Goal: Use online tool/utility: Utilize a website feature to perform a specific function

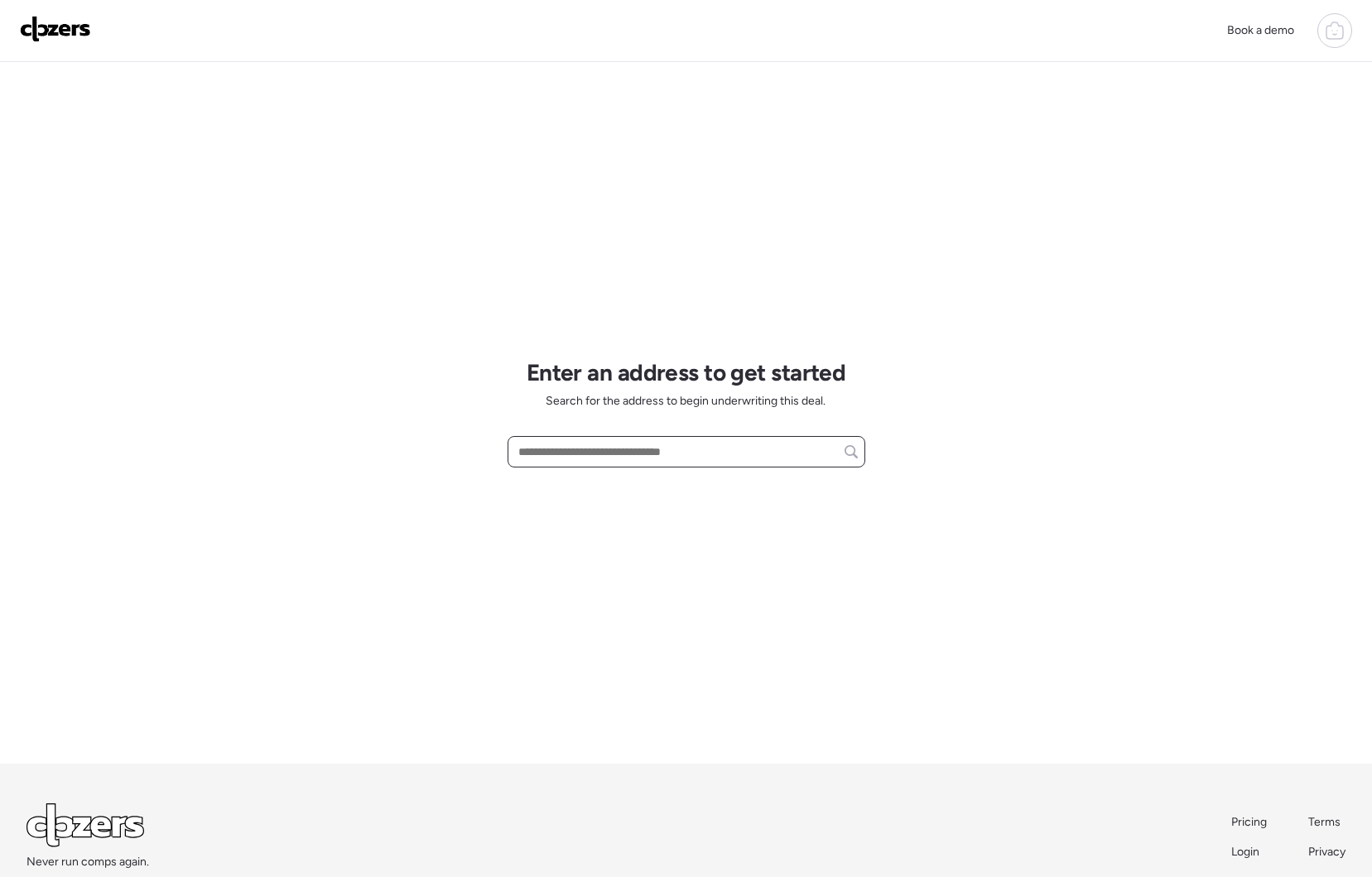
click at [548, 453] on input "text" at bounding box center [686, 451] width 343 height 23
paste input "**********"
click at [568, 481] on span "[STREET_ADDRESS]" at bounding box center [567, 482] width 108 height 17
type input "**********"
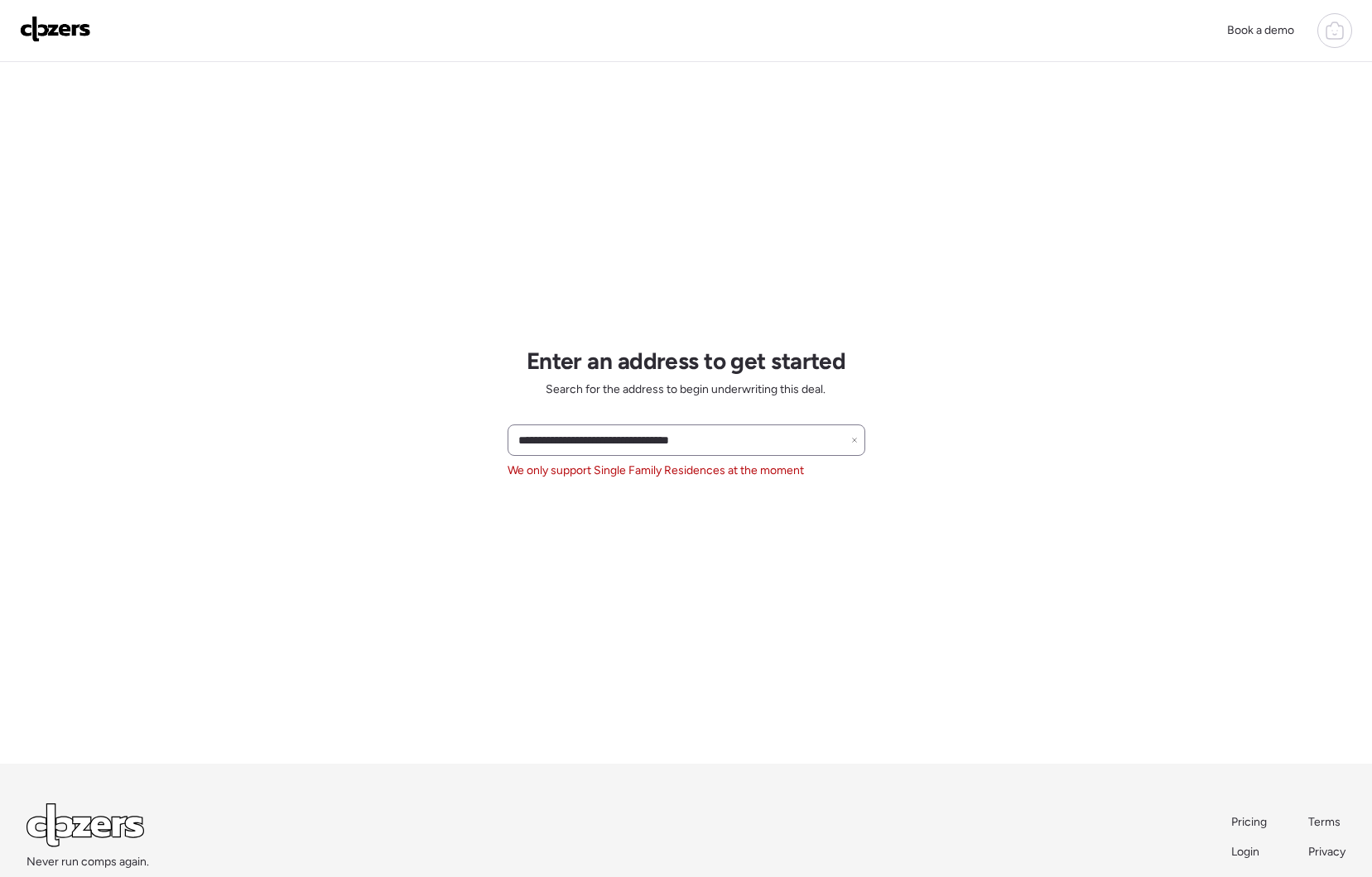
click at [776, 454] on div "**********" at bounding box center [686, 441] width 357 height 32
click at [767, 444] on input "**********" at bounding box center [686, 440] width 343 height 23
drag, startPoint x: 729, startPoint y: 443, endPoint x: 489, endPoint y: 442, distance: 240.0
click at [489, 442] on div "**********" at bounding box center [686, 484] width 1372 height 967
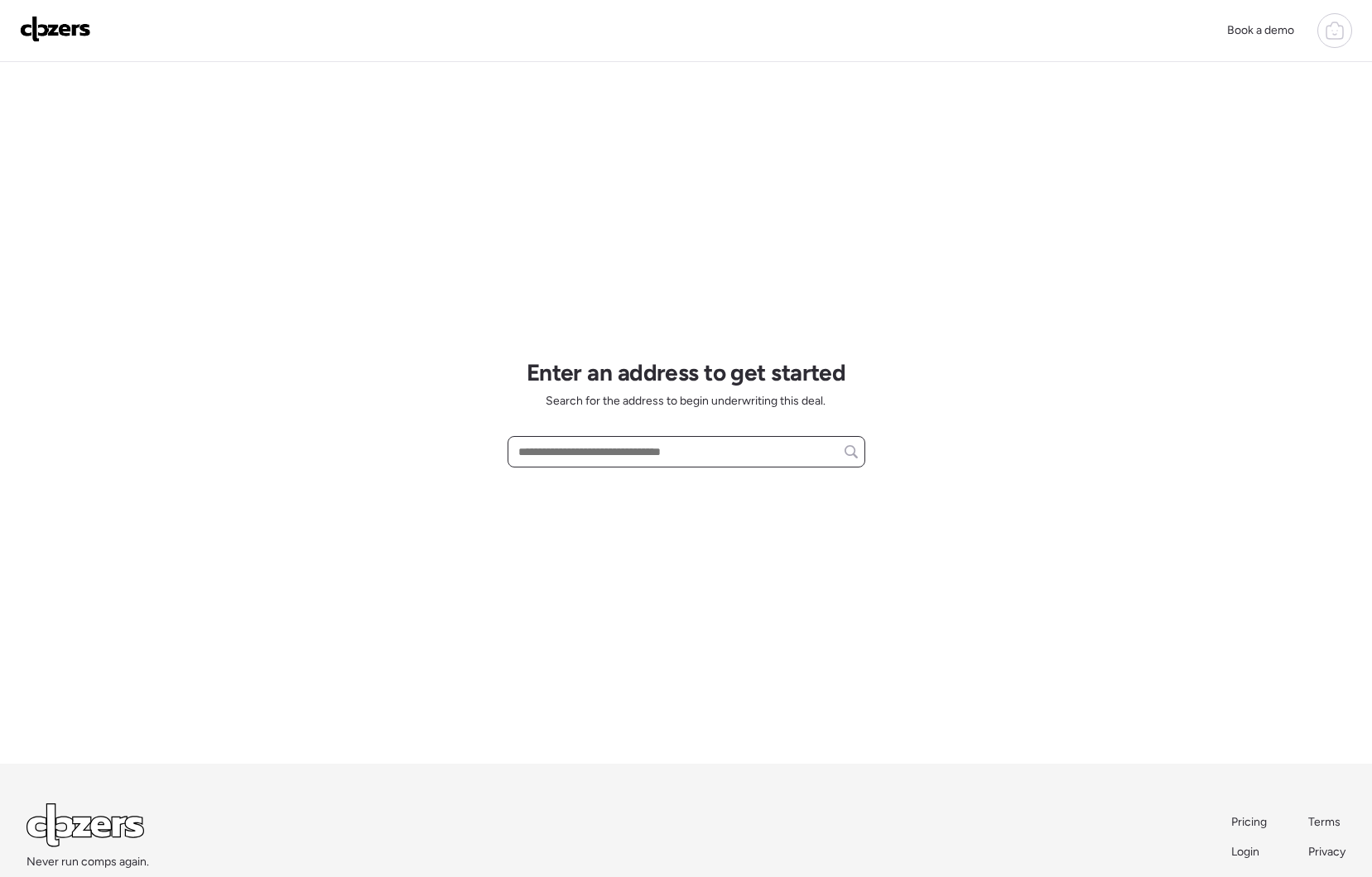
paste input "**********"
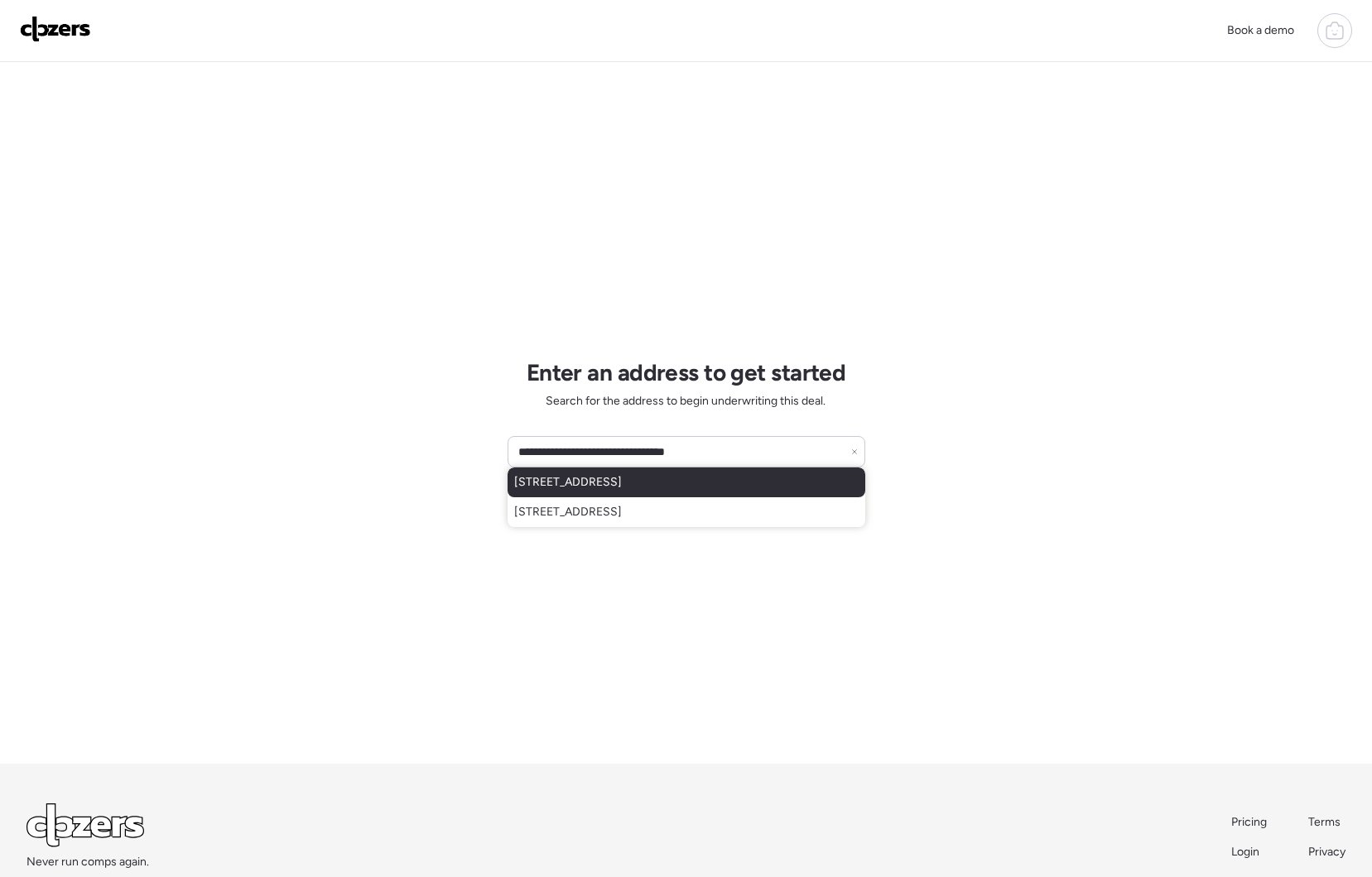
click at [555, 488] on span "[STREET_ADDRESS]" at bounding box center [567, 482] width 108 height 17
type input "**********"
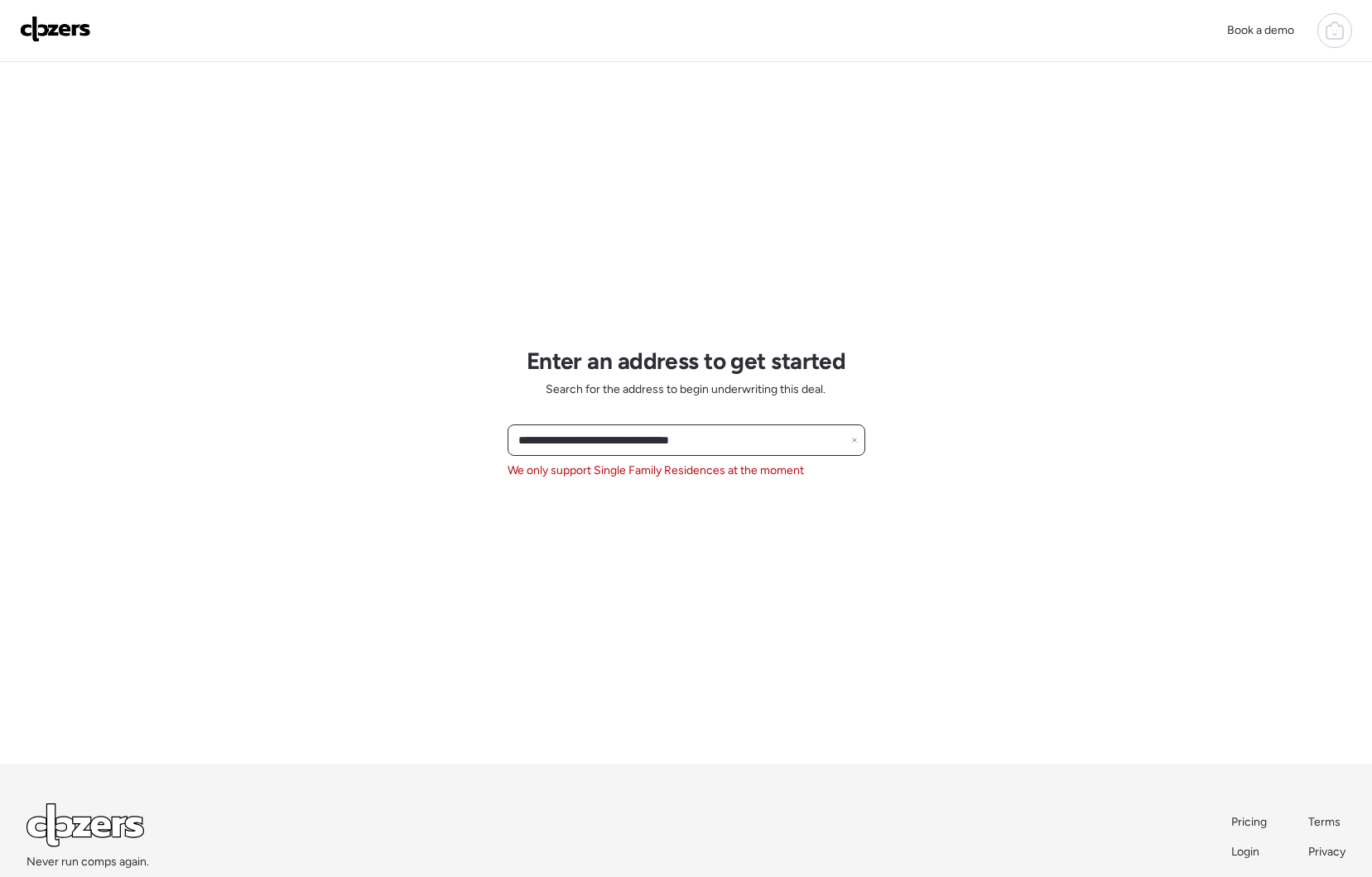
click at [747, 445] on input "**********" at bounding box center [686, 440] width 343 height 23
click at [863, 436] on div "**********" at bounding box center [686, 441] width 357 height 32
click at [855, 440] on icon at bounding box center [855, 441] width 7 height 7
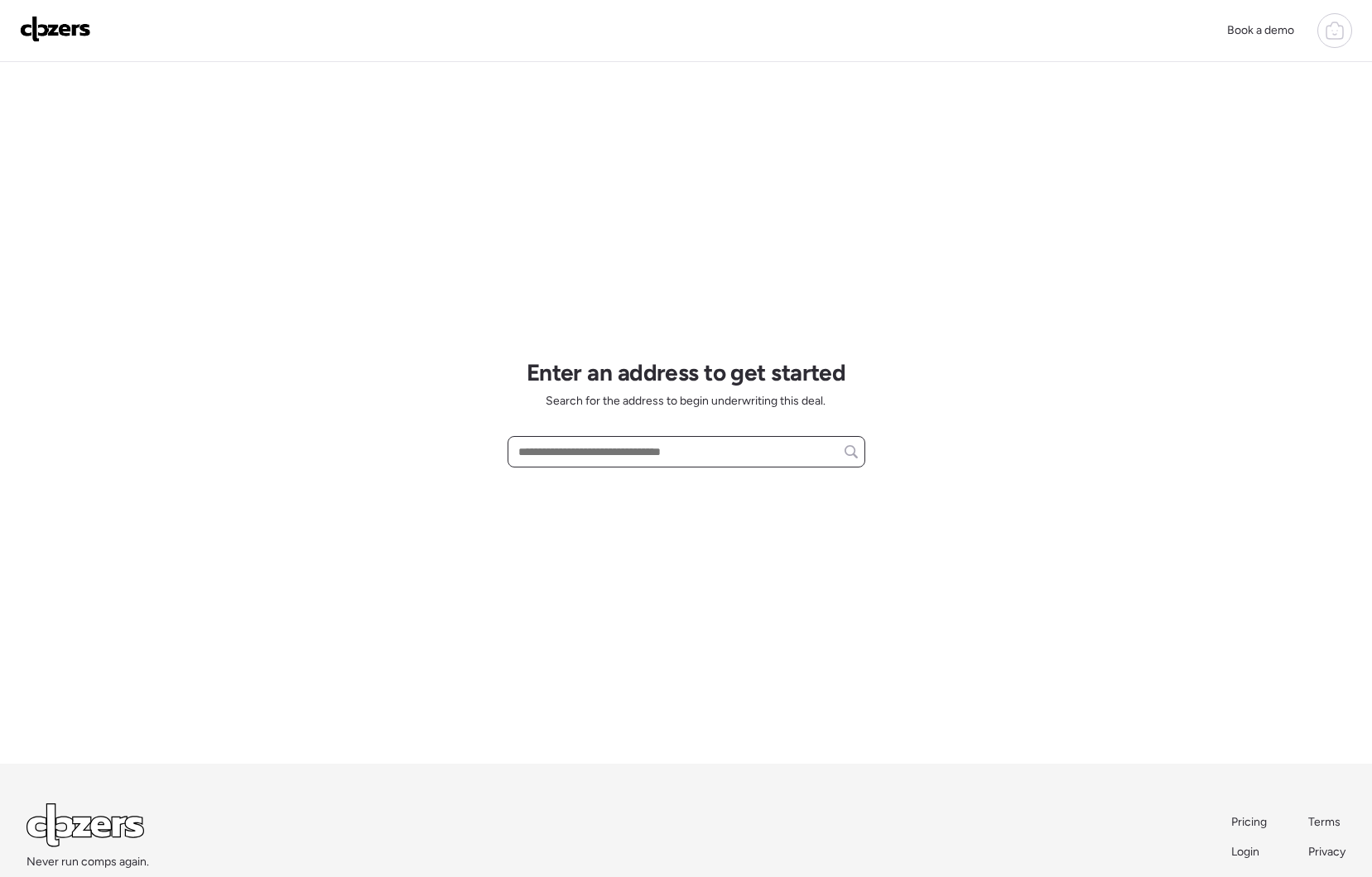
paste input "**********"
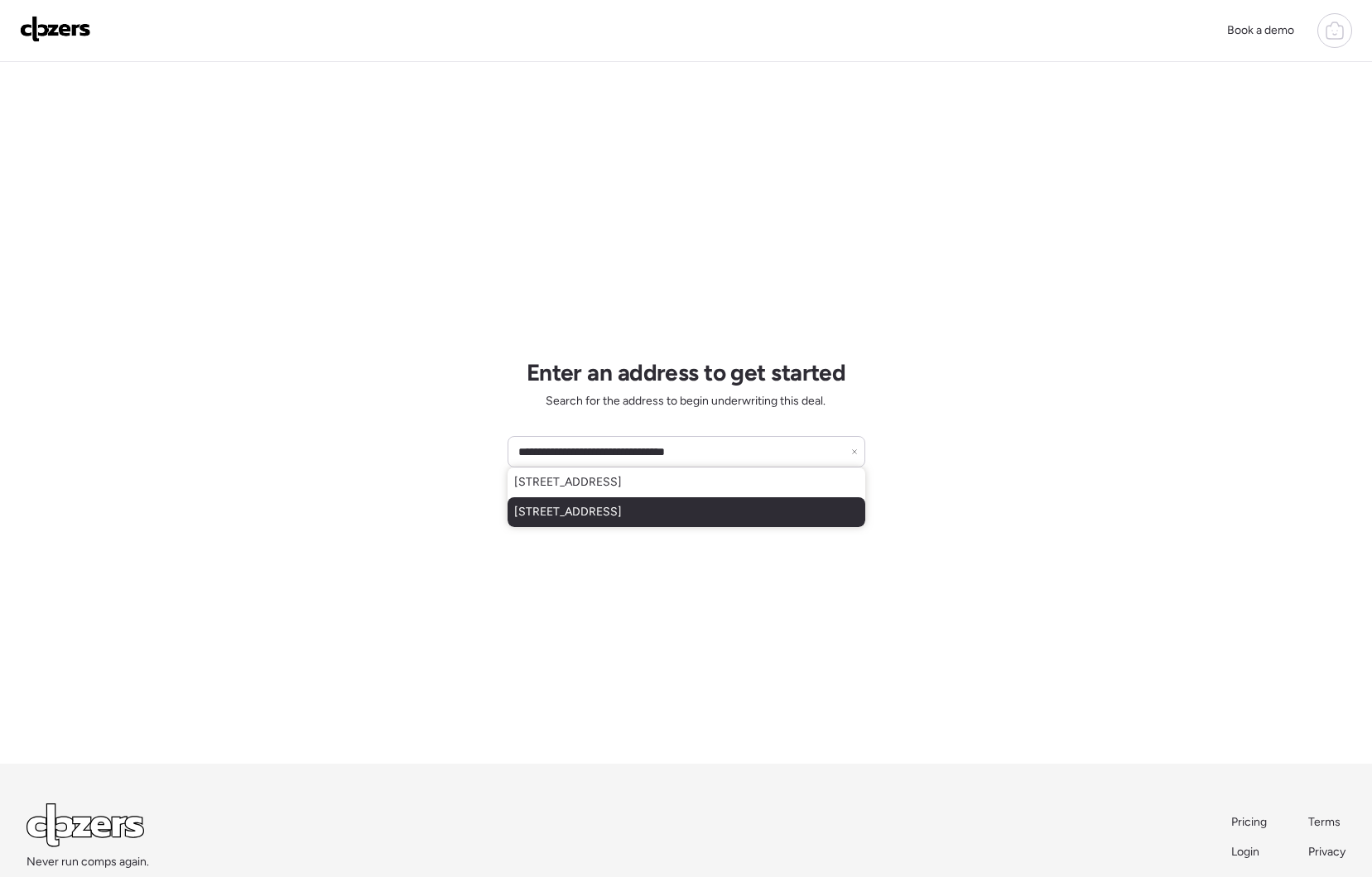
click at [610, 519] on span "[STREET_ADDRESS]" at bounding box center [567, 512] width 108 height 17
type input "**********"
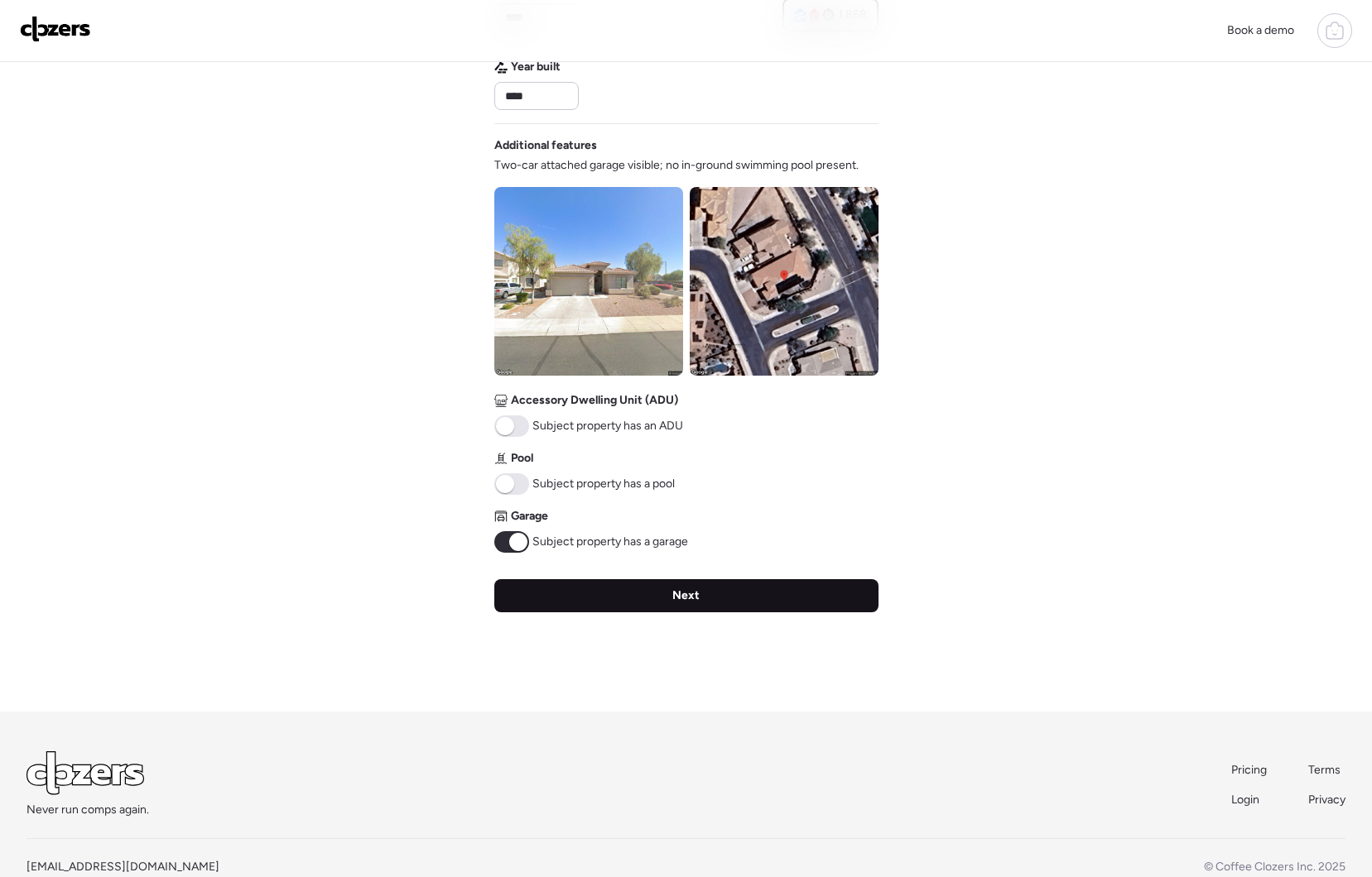
click at [621, 597] on div "Next" at bounding box center [686, 596] width 384 height 33
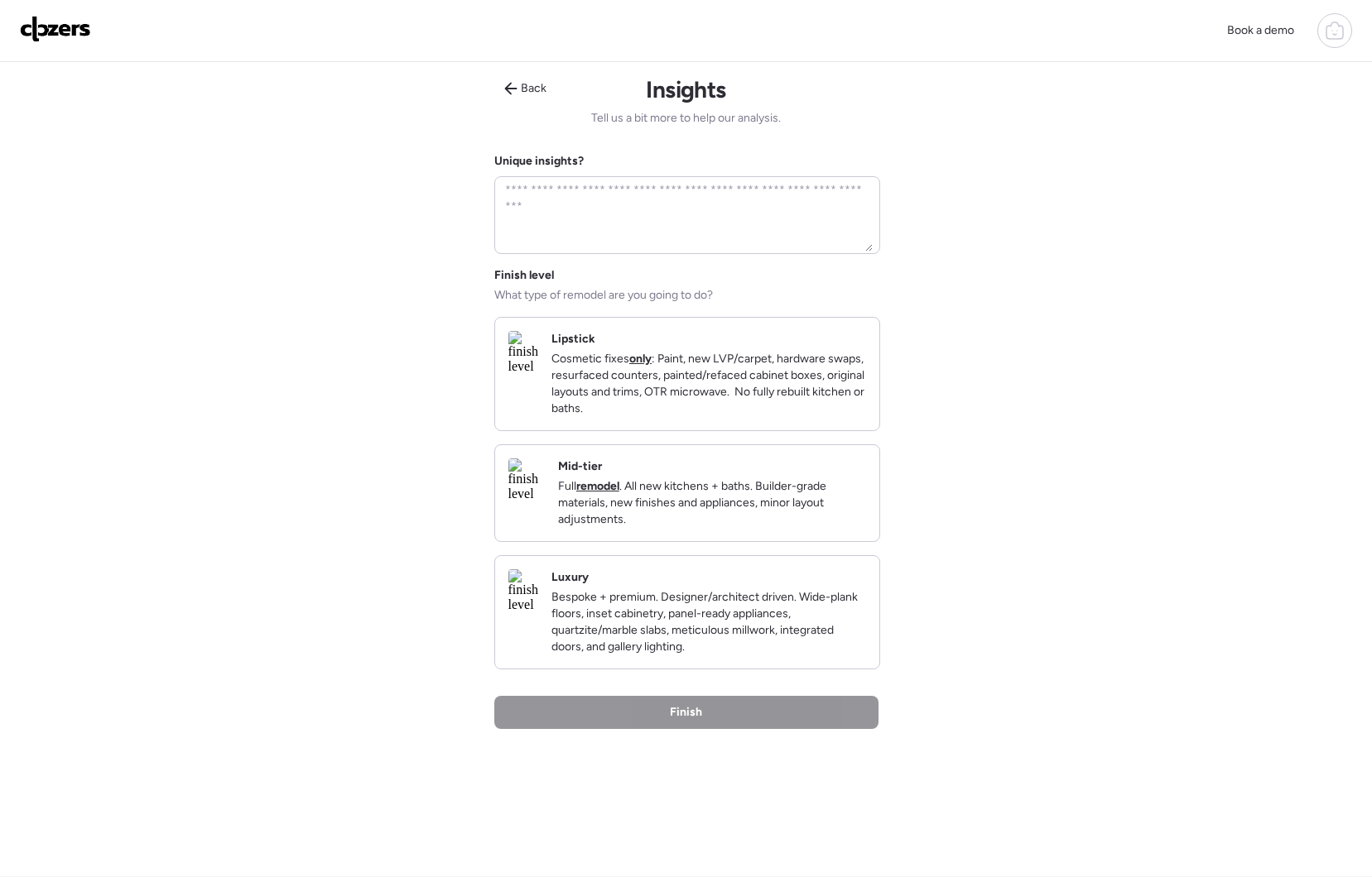
click at [545, 501] on img at bounding box center [526, 479] width 36 height 43
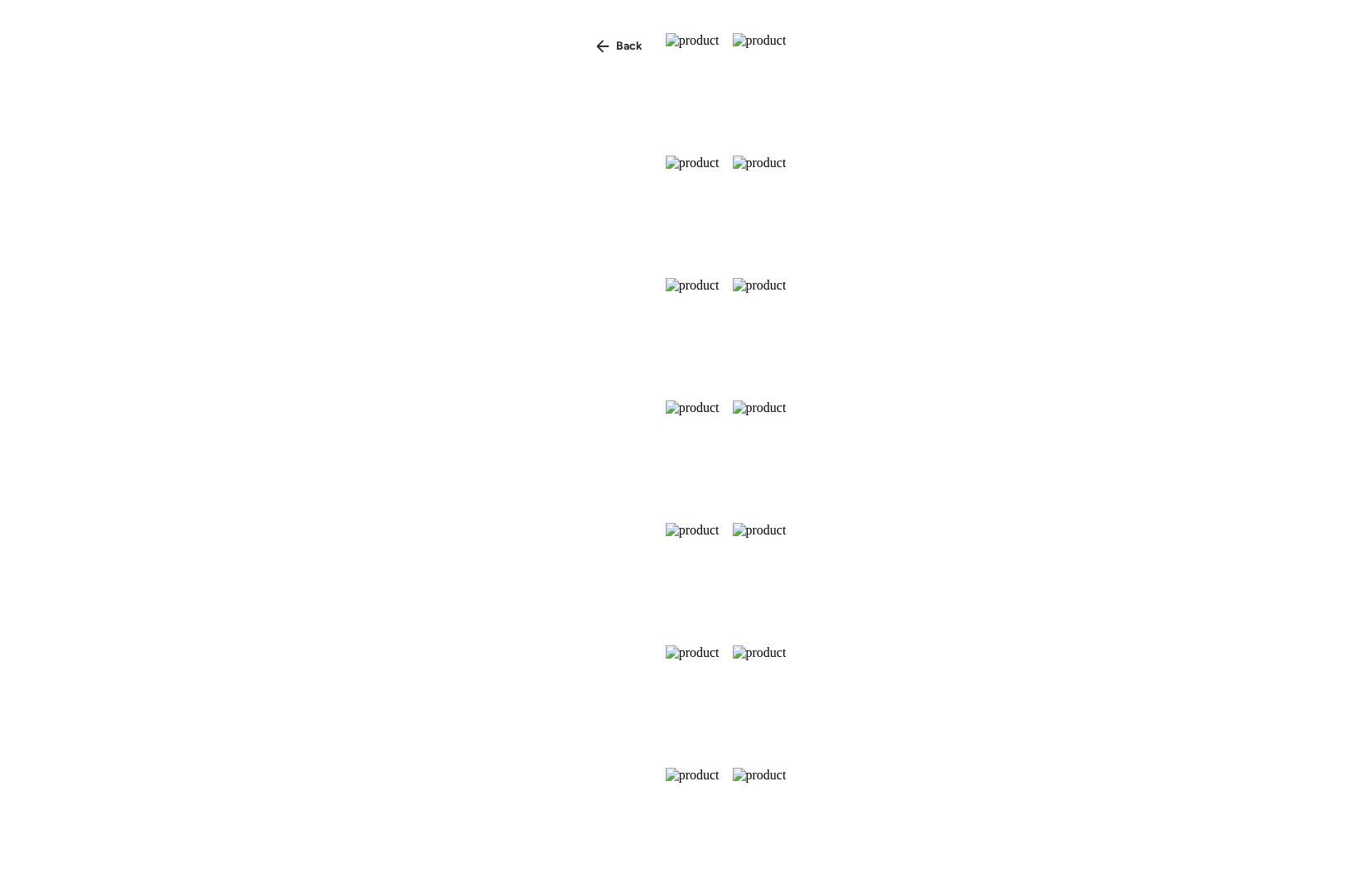
scroll to position [203, 0]
click at [616, 50] on span "Back" at bounding box center [629, 46] width 26 height 17
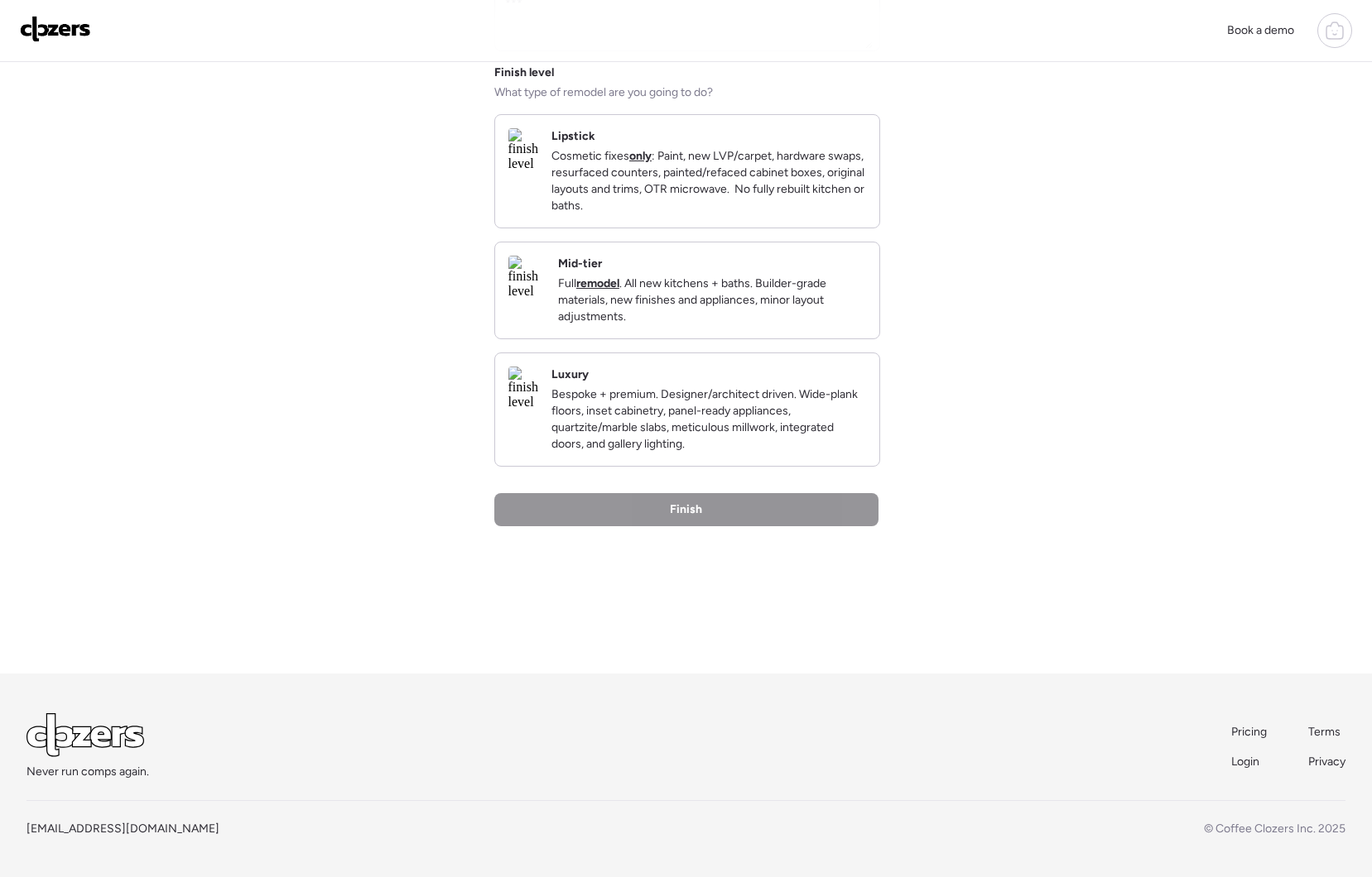
click at [699, 272] on div "Mid-tier Full remodel . All new kitchens + baths. Builder-grade materials, new …" at bounding box center [711, 290] width 308 height 69
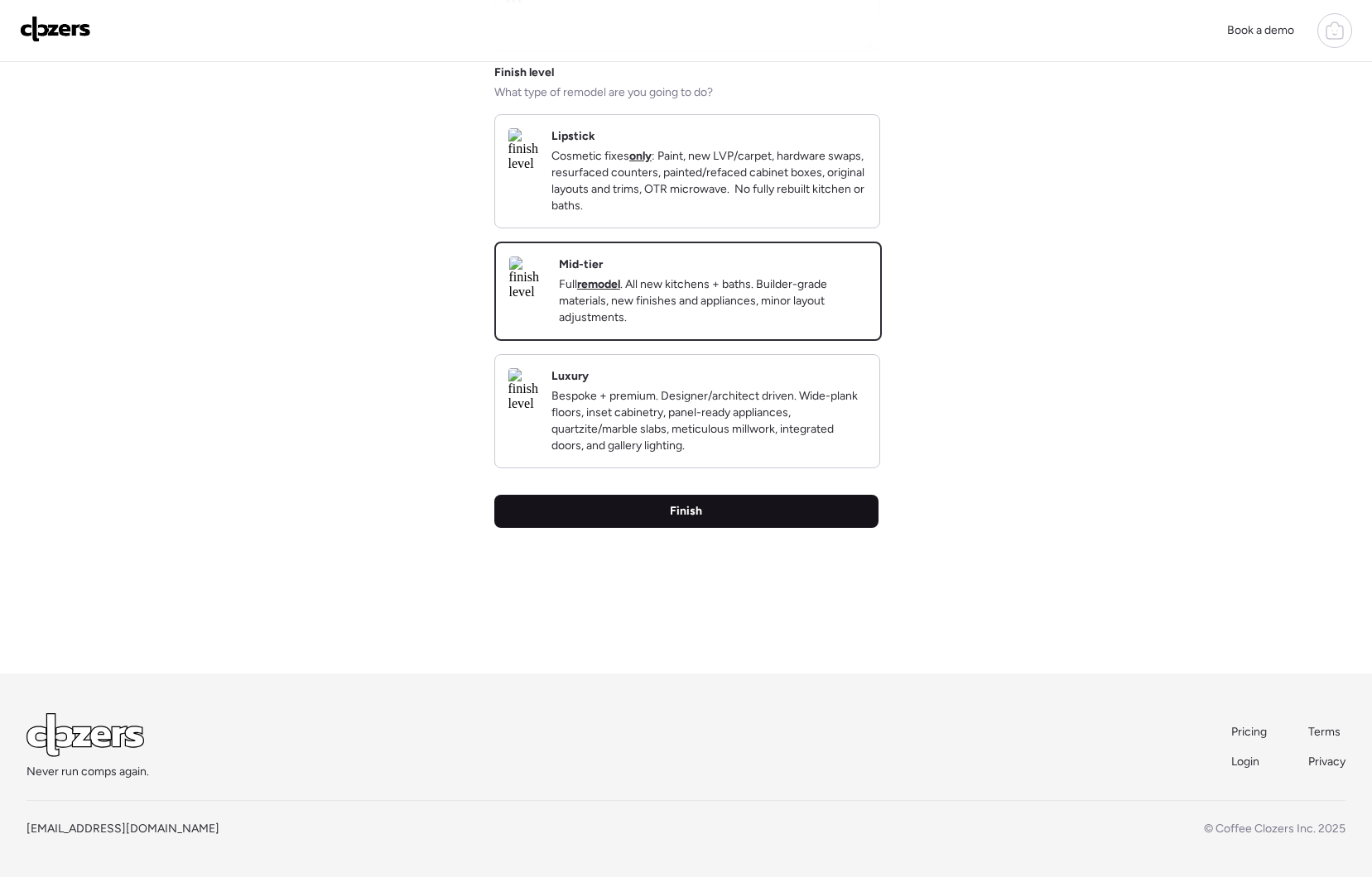
click at [700, 528] on div "Finish" at bounding box center [686, 512] width 384 height 33
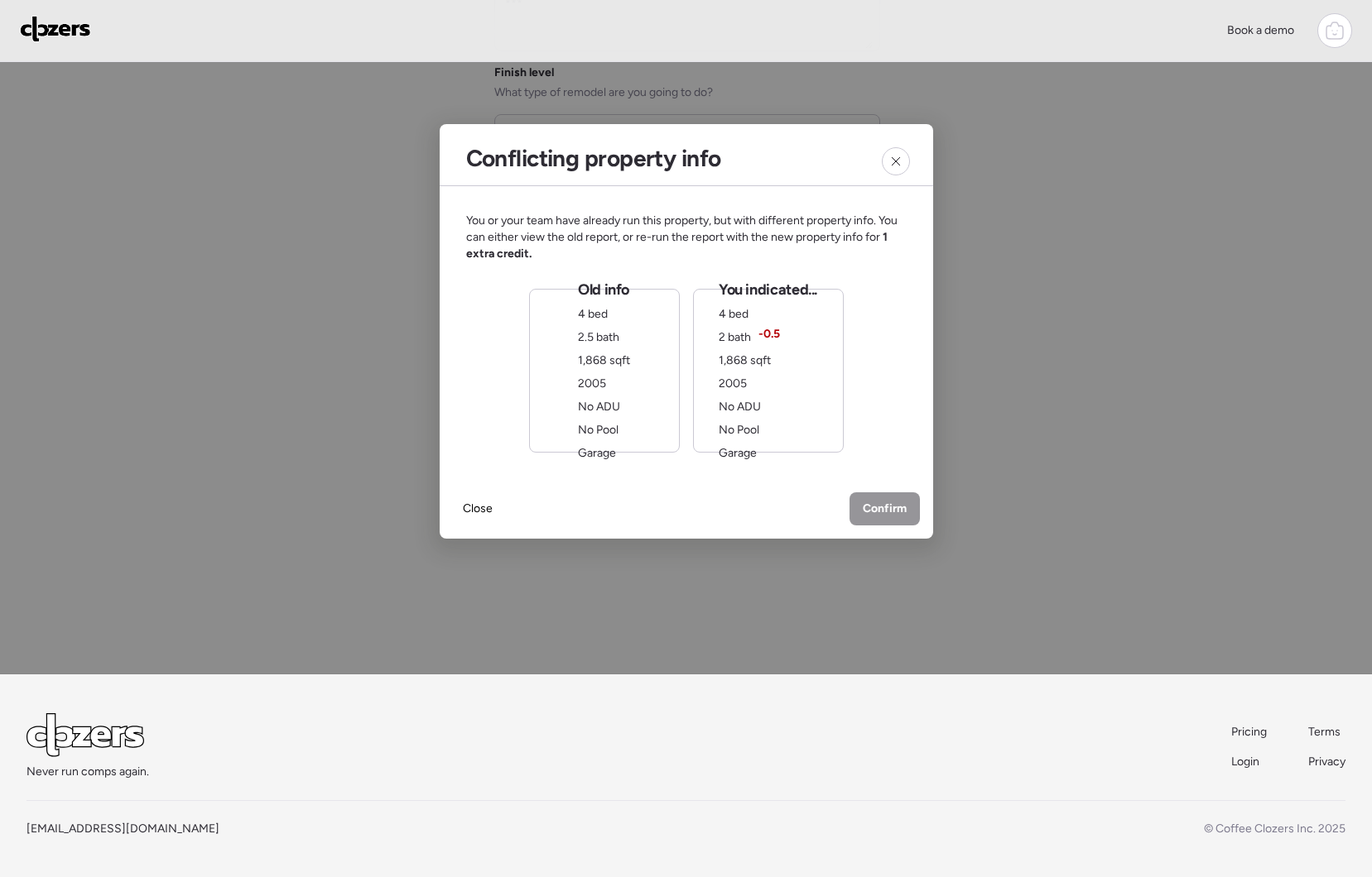
click at [568, 432] on div "Old info 4 bed 2.5 bath 1,868 sqft 2005 No ADU No Pool Garage" at bounding box center [604, 370] width 151 height 164
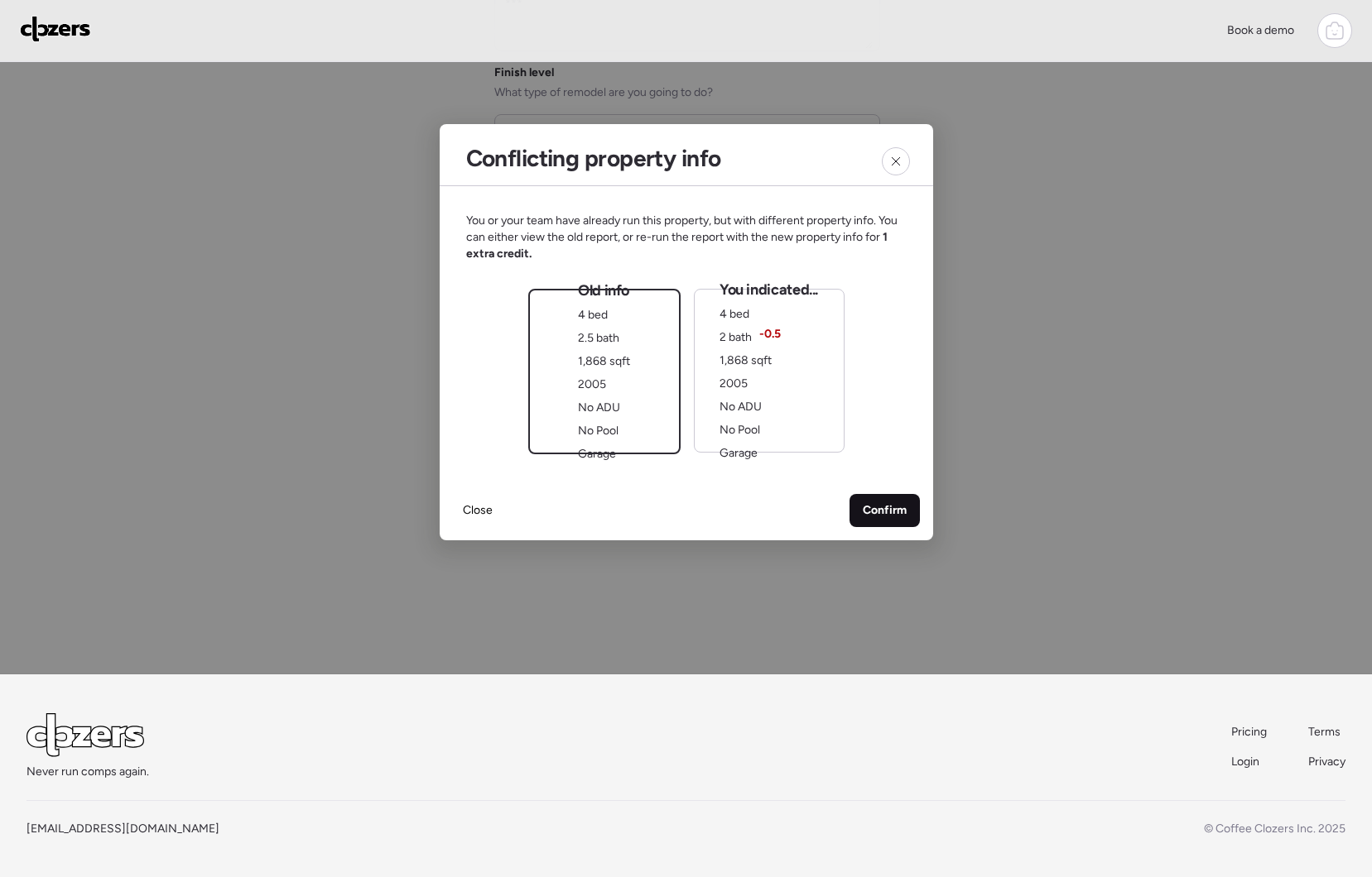
click at [889, 526] on div "Confirm" at bounding box center [885, 511] width 70 height 33
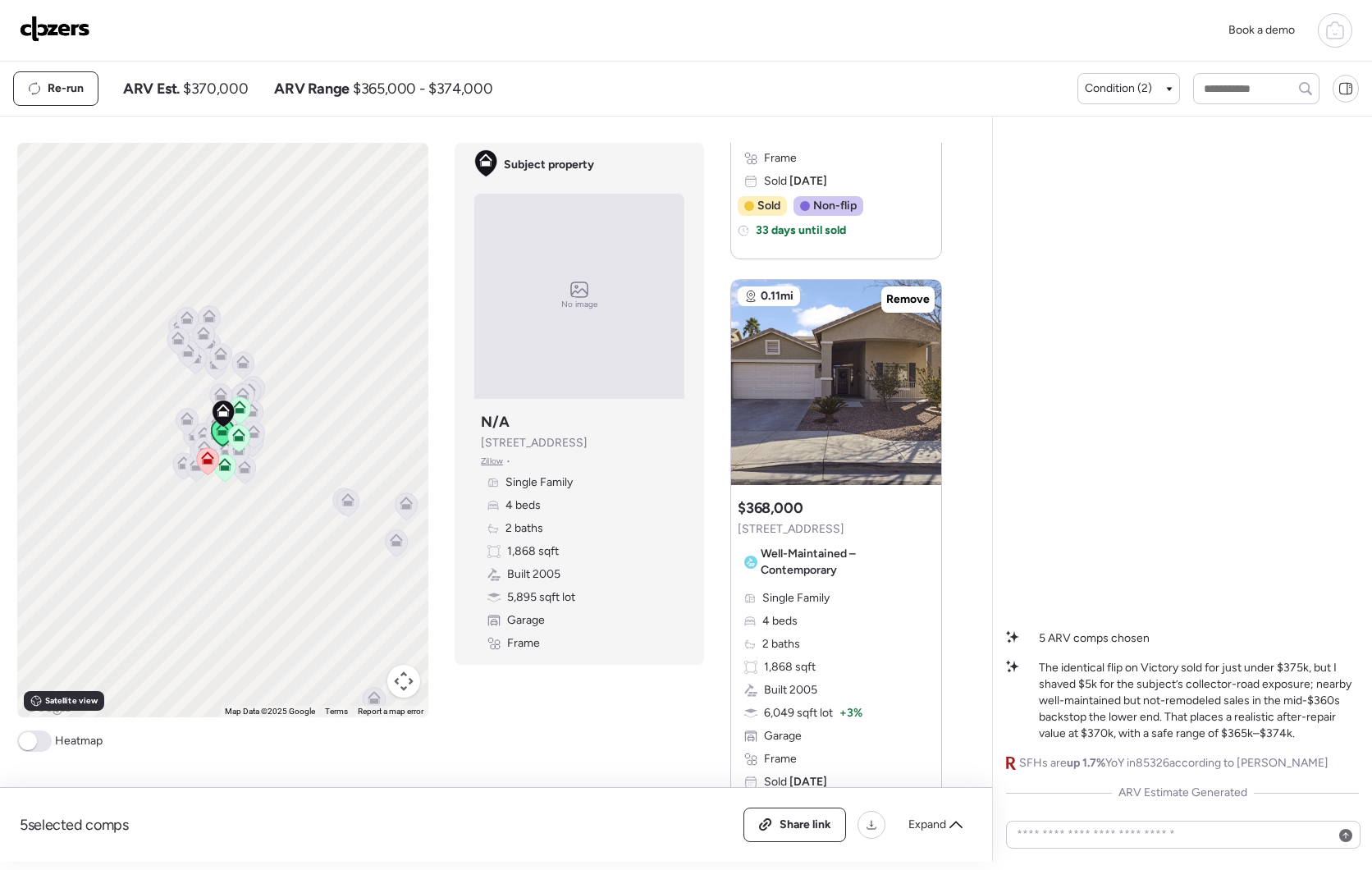
scroll to position [500, 0]
click at [920, 374] on icon at bounding box center [924, 374] width 7 height 20
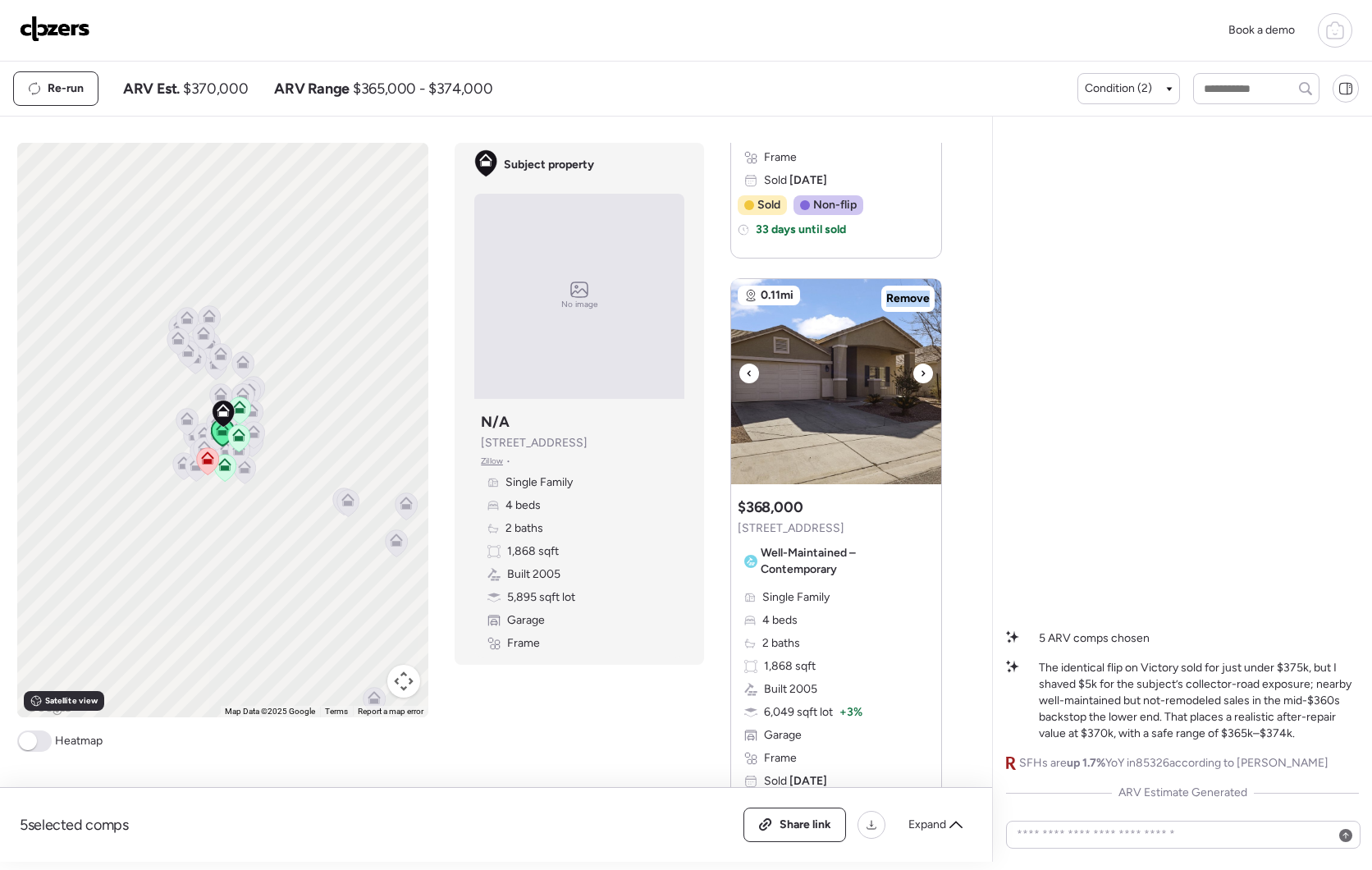
click at [920, 374] on icon at bounding box center [924, 374] width 7 height 20
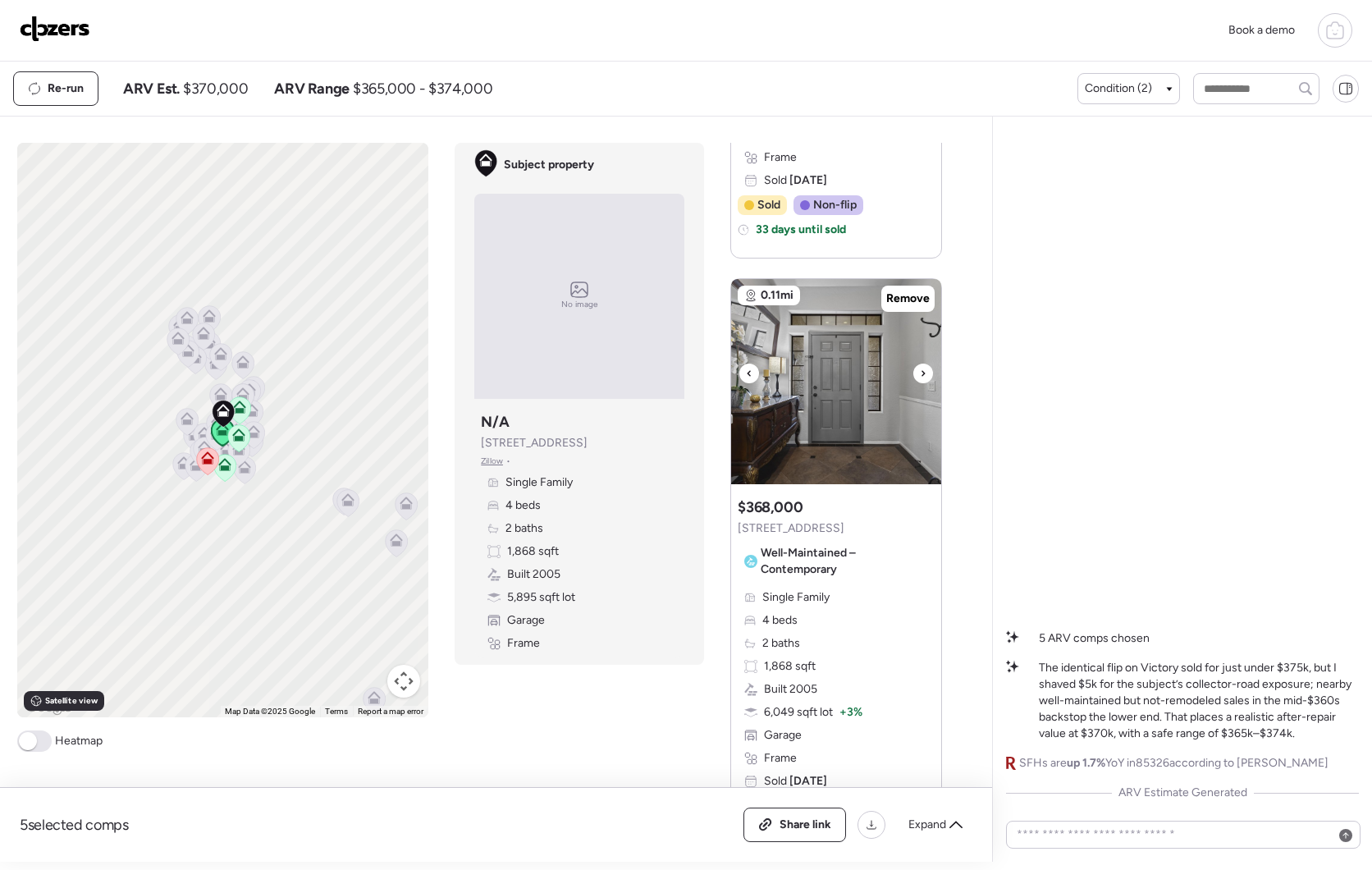
click at [920, 374] on icon at bounding box center [924, 374] width 7 height 20
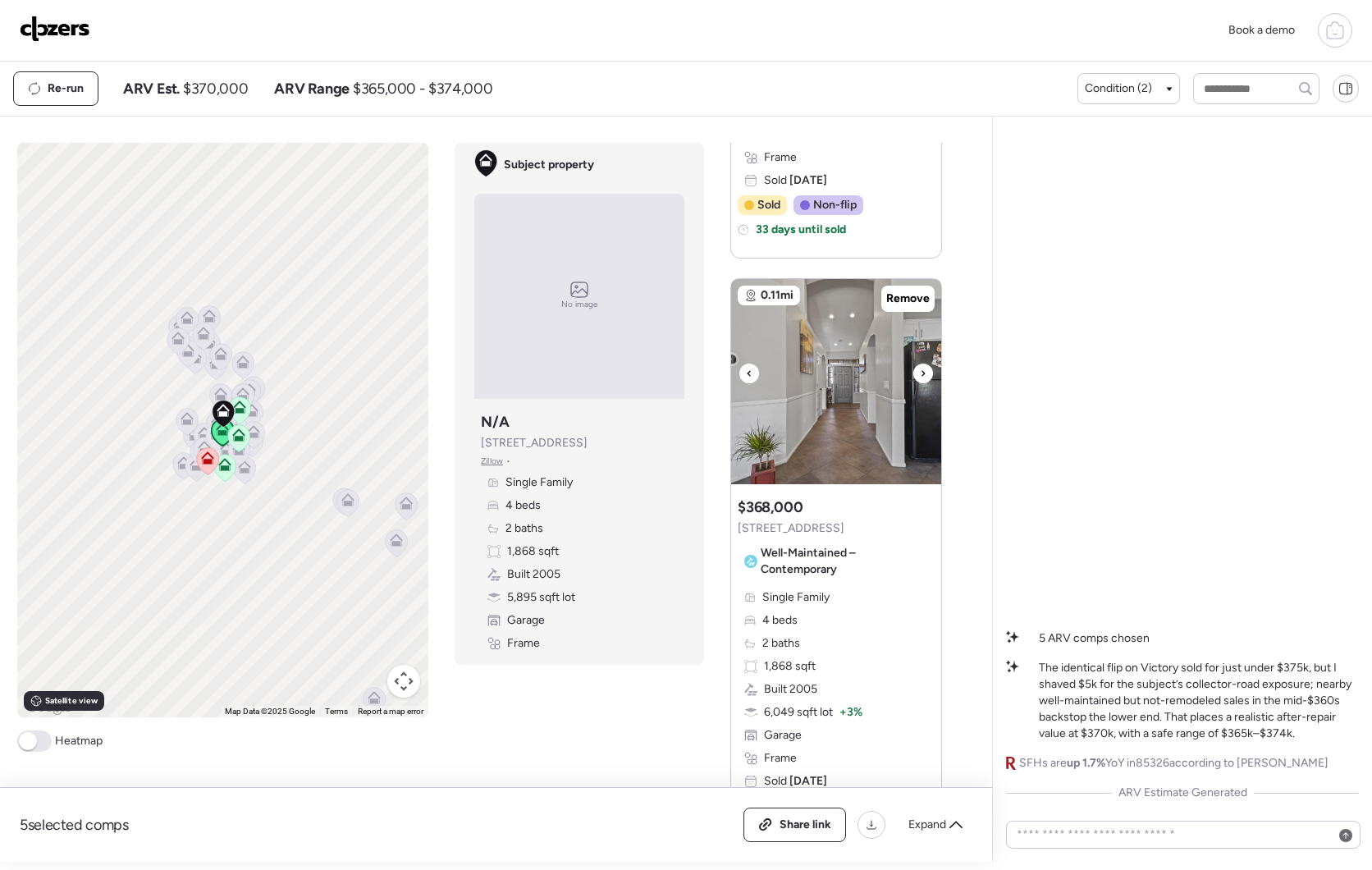
click at [920, 374] on icon at bounding box center [924, 374] width 7 height 20
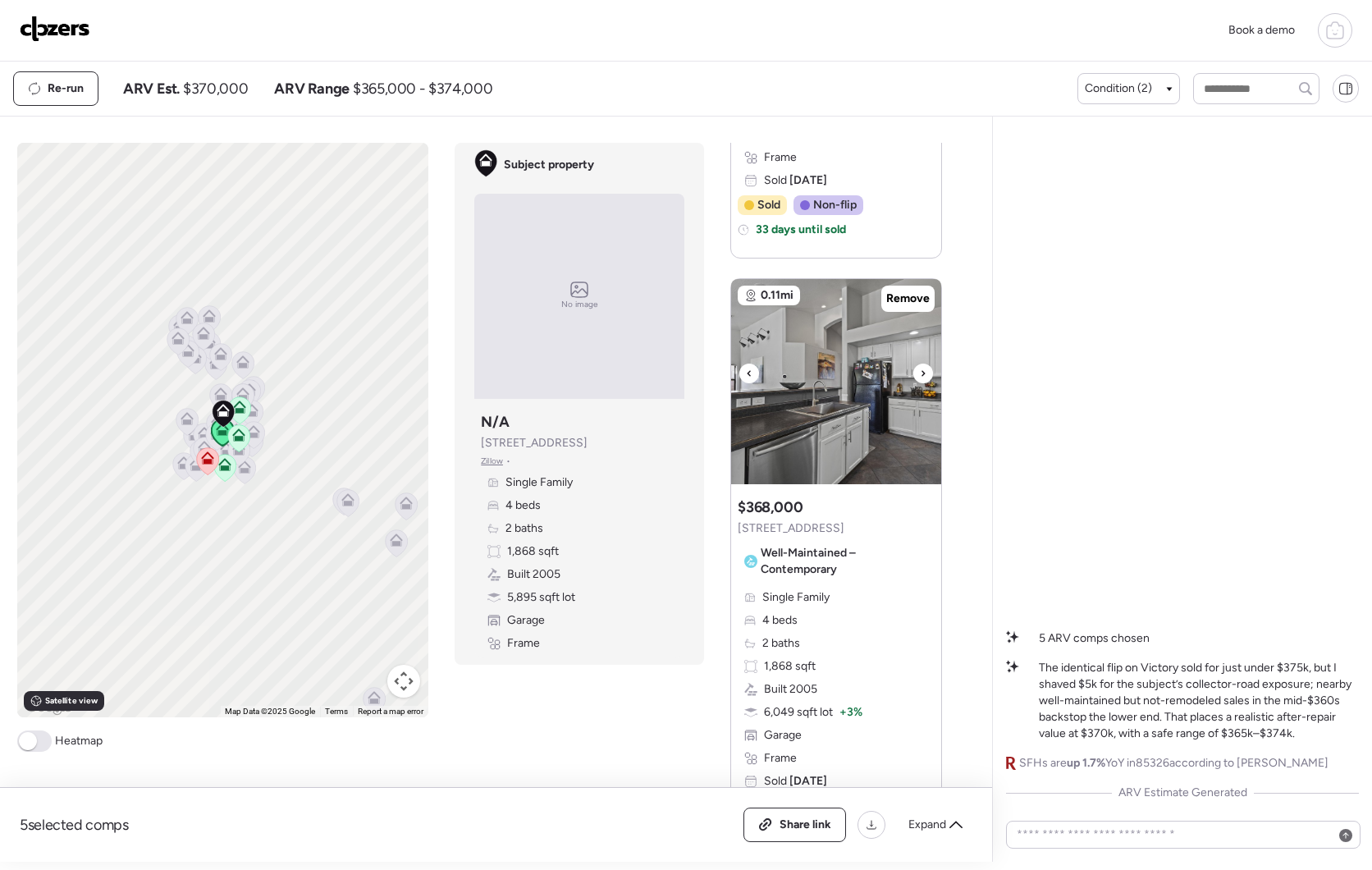
click at [920, 374] on icon at bounding box center [924, 374] width 7 height 20
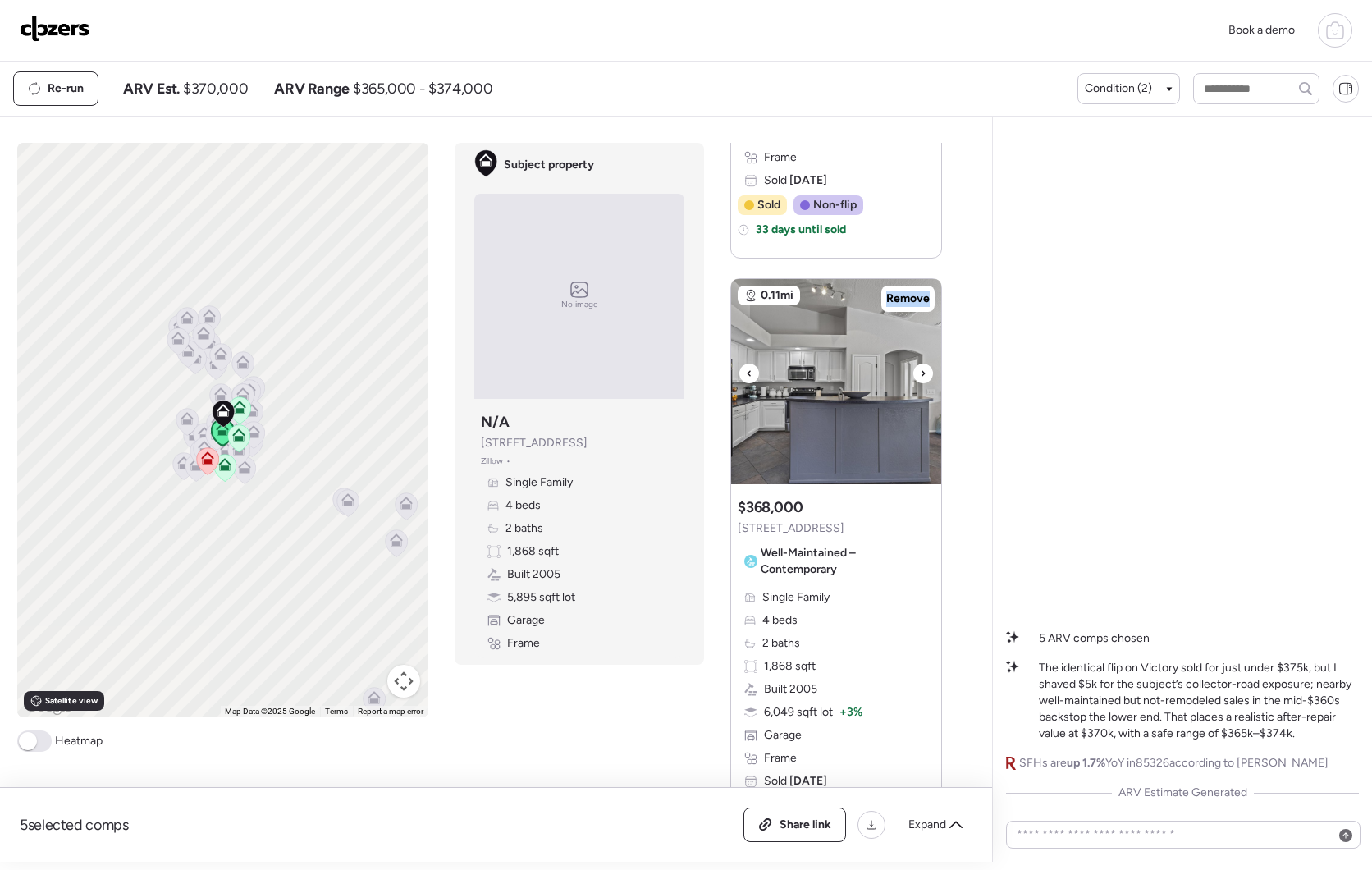
click at [920, 374] on icon at bounding box center [924, 374] width 7 height 20
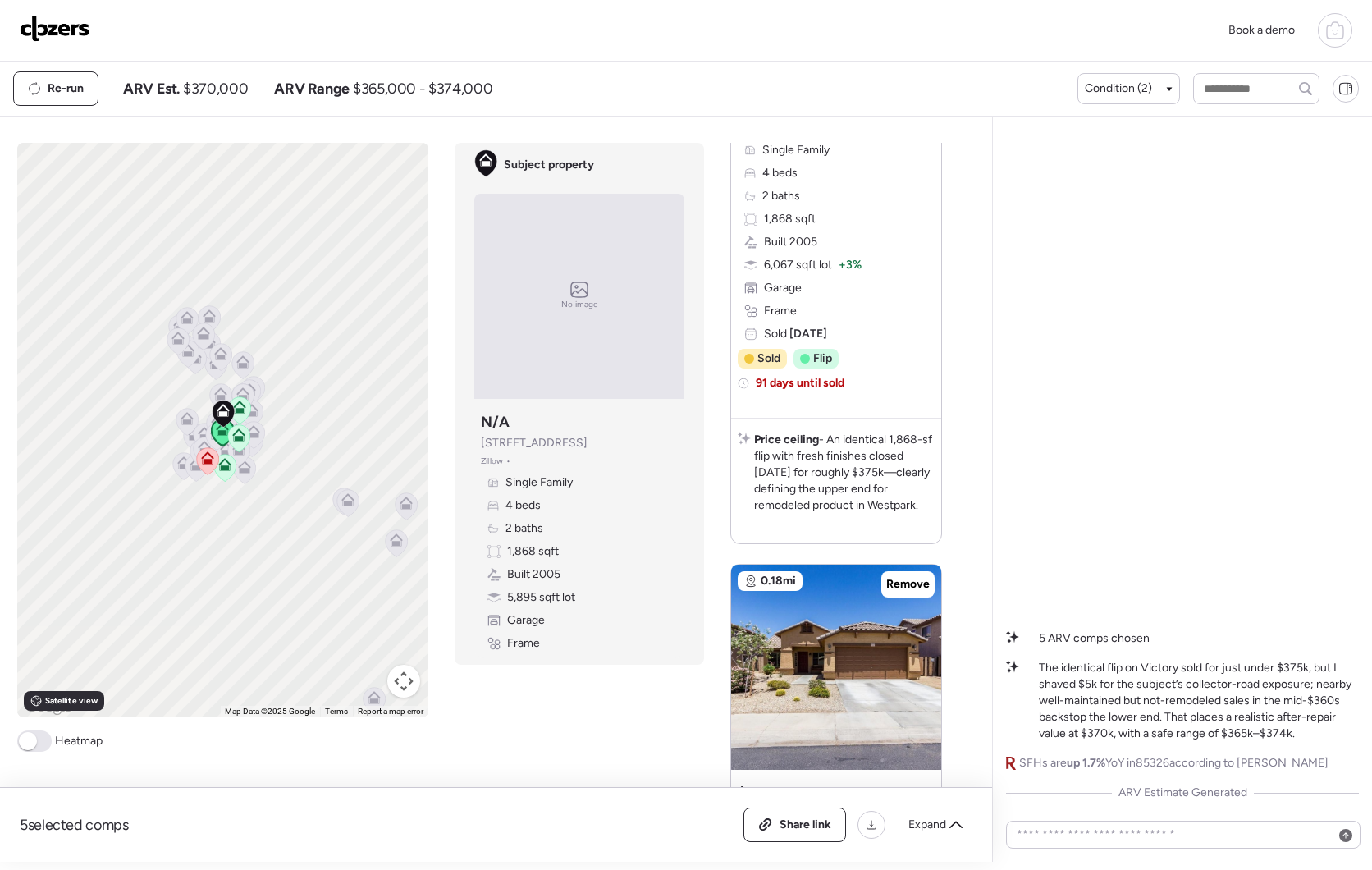
scroll to position [1062, 0]
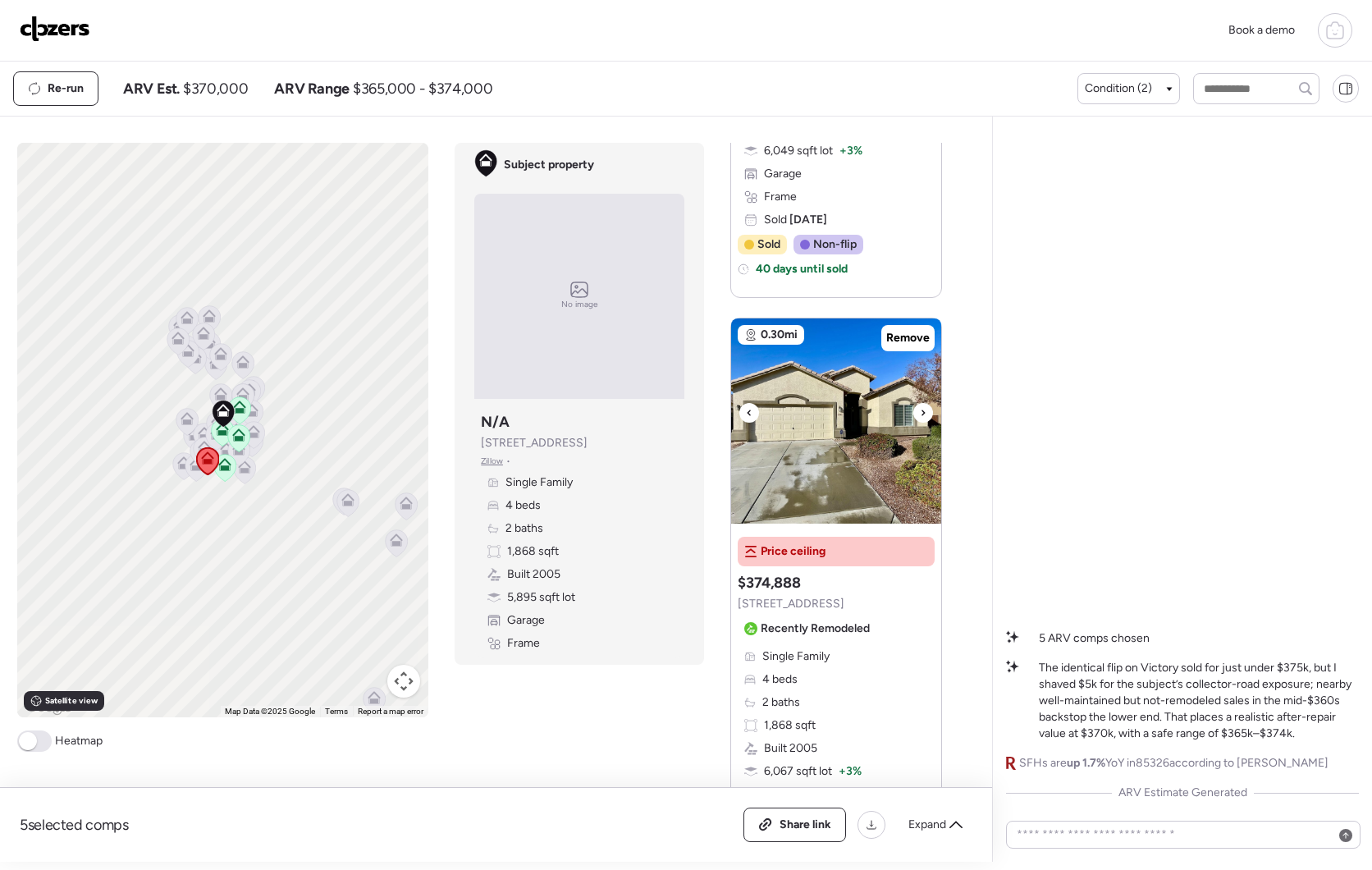
click at [920, 413] on icon at bounding box center [924, 413] width 7 height 20
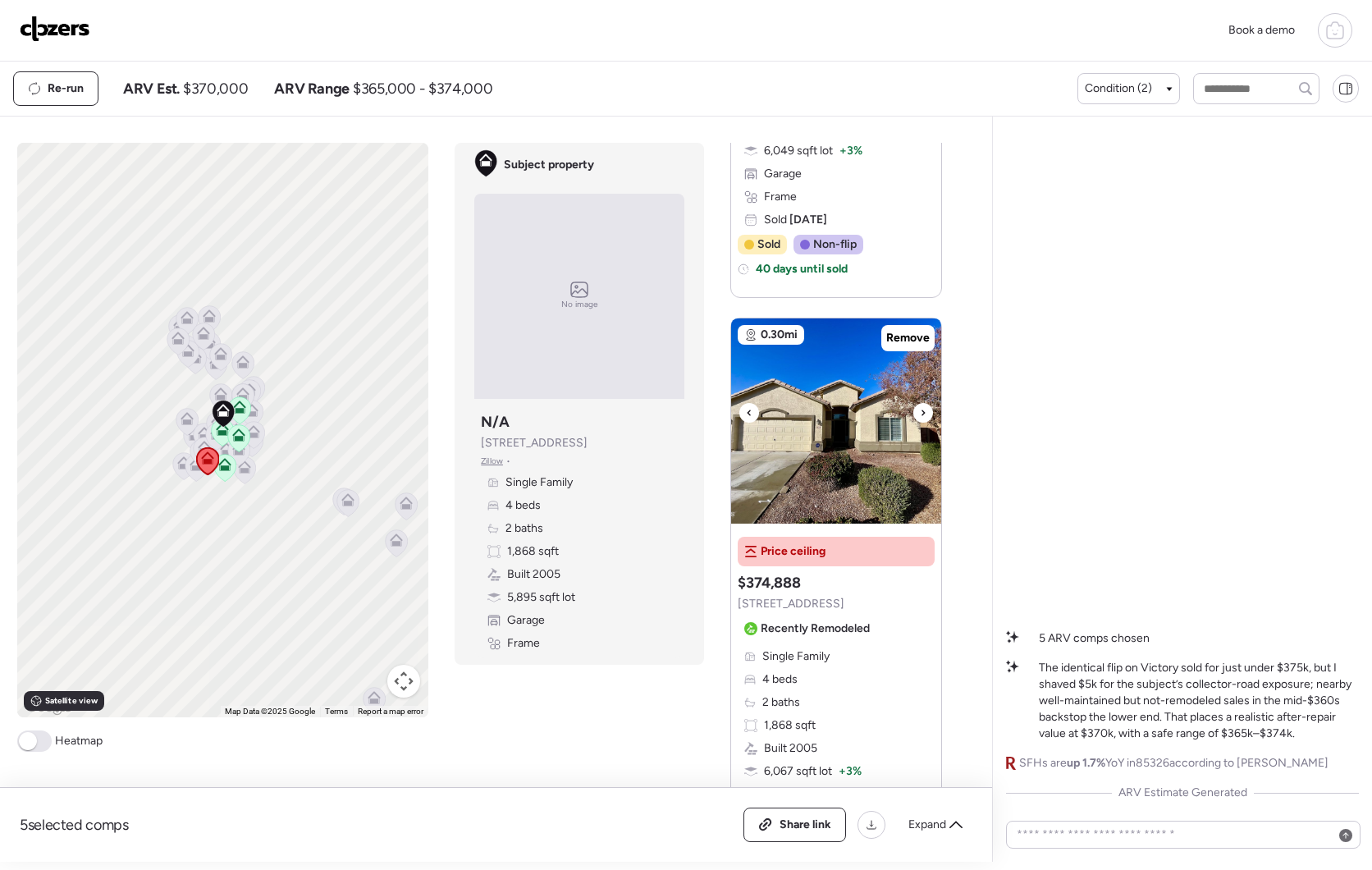
click at [913, 412] on div at bounding box center [923, 413] width 20 height 20
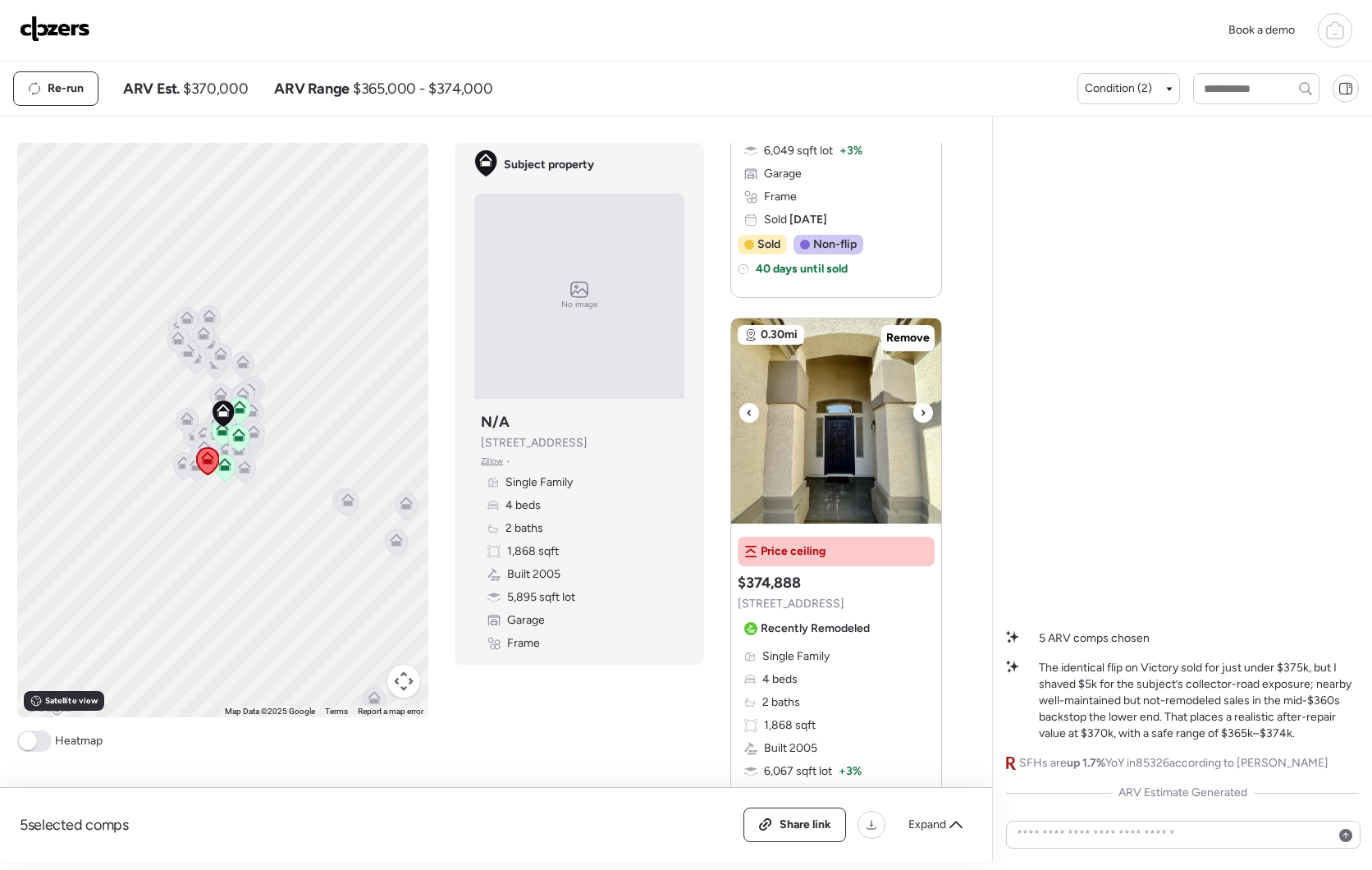
click at [913, 412] on div at bounding box center [923, 413] width 20 height 20
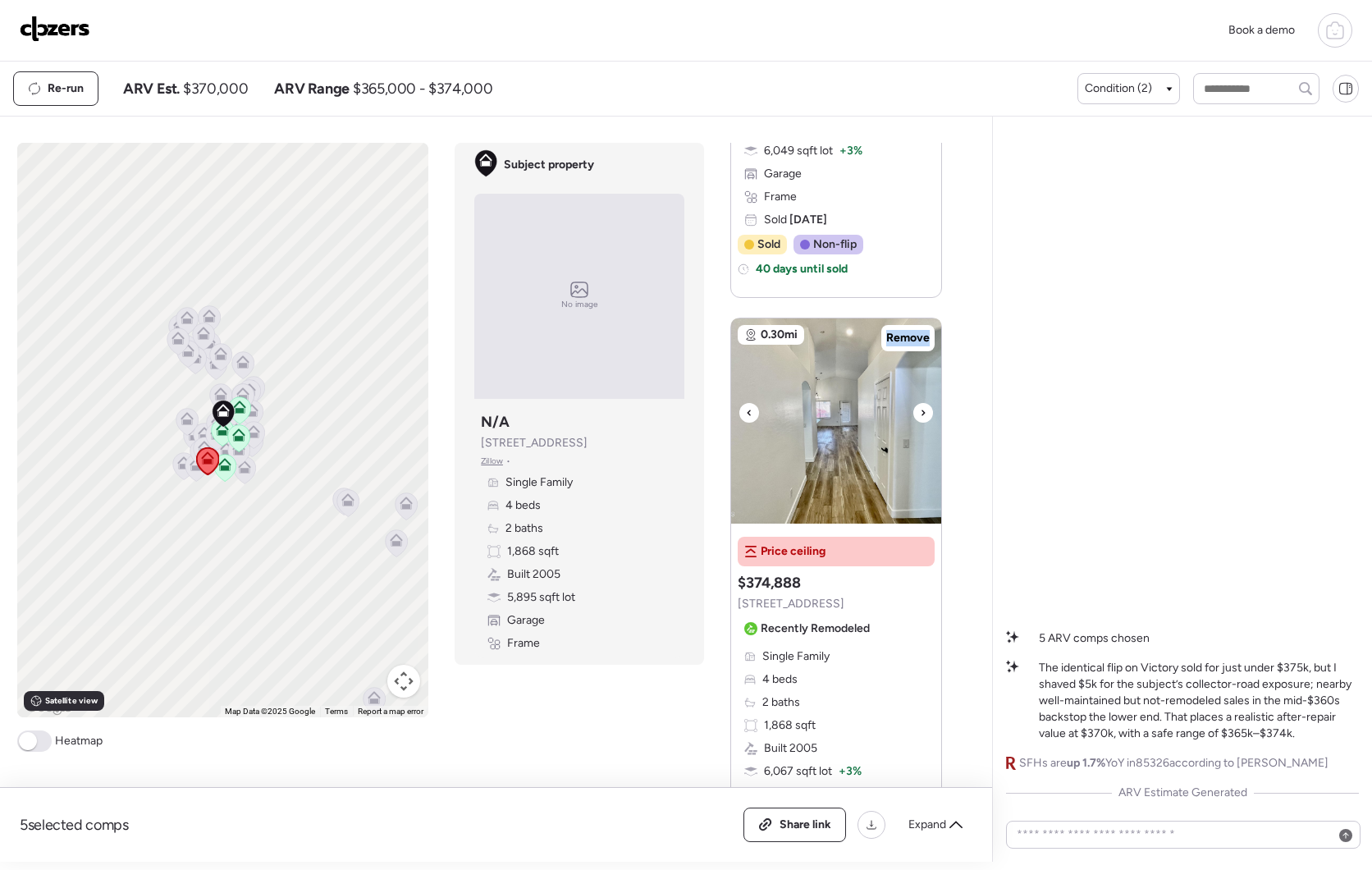
click at [913, 412] on div at bounding box center [923, 413] width 20 height 20
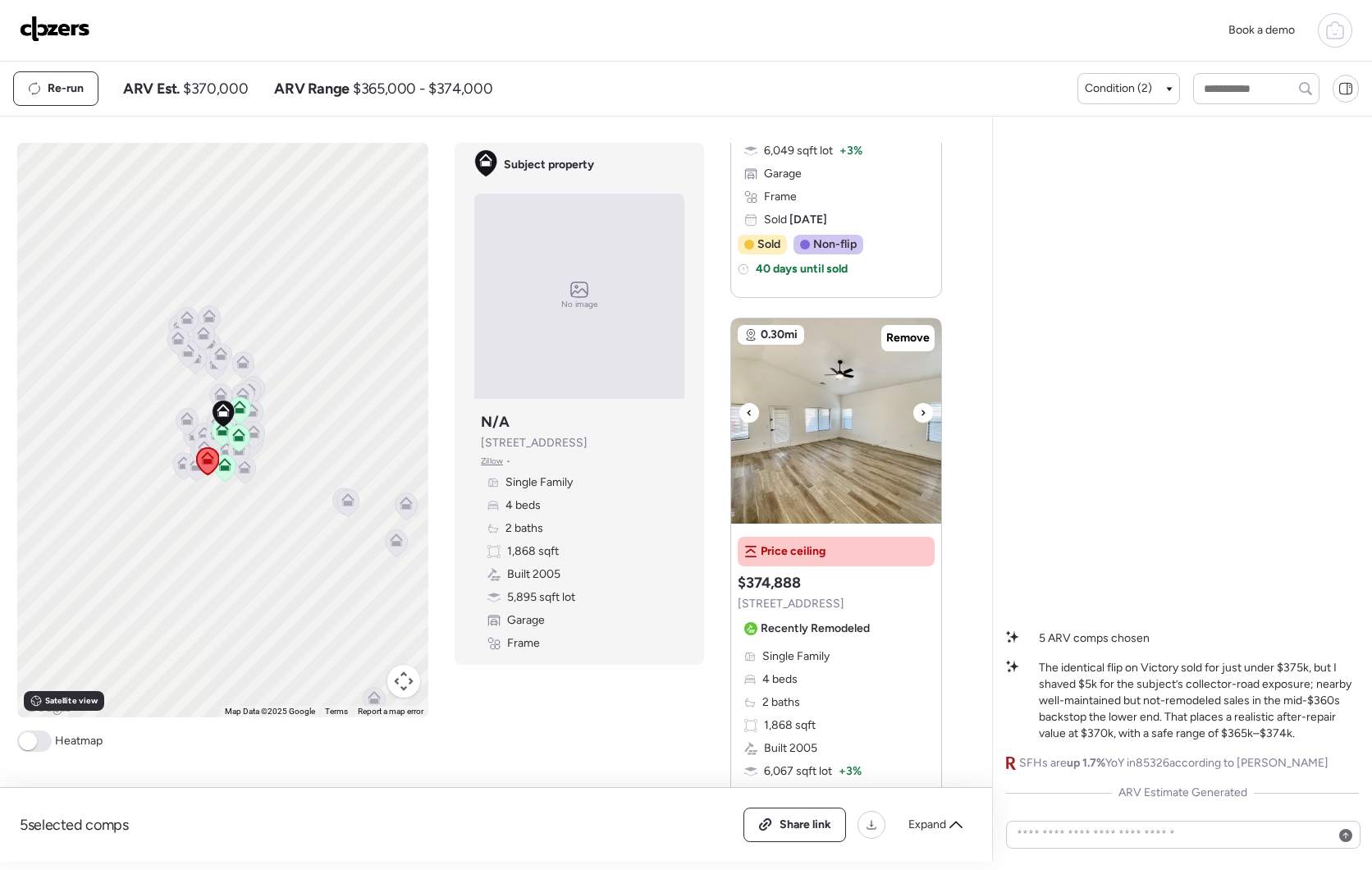
click at [913, 412] on div at bounding box center [923, 413] width 20 height 20
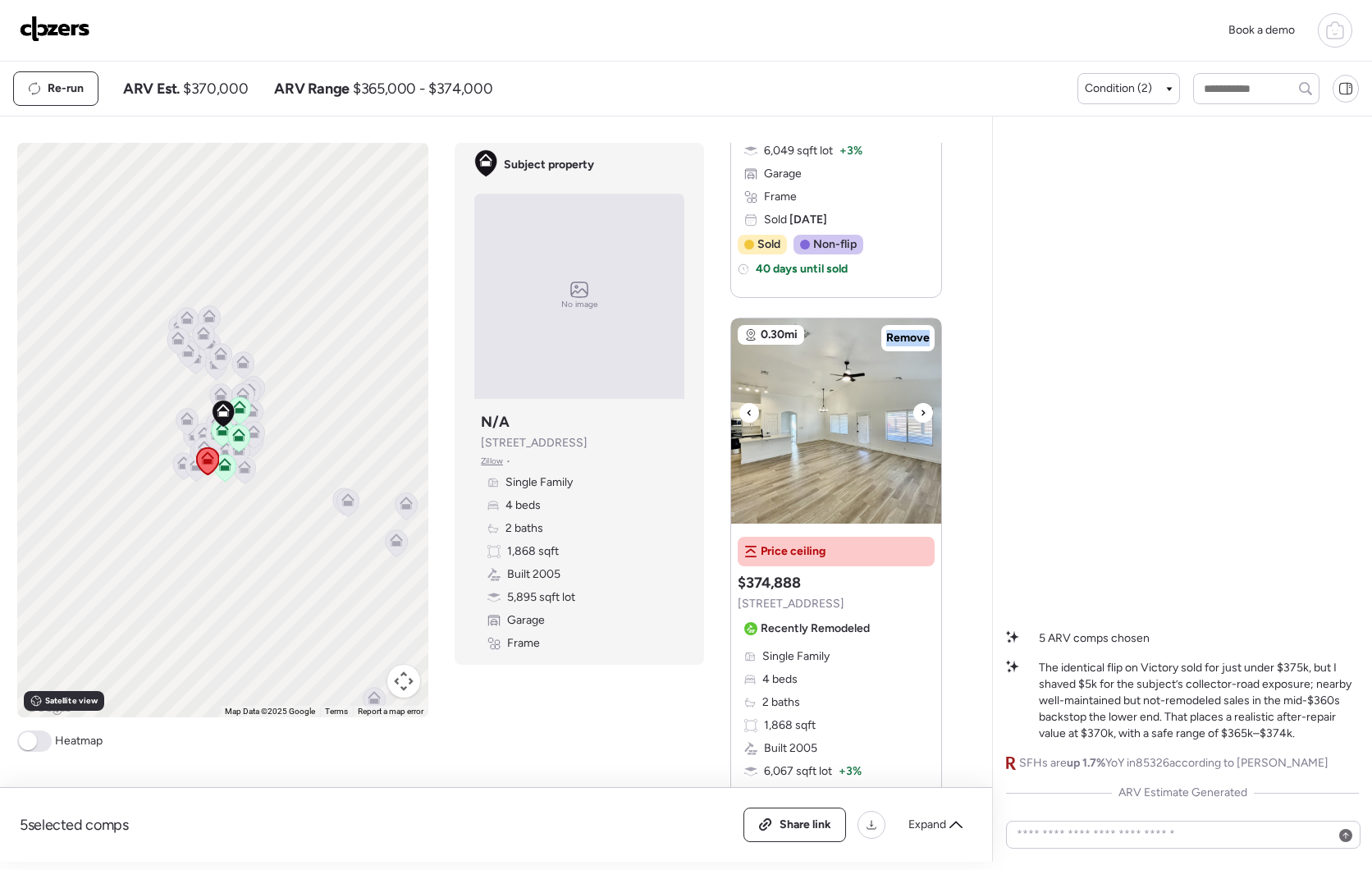
click at [913, 412] on div at bounding box center [923, 413] width 20 height 20
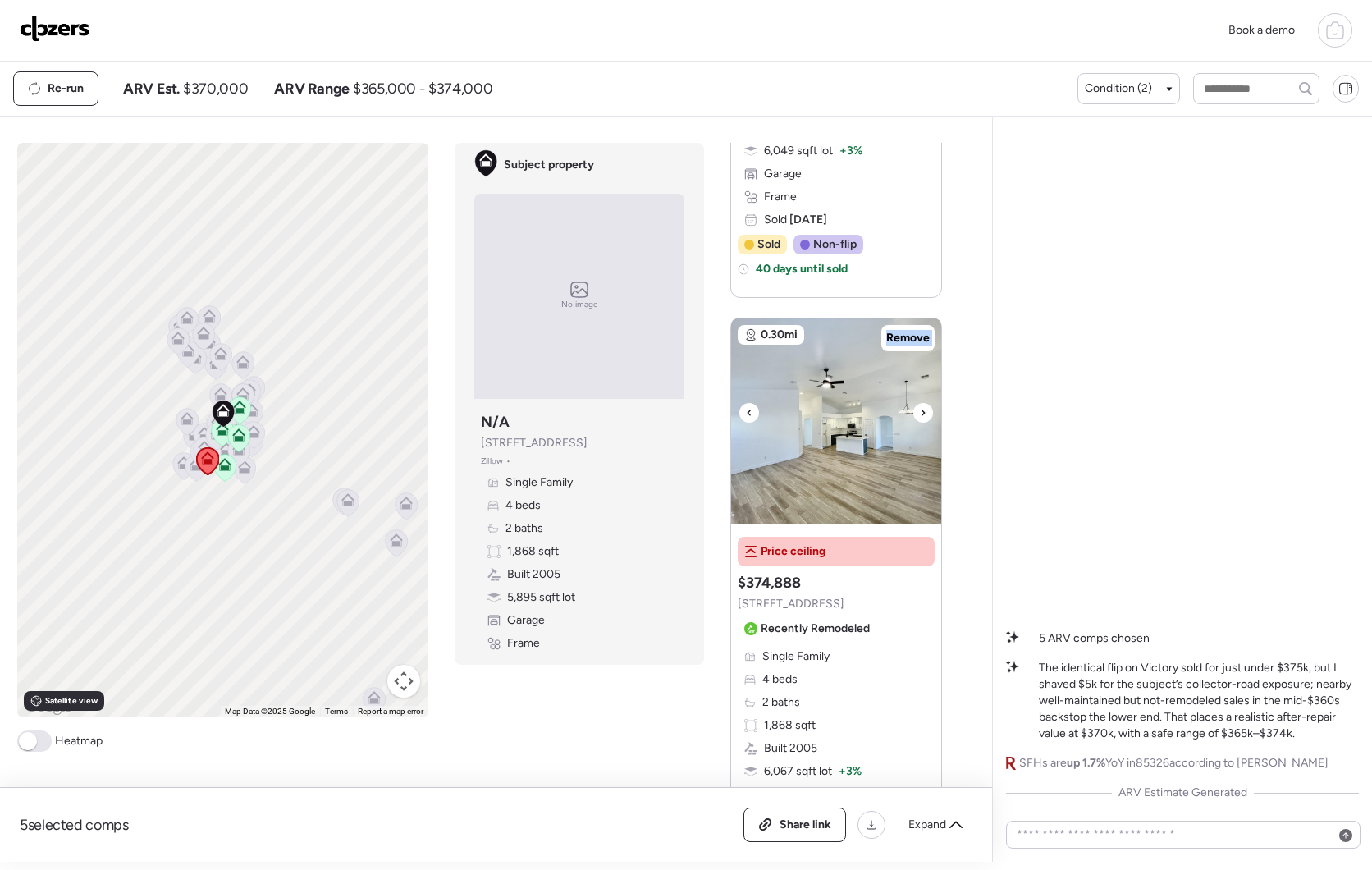
click at [913, 412] on div at bounding box center [923, 413] width 20 height 20
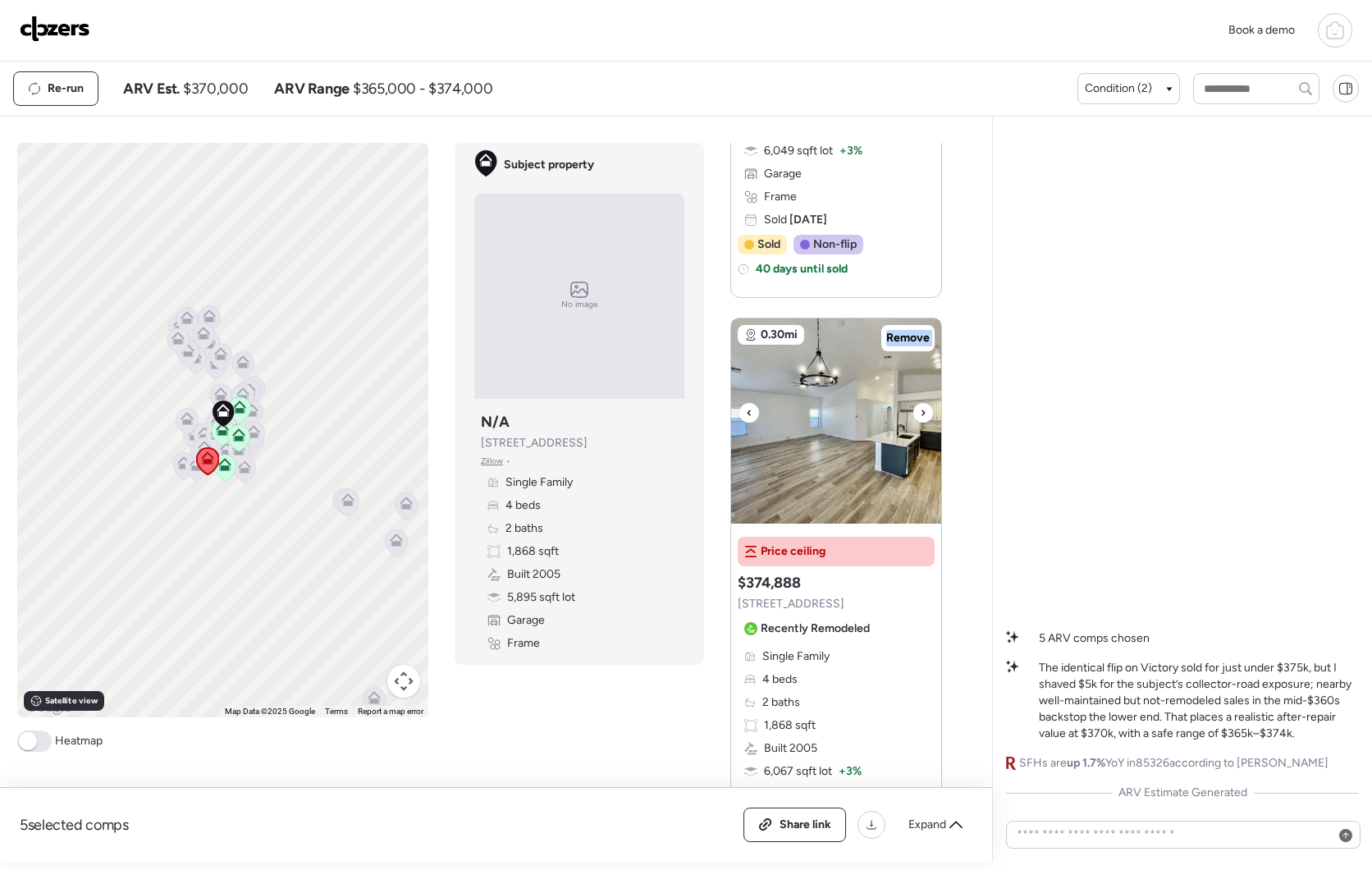
click at [913, 412] on div at bounding box center [923, 413] width 20 height 20
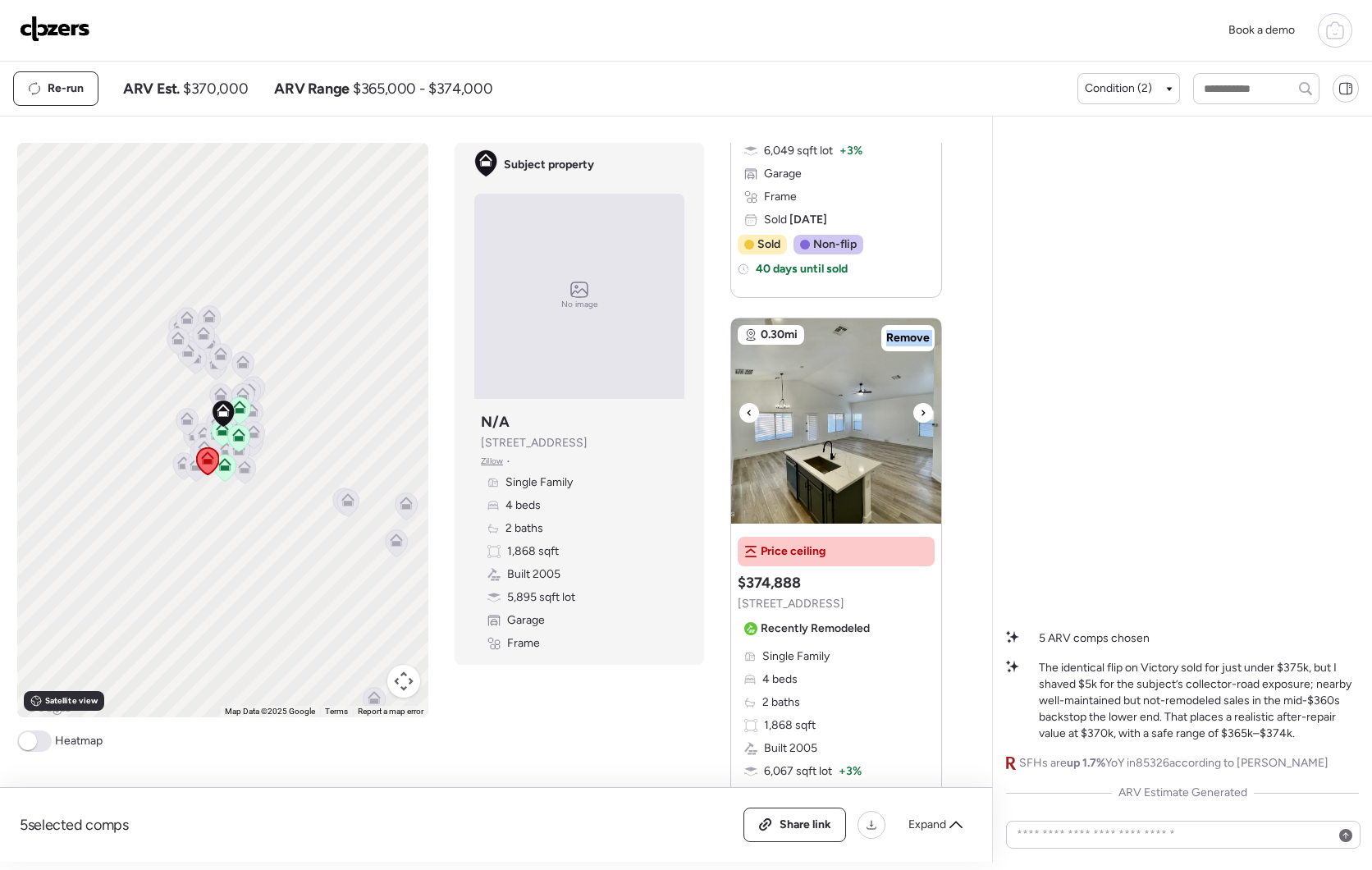
click at [913, 412] on div at bounding box center [923, 413] width 20 height 20
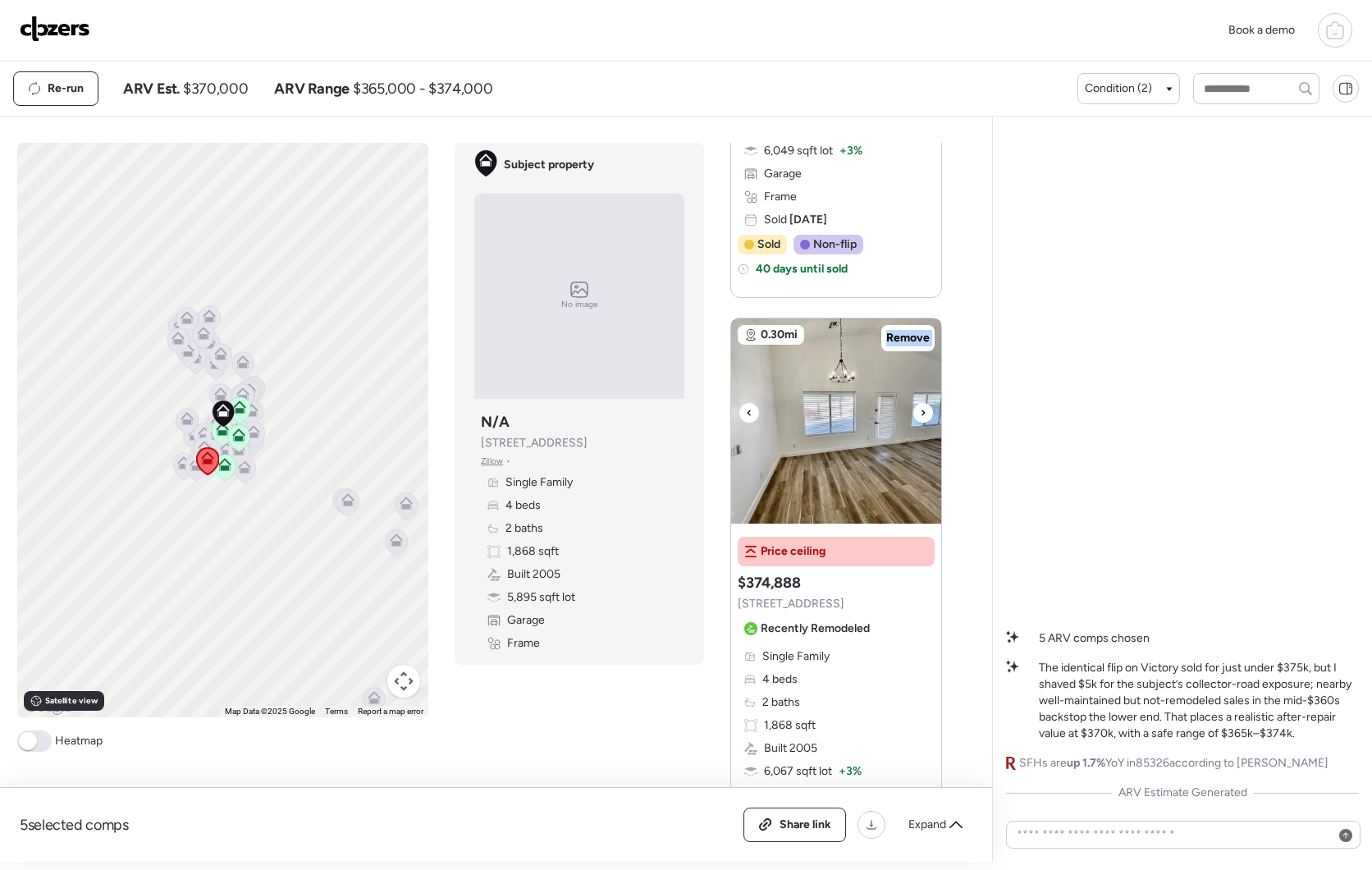
click at [913, 412] on div at bounding box center [923, 413] width 20 height 20
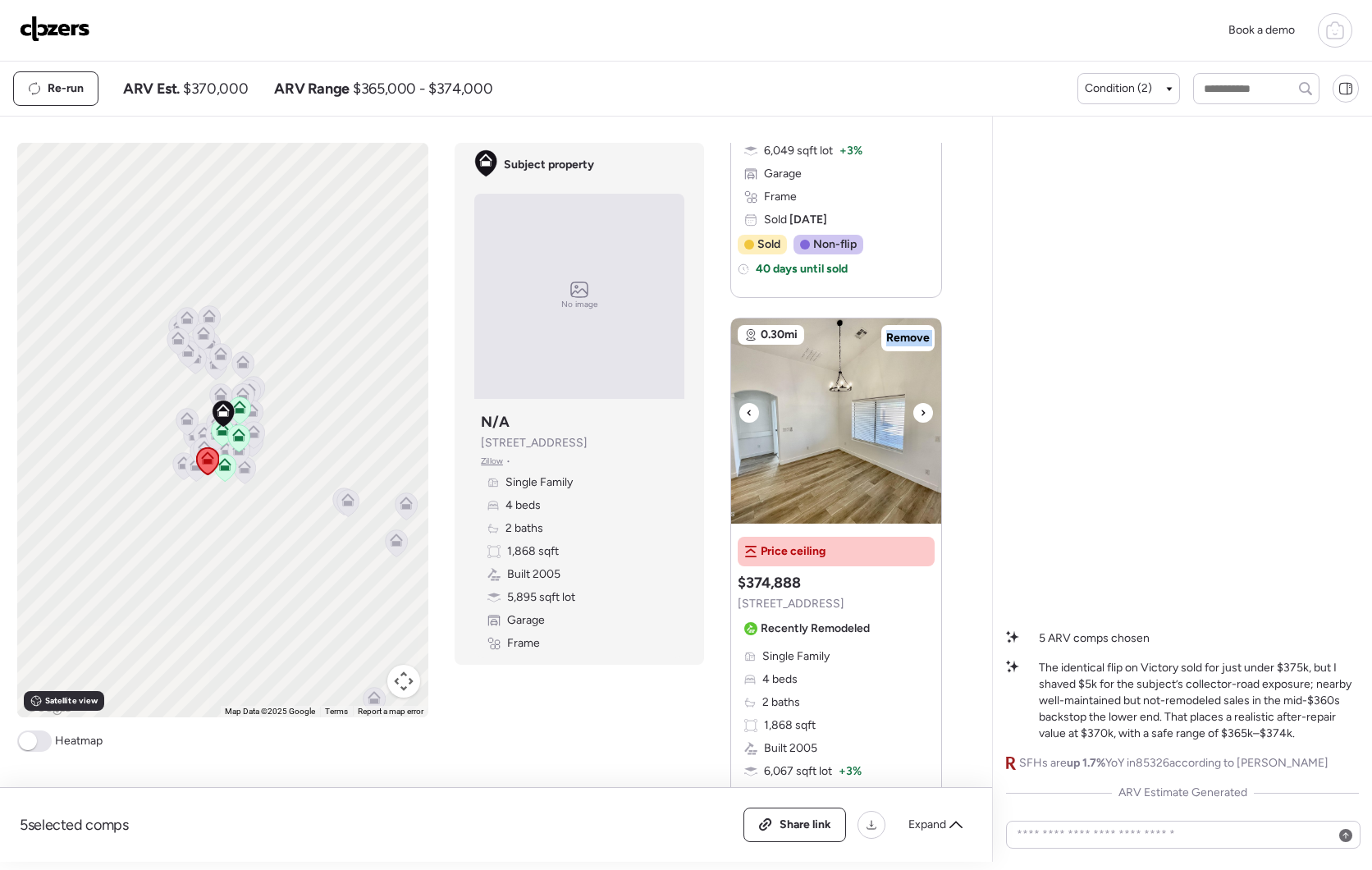
click at [913, 412] on div at bounding box center [923, 413] width 20 height 20
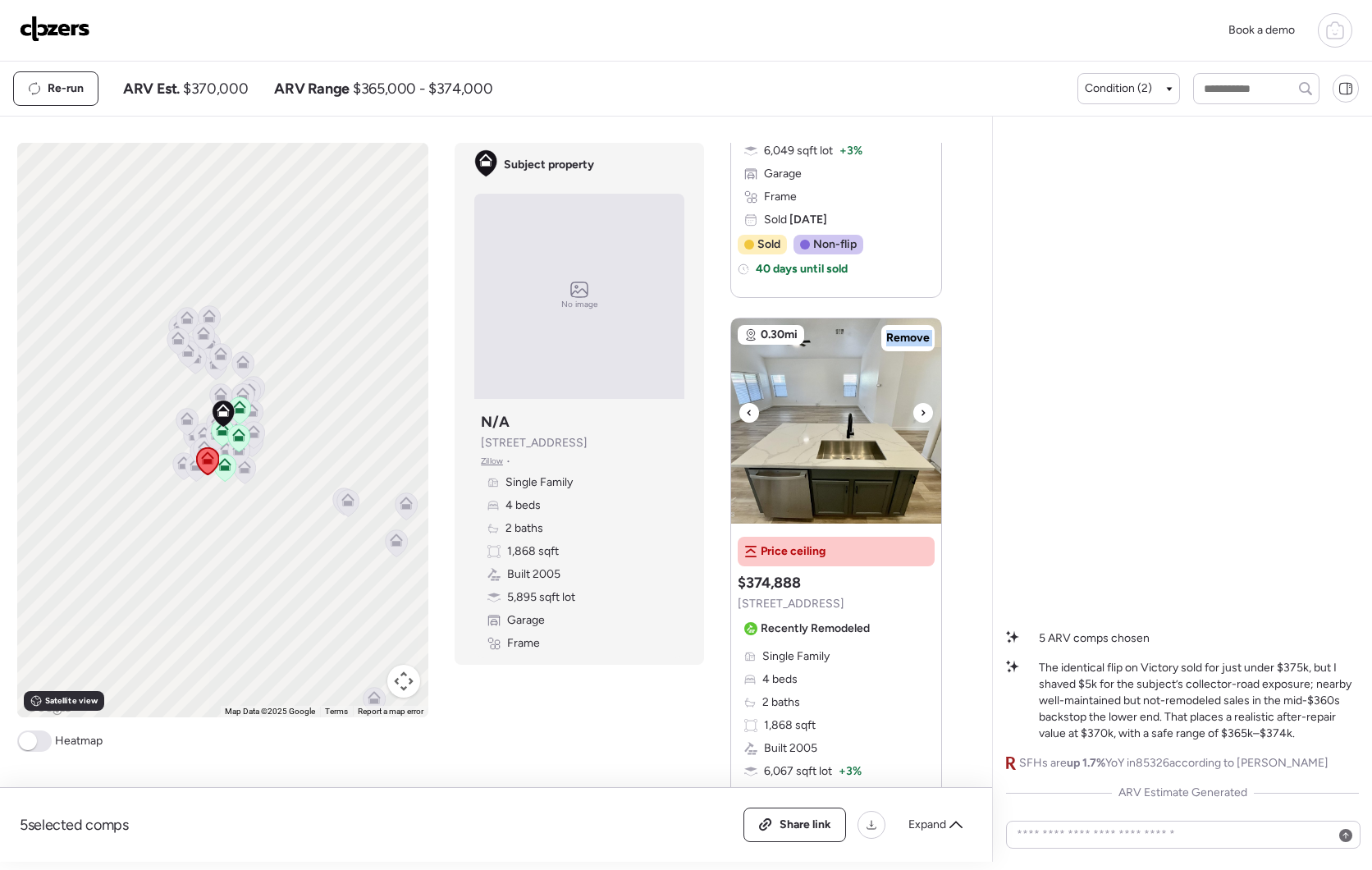
click at [913, 412] on div at bounding box center [923, 413] width 20 height 20
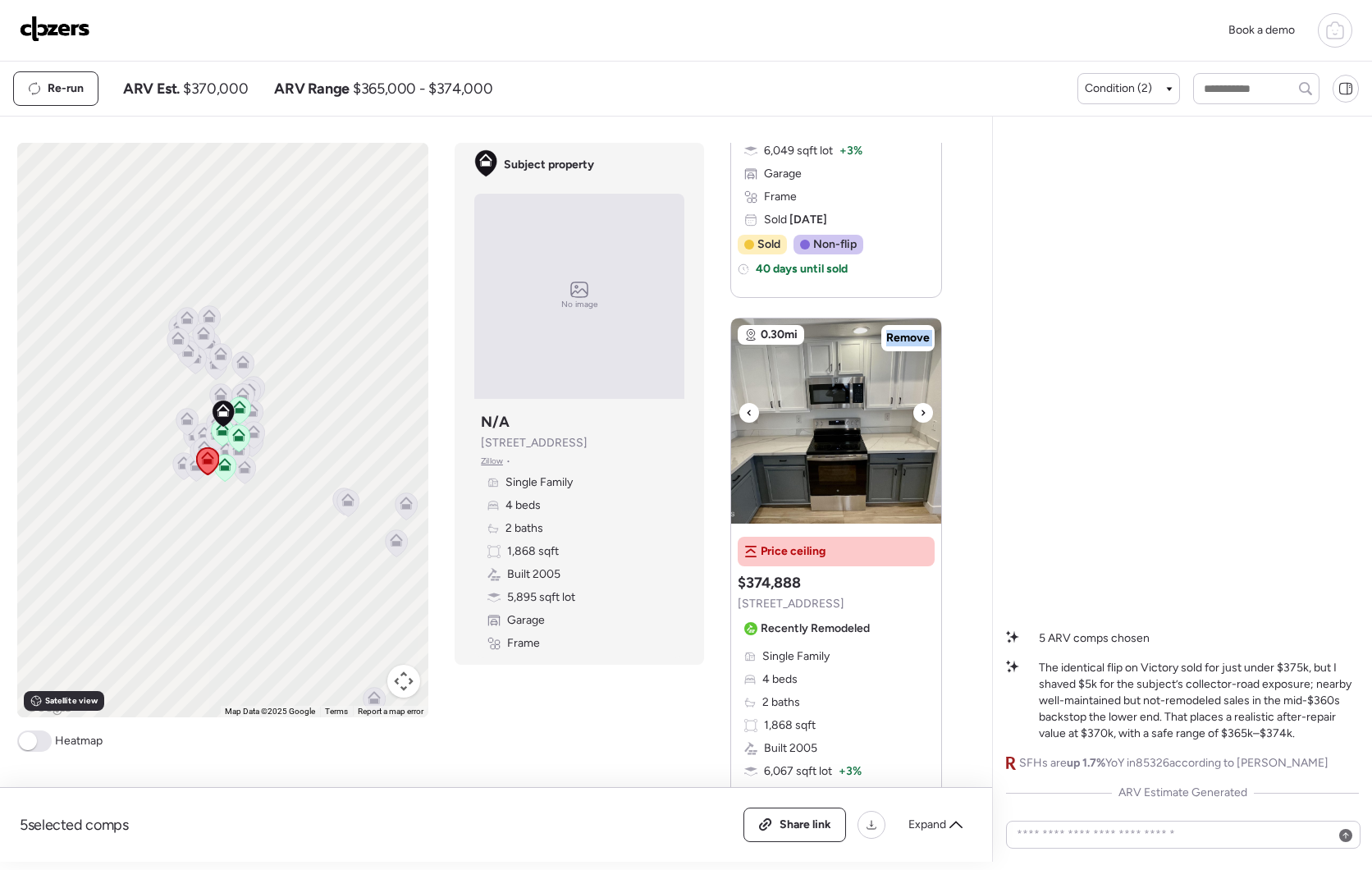
click at [913, 412] on div at bounding box center [923, 413] width 20 height 20
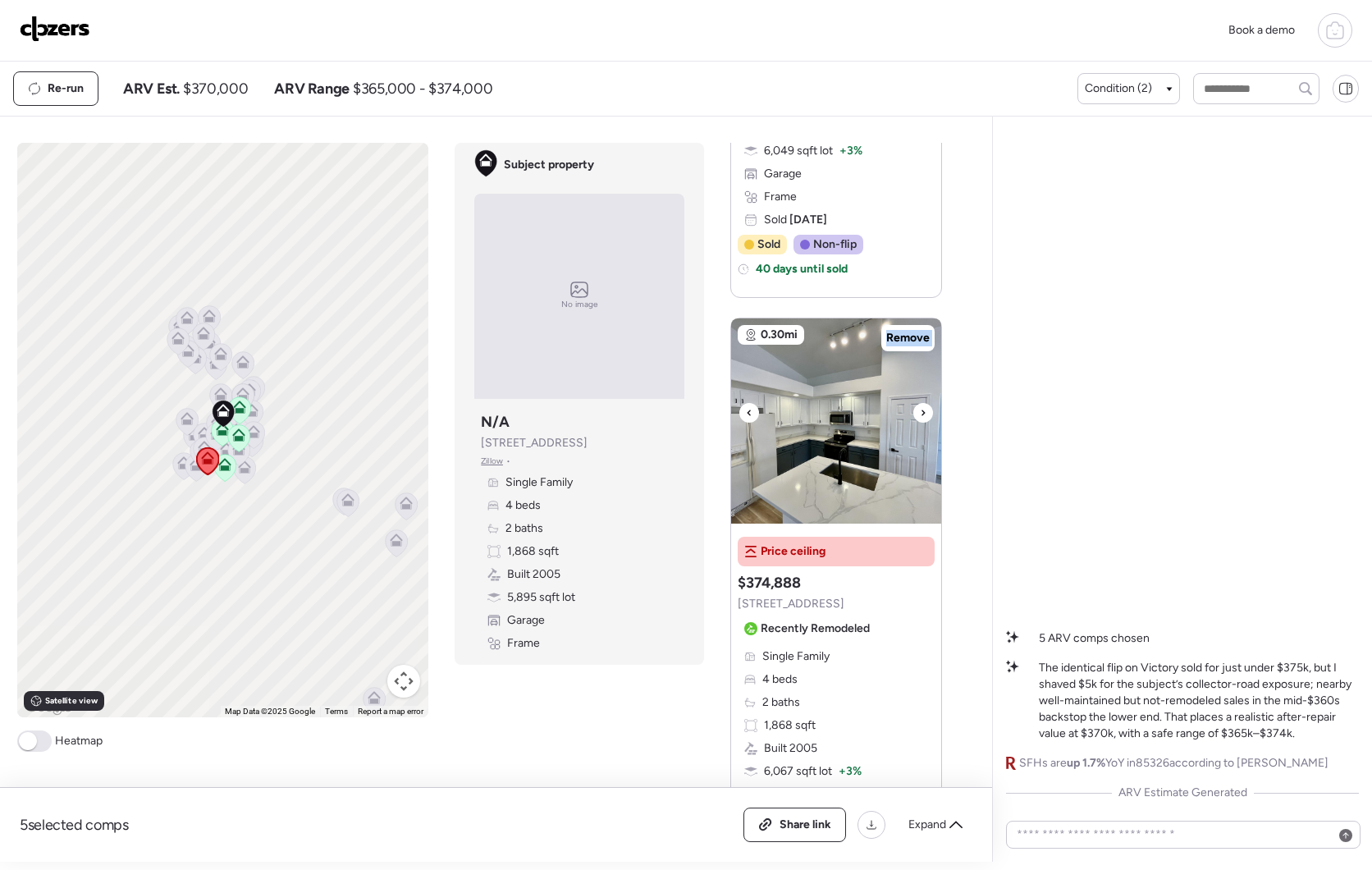
click at [913, 412] on div at bounding box center [923, 413] width 20 height 20
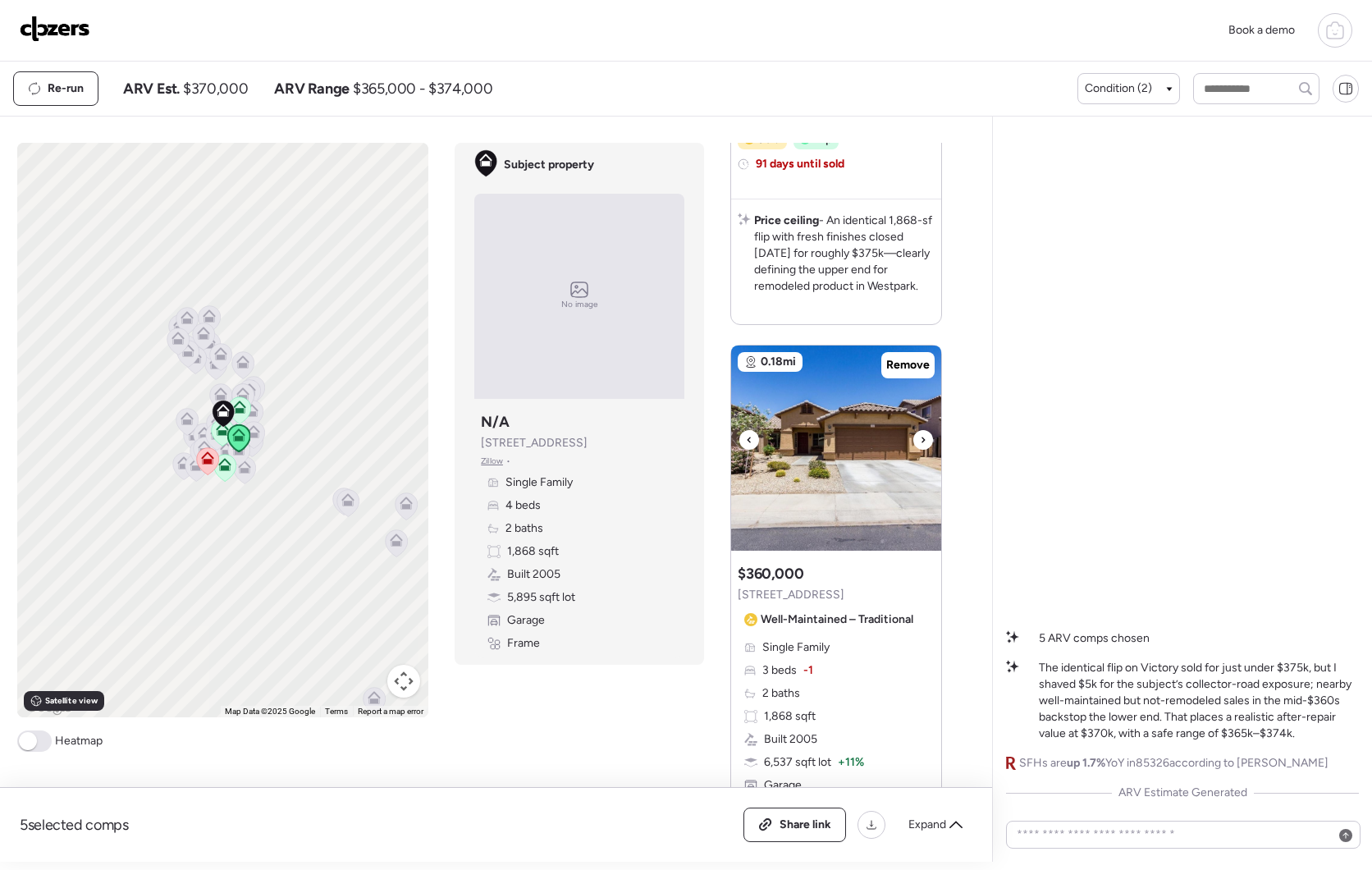
scroll to position [1862, 0]
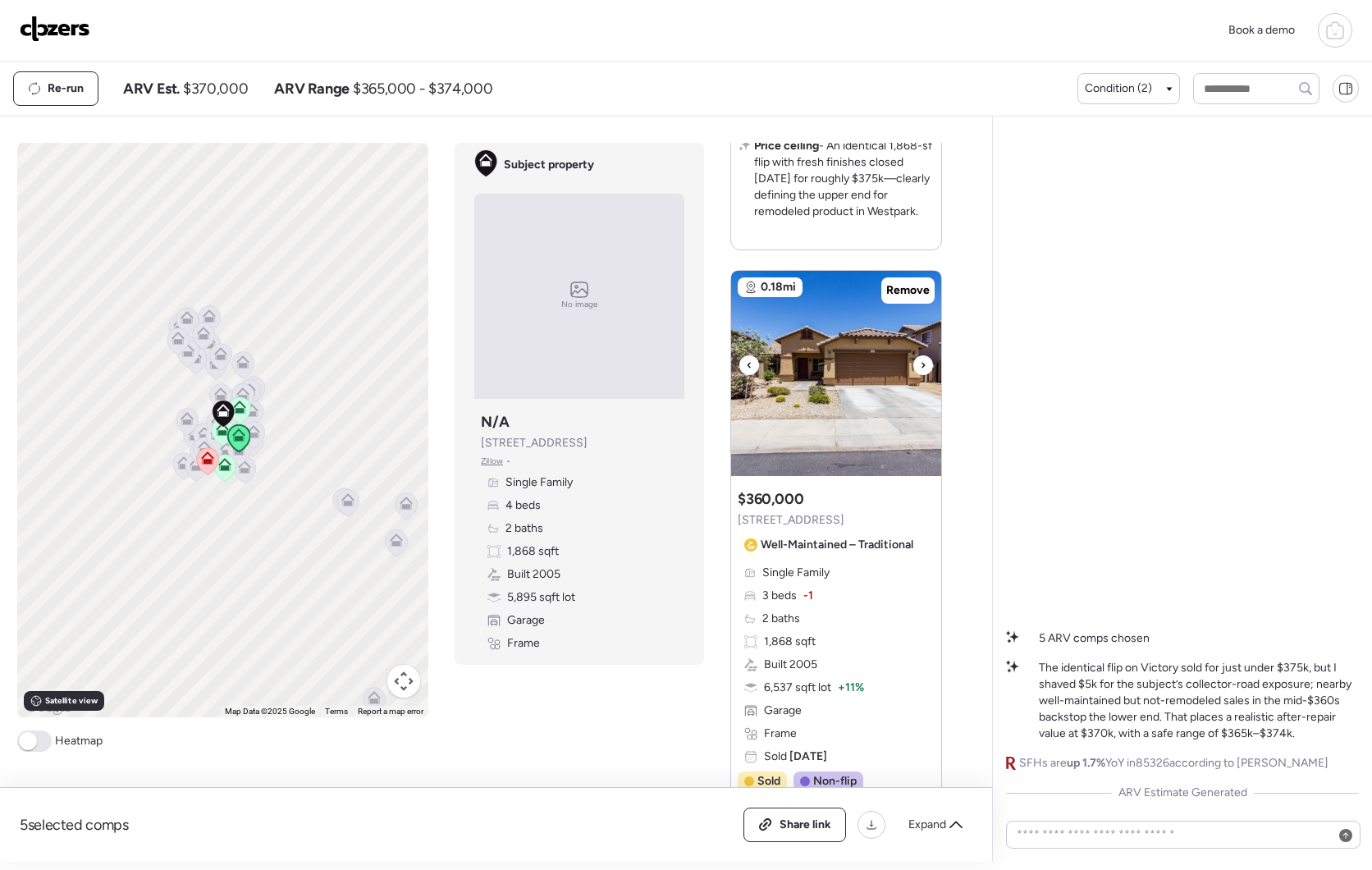
click at [920, 375] on icon at bounding box center [924, 365] width 7 height 20
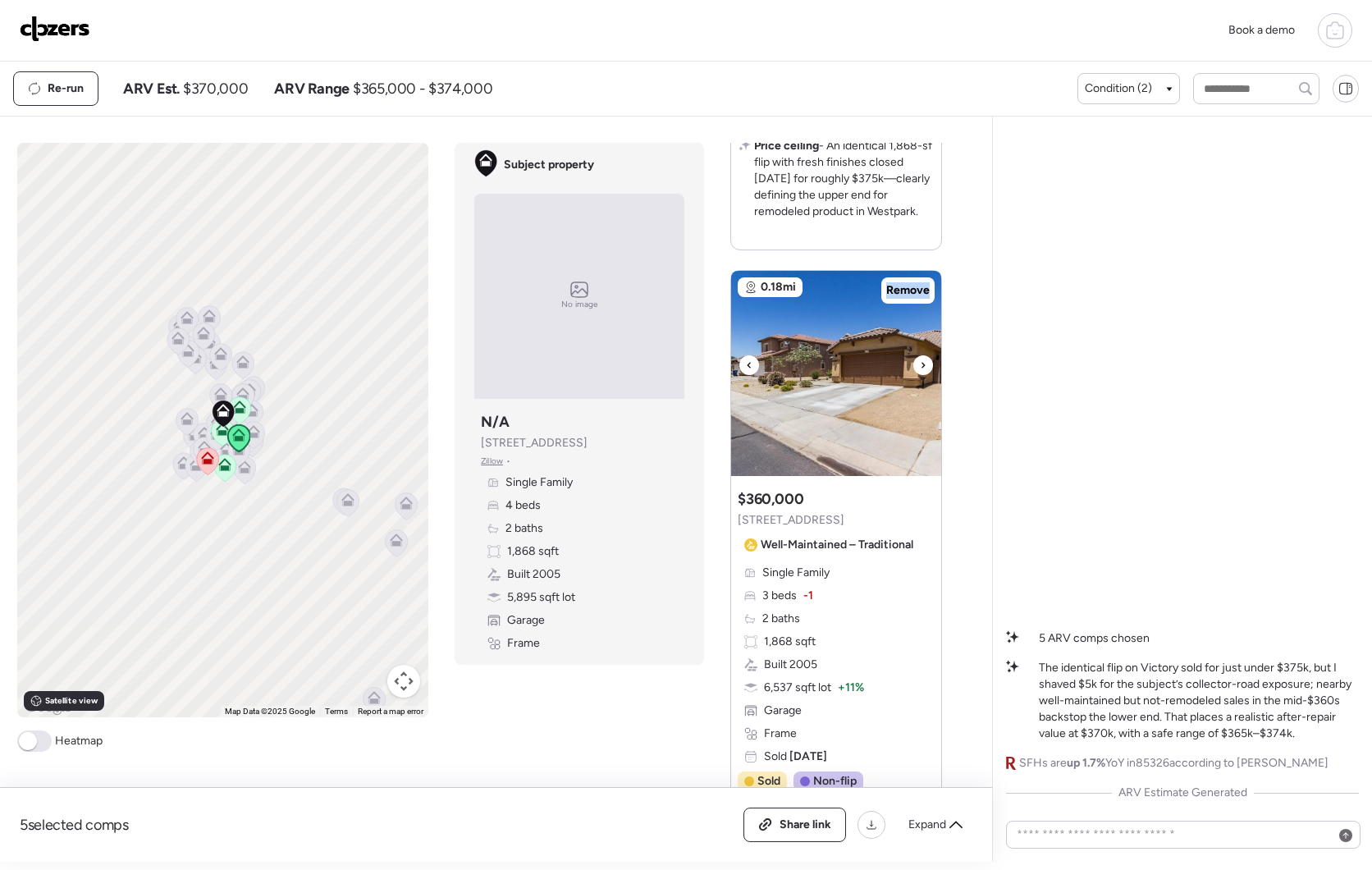
click at [920, 375] on icon at bounding box center [924, 365] width 7 height 20
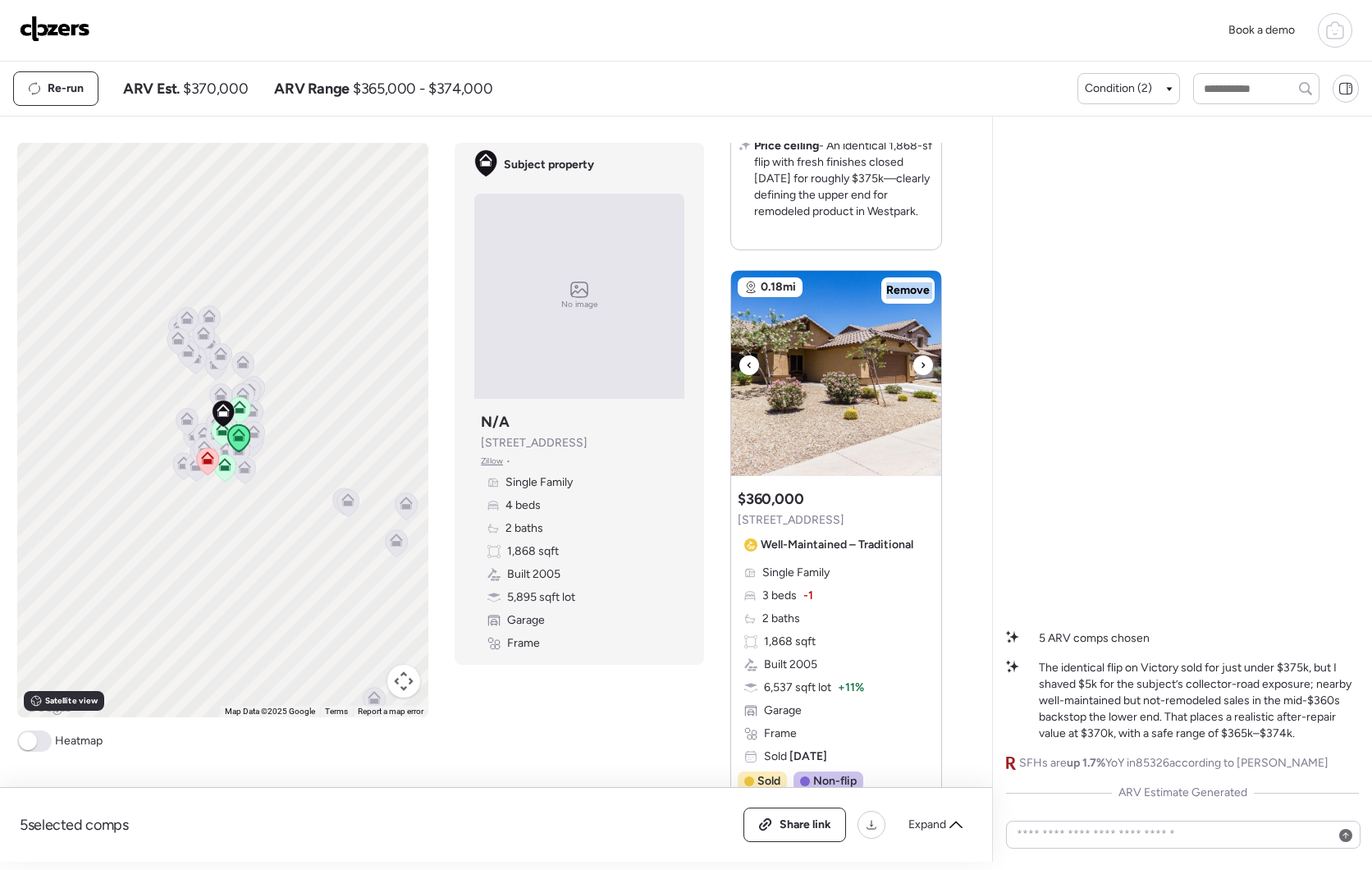
click at [920, 375] on icon at bounding box center [924, 365] width 7 height 20
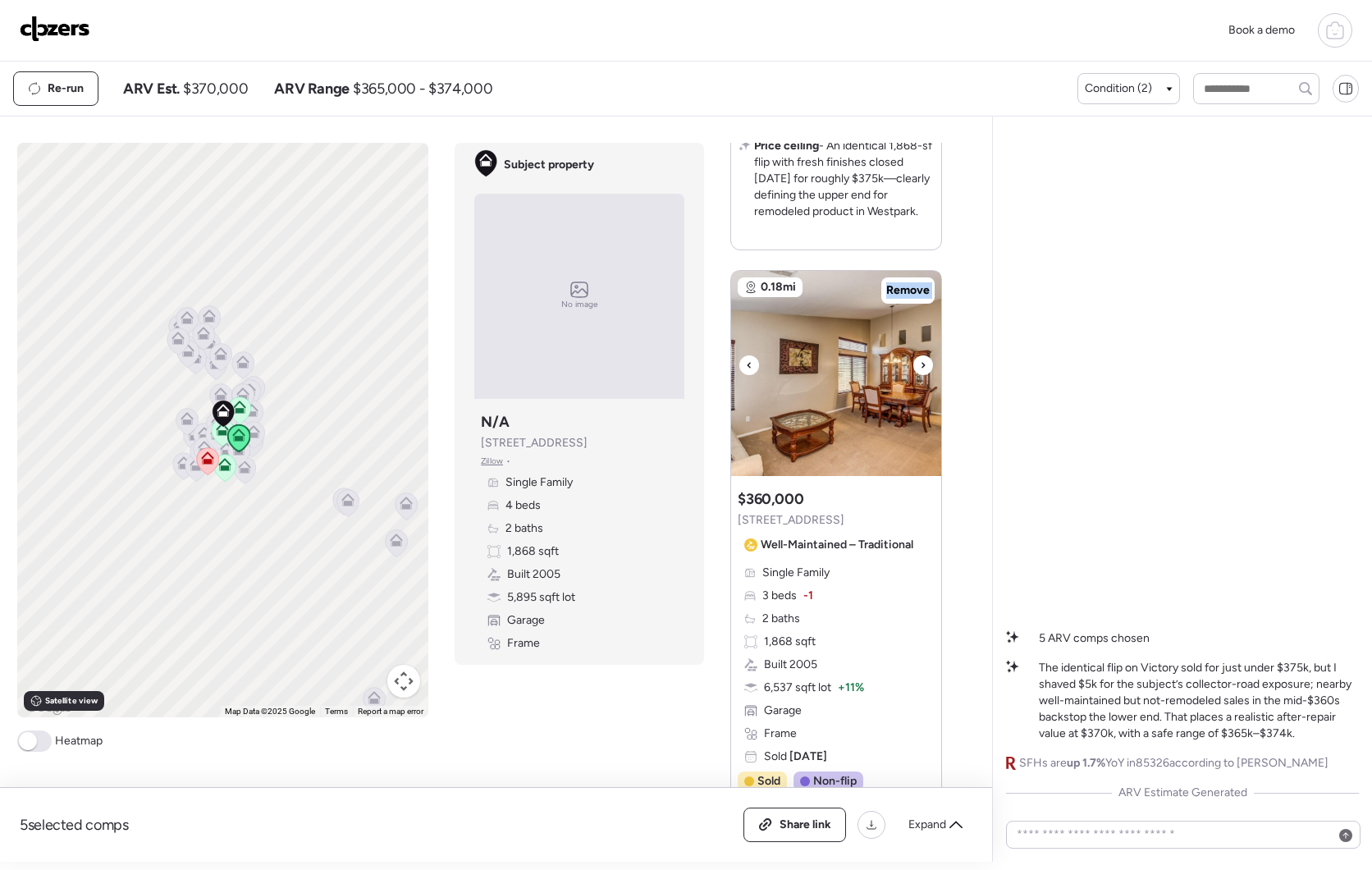
click at [920, 375] on icon at bounding box center [924, 365] width 7 height 20
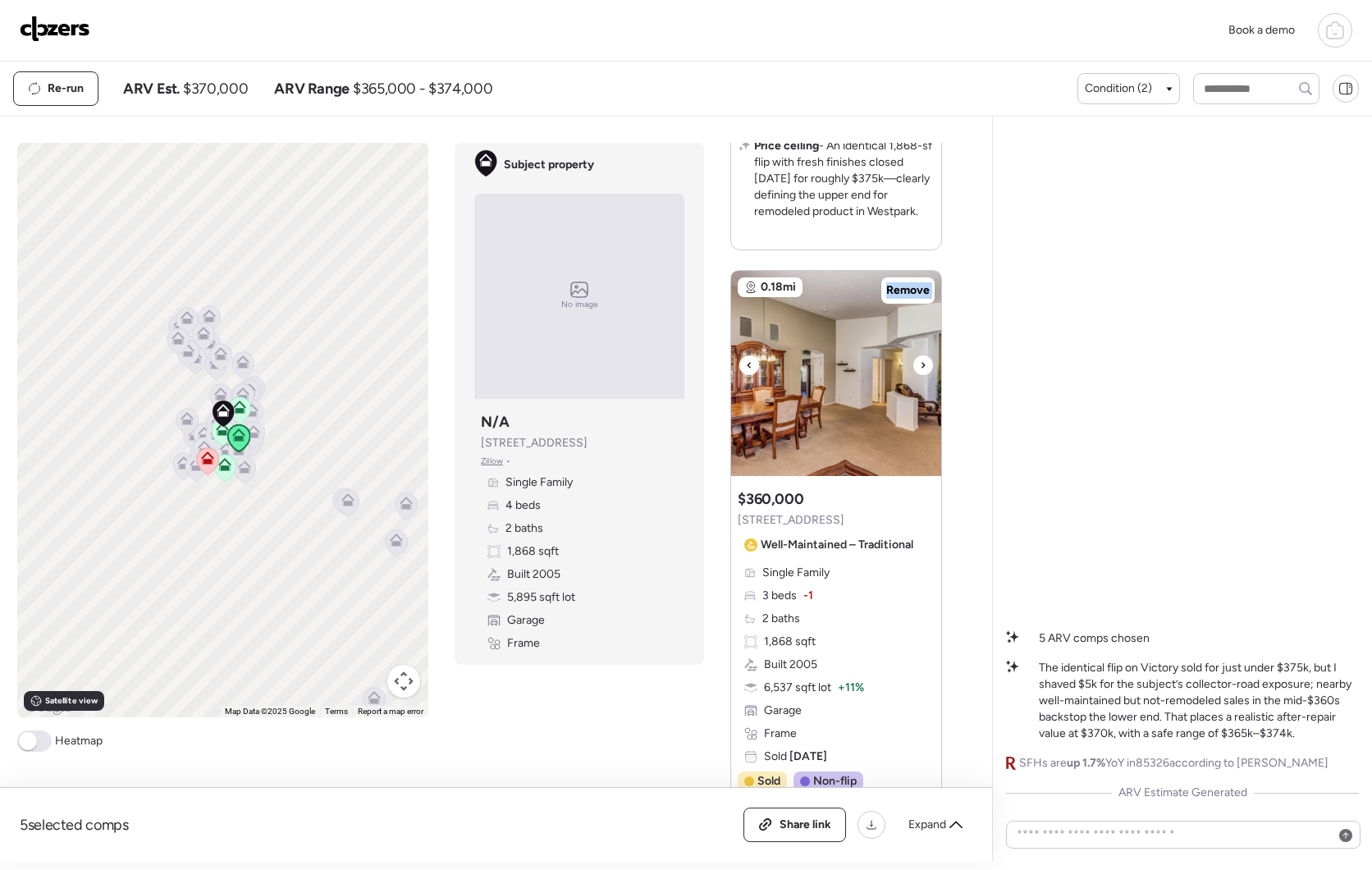
click at [920, 375] on icon at bounding box center [924, 365] width 7 height 20
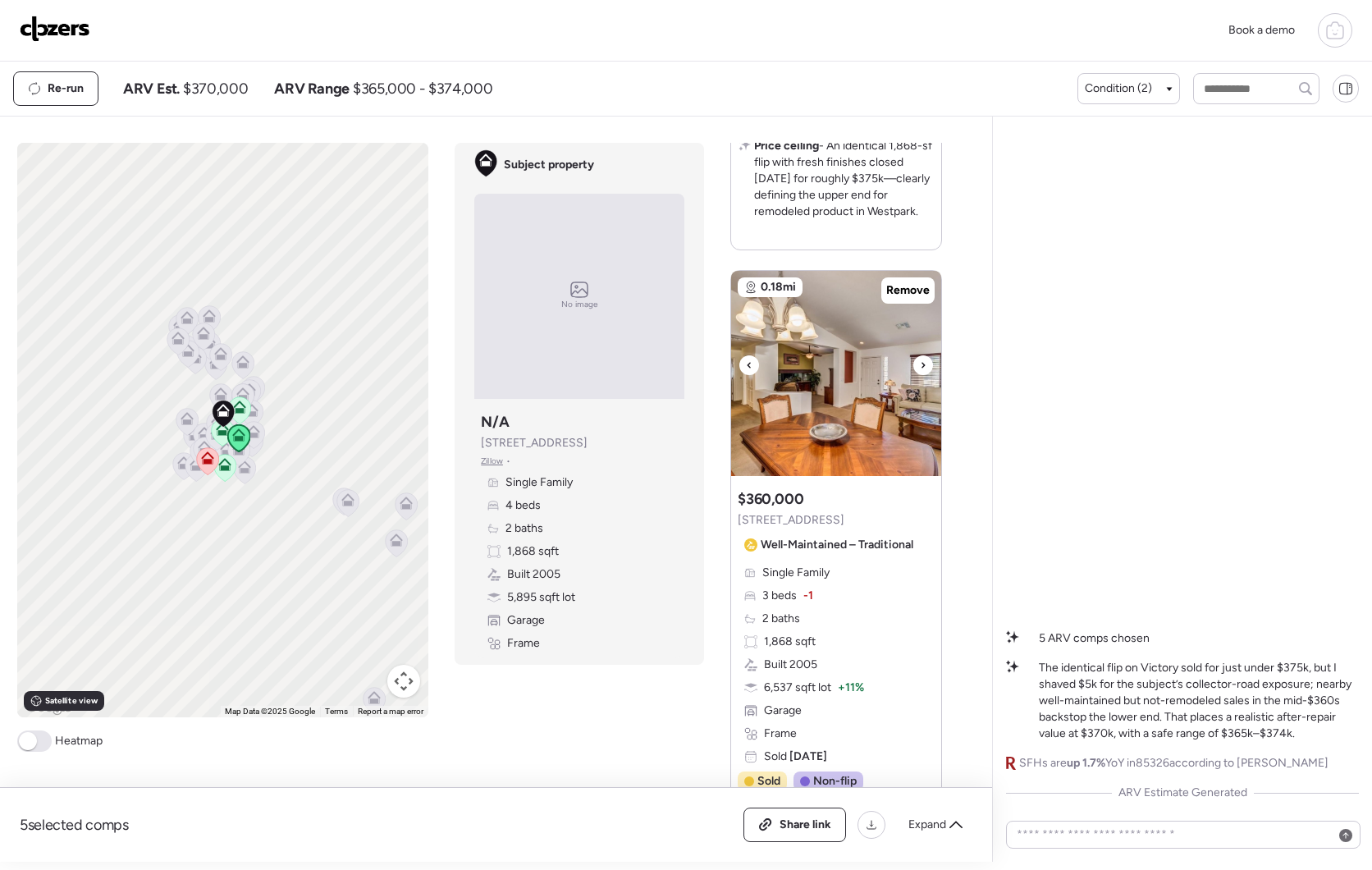
click at [920, 375] on icon at bounding box center [924, 365] width 7 height 20
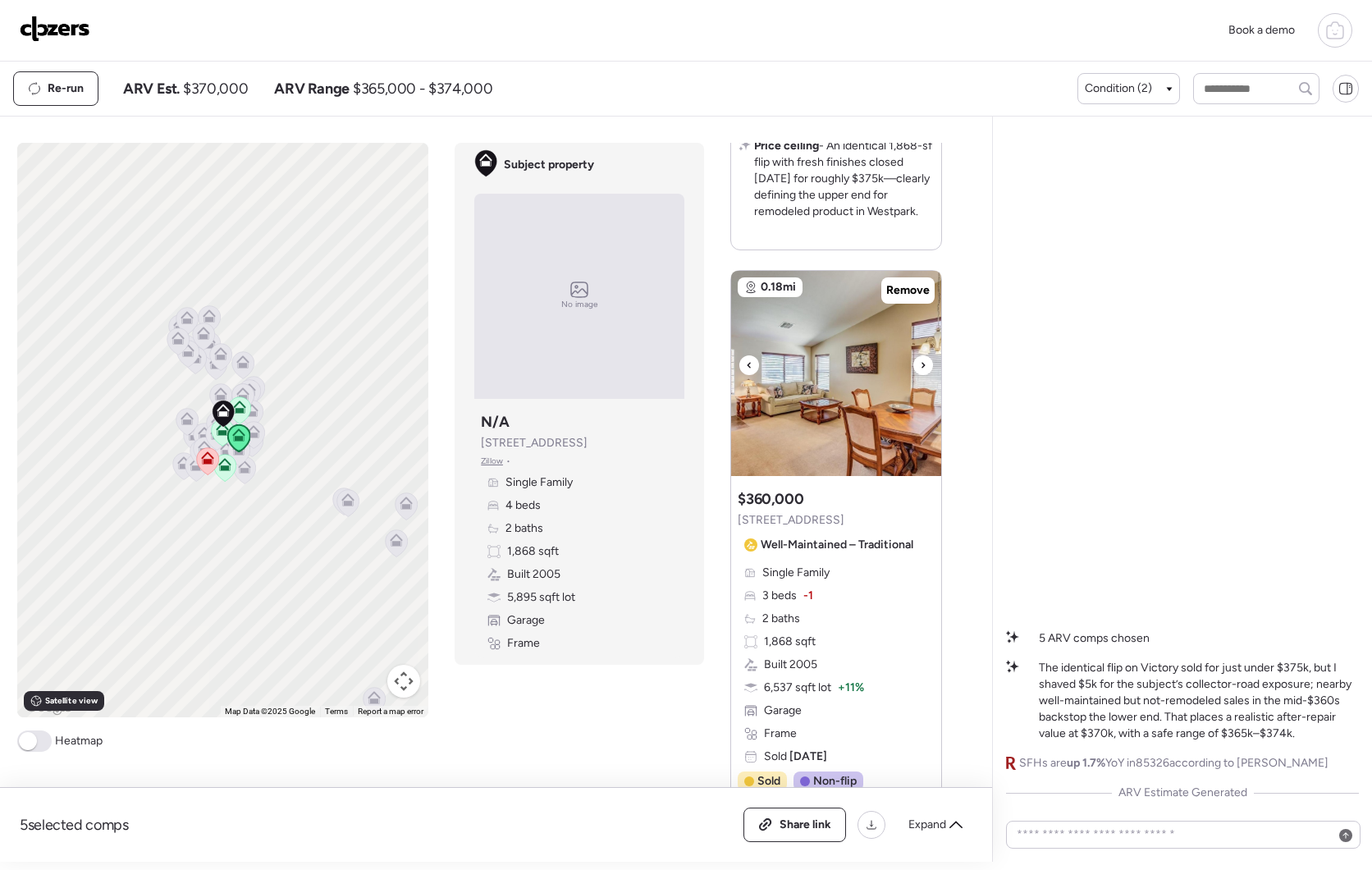
click at [920, 375] on icon at bounding box center [924, 365] width 7 height 20
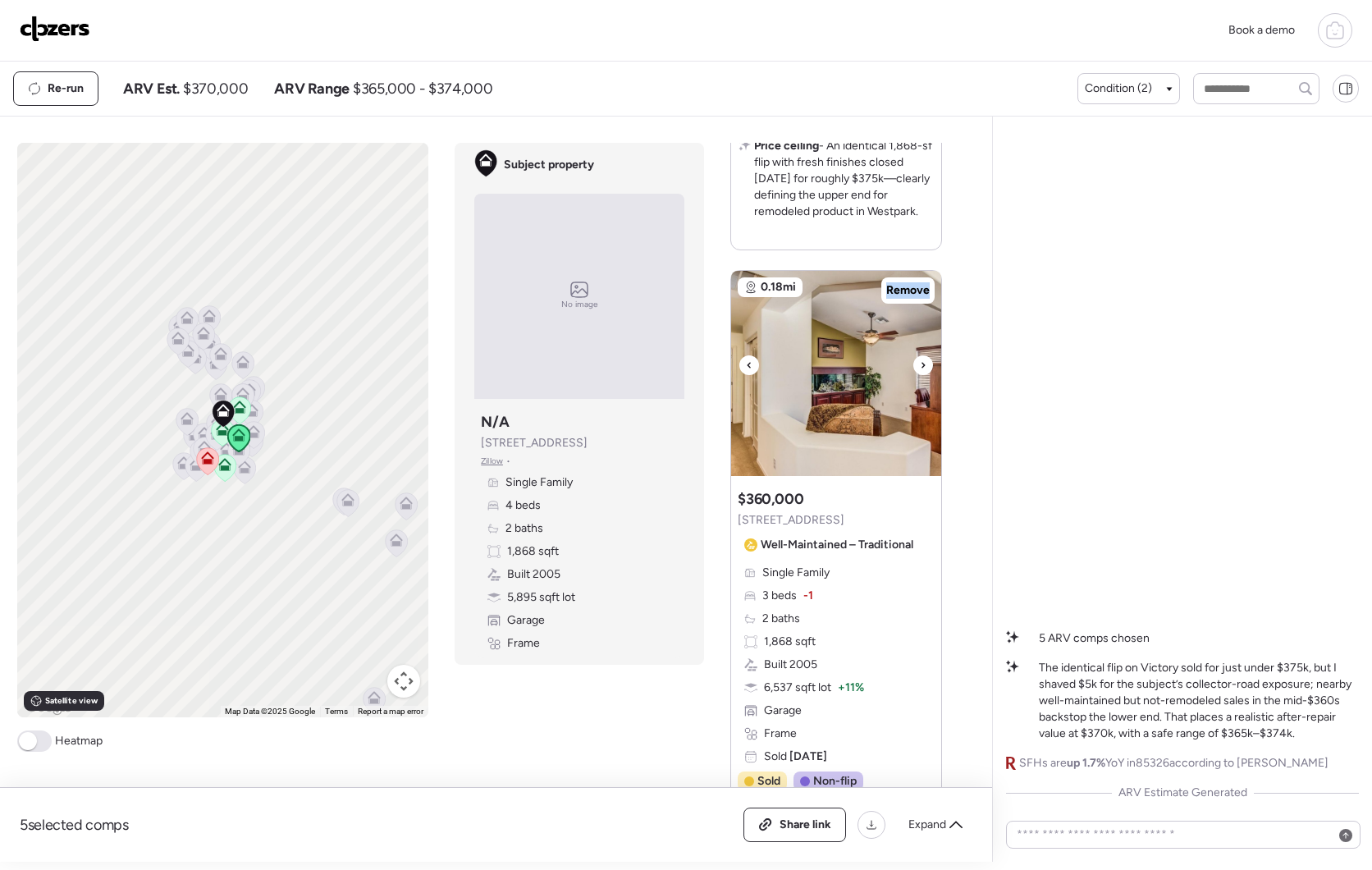
click at [920, 375] on icon at bounding box center [924, 365] width 7 height 20
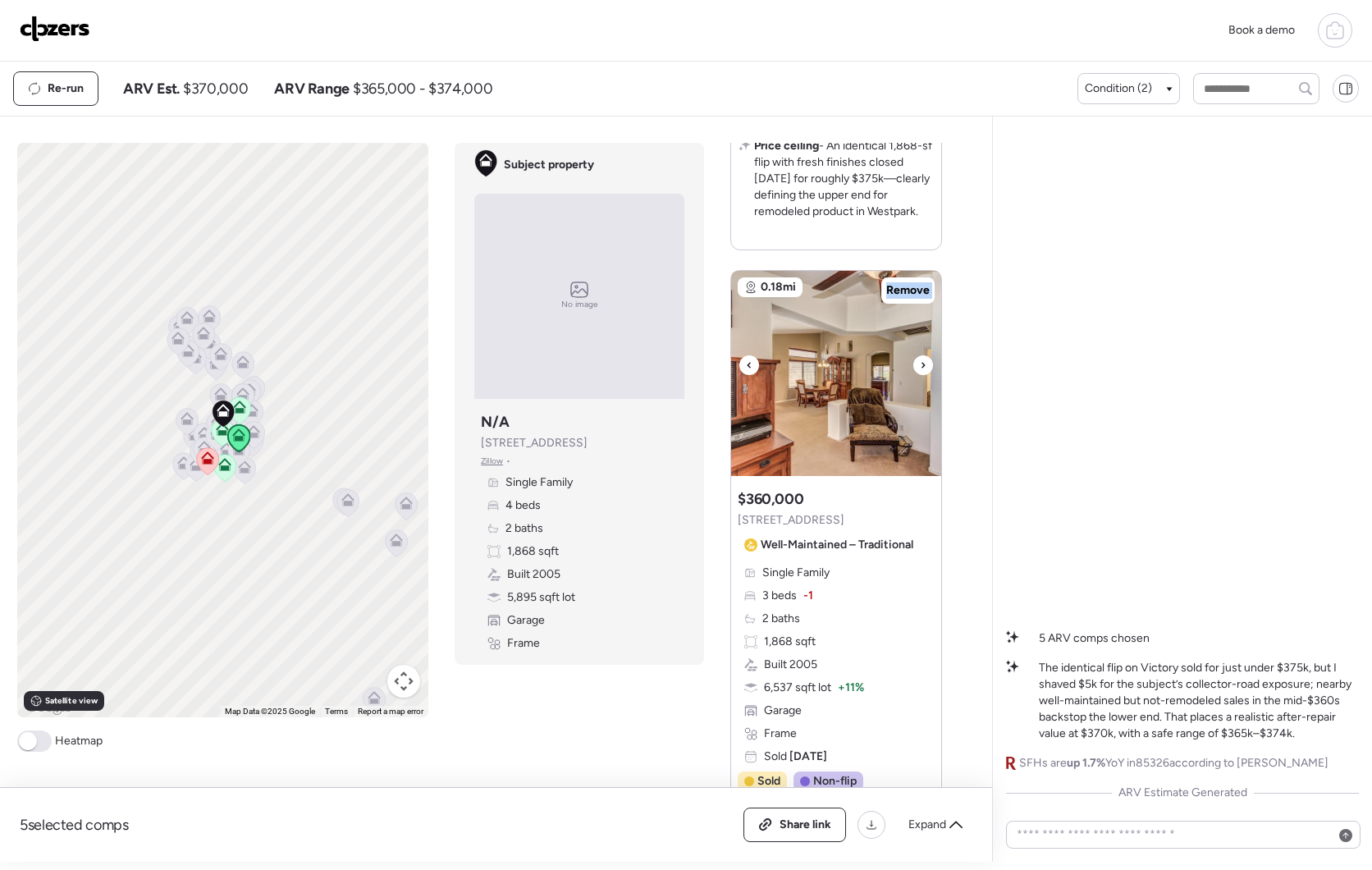
click at [920, 375] on icon at bounding box center [924, 365] width 7 height 20
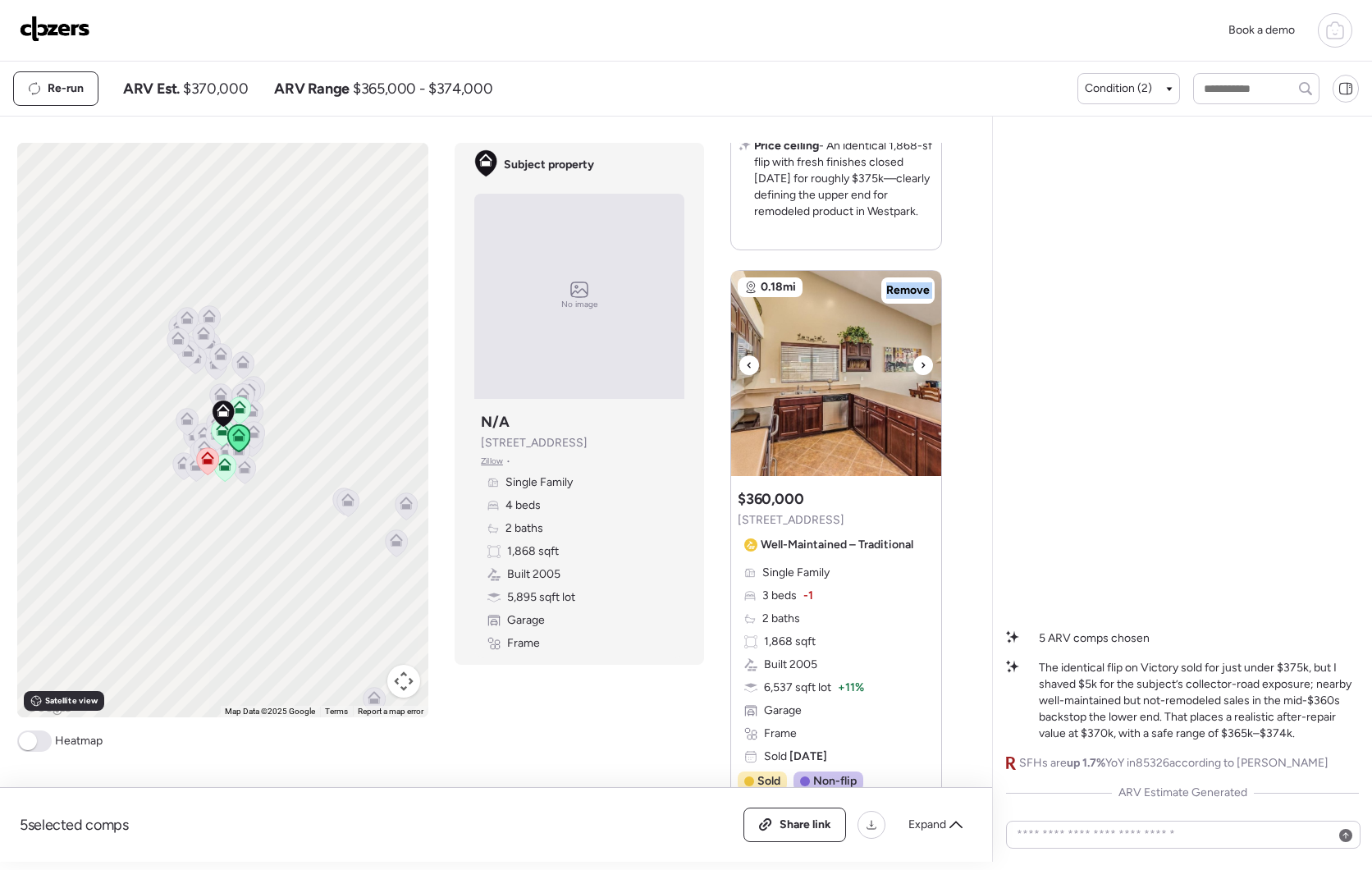
click at [920, 375] on icon at bounding box center [924, 365] width 7 height 20
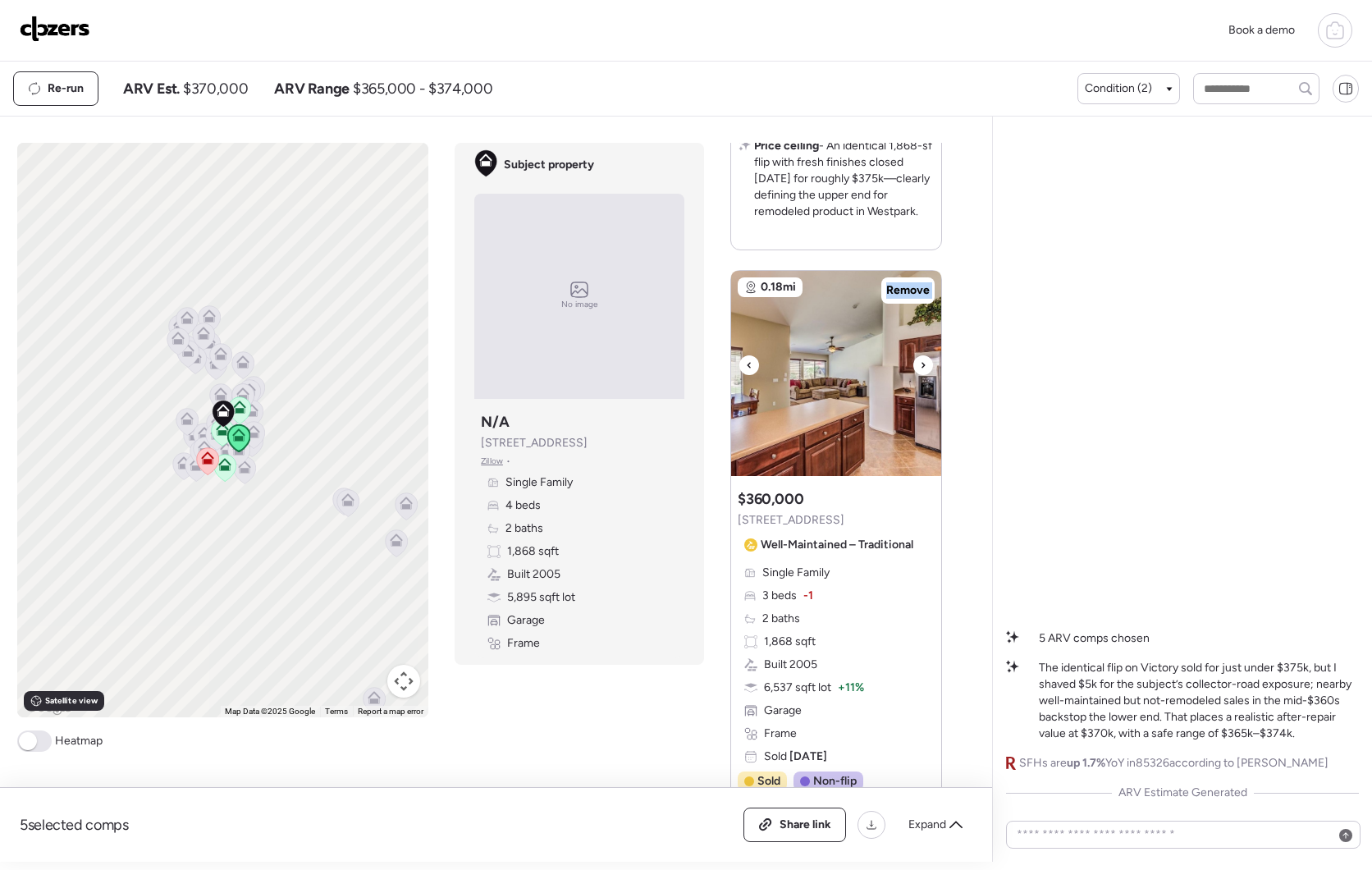
click at [920, 375] on icon at bounding box center [924, 365] width 7 height 20
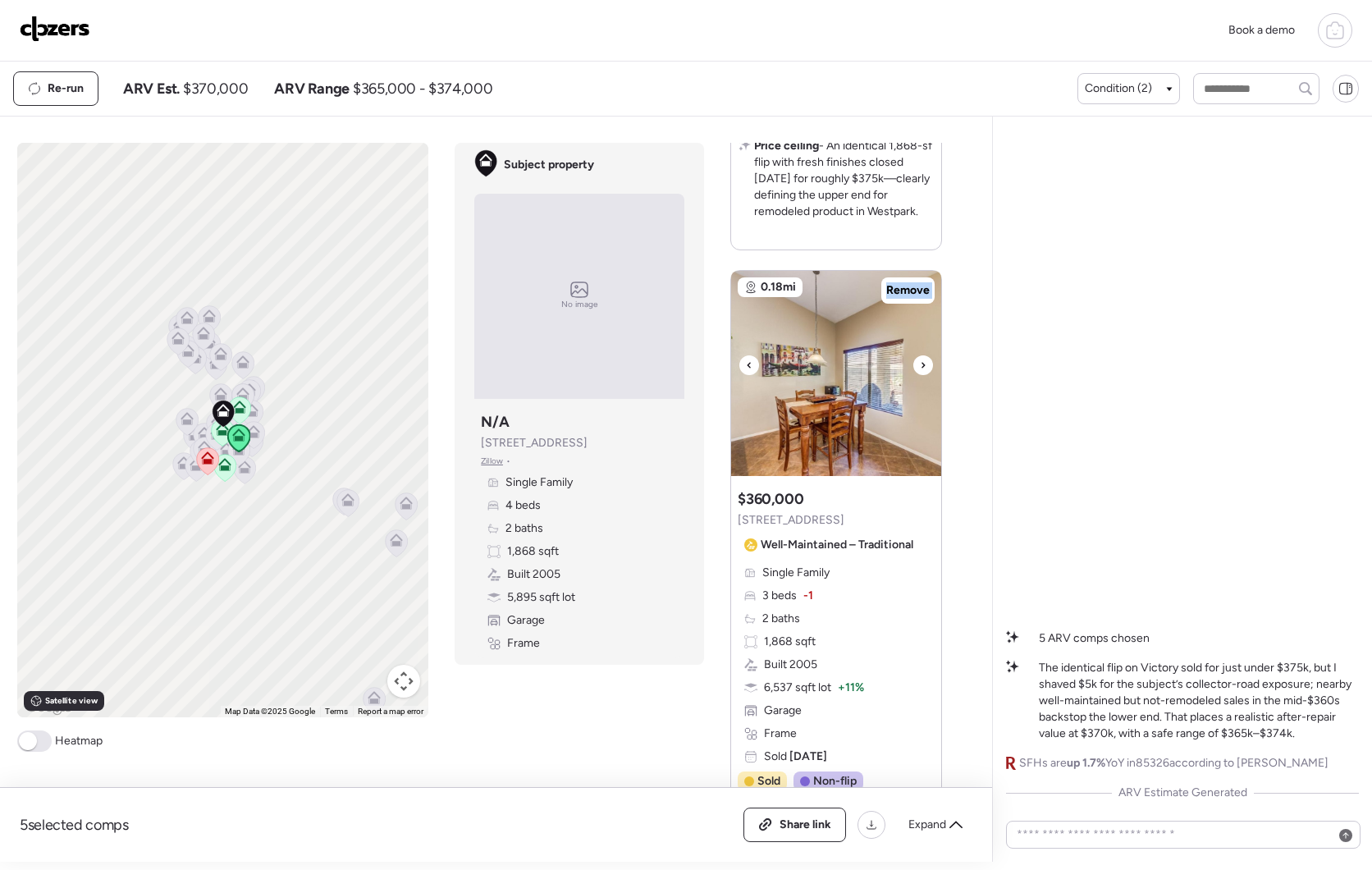
click at [920, 375] on icon at bounding box center [924, 365] width 7 height 20
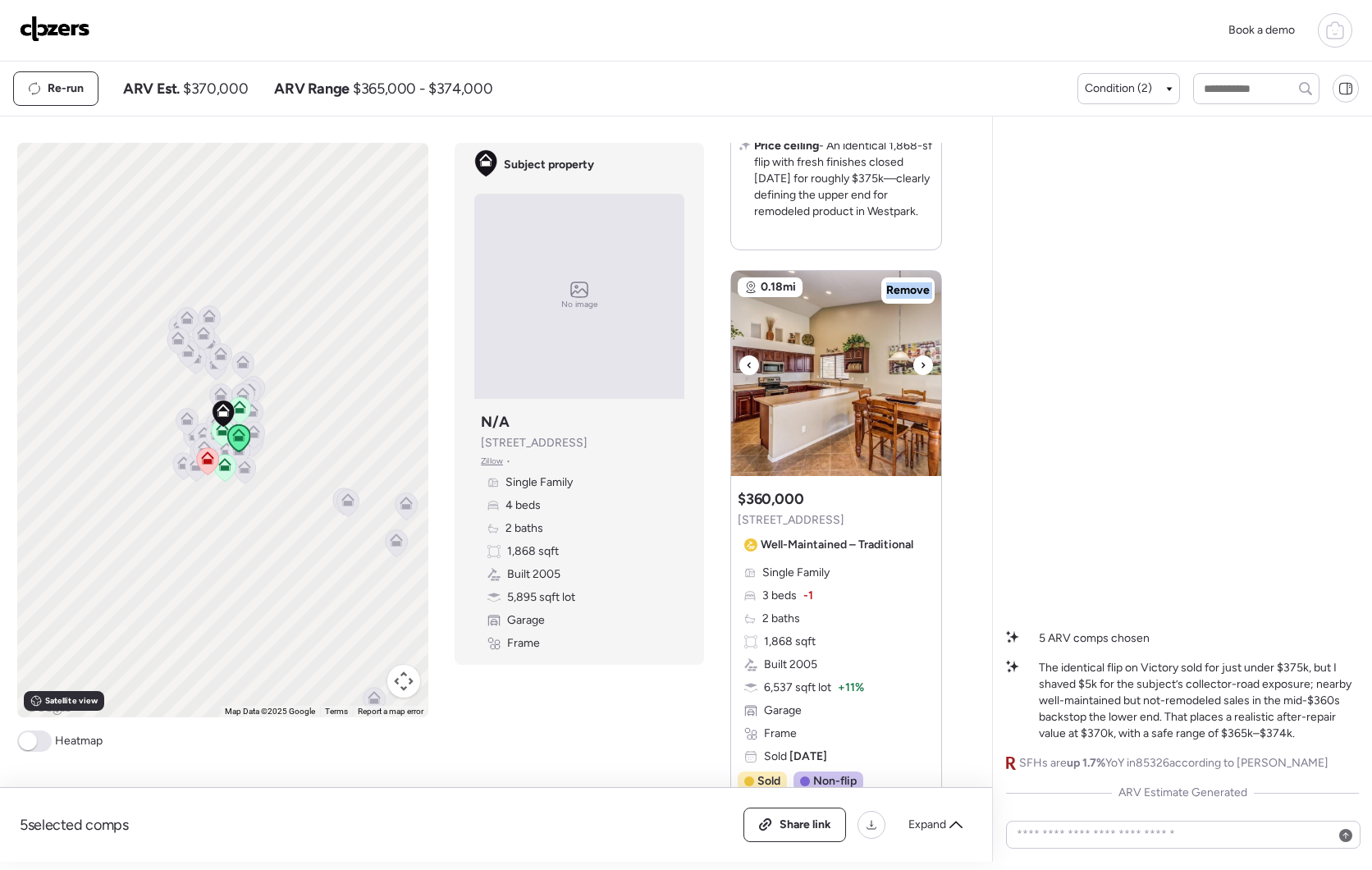
click at [920, 375] on icon at bounding box center [924, 365] width 7 height 20
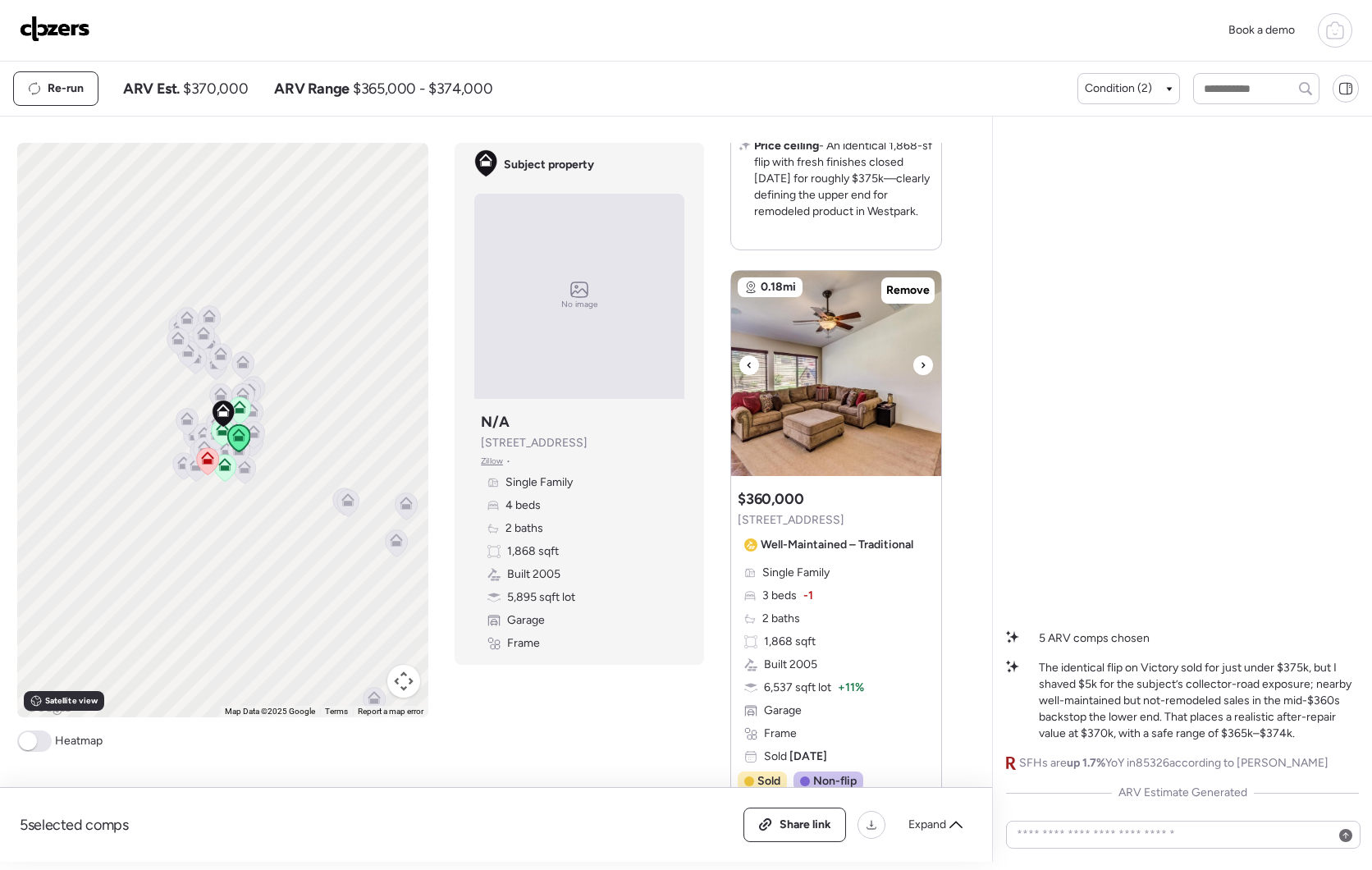
click at [920, 375] on icon at bounding box center [924, 365] width 7 height 20
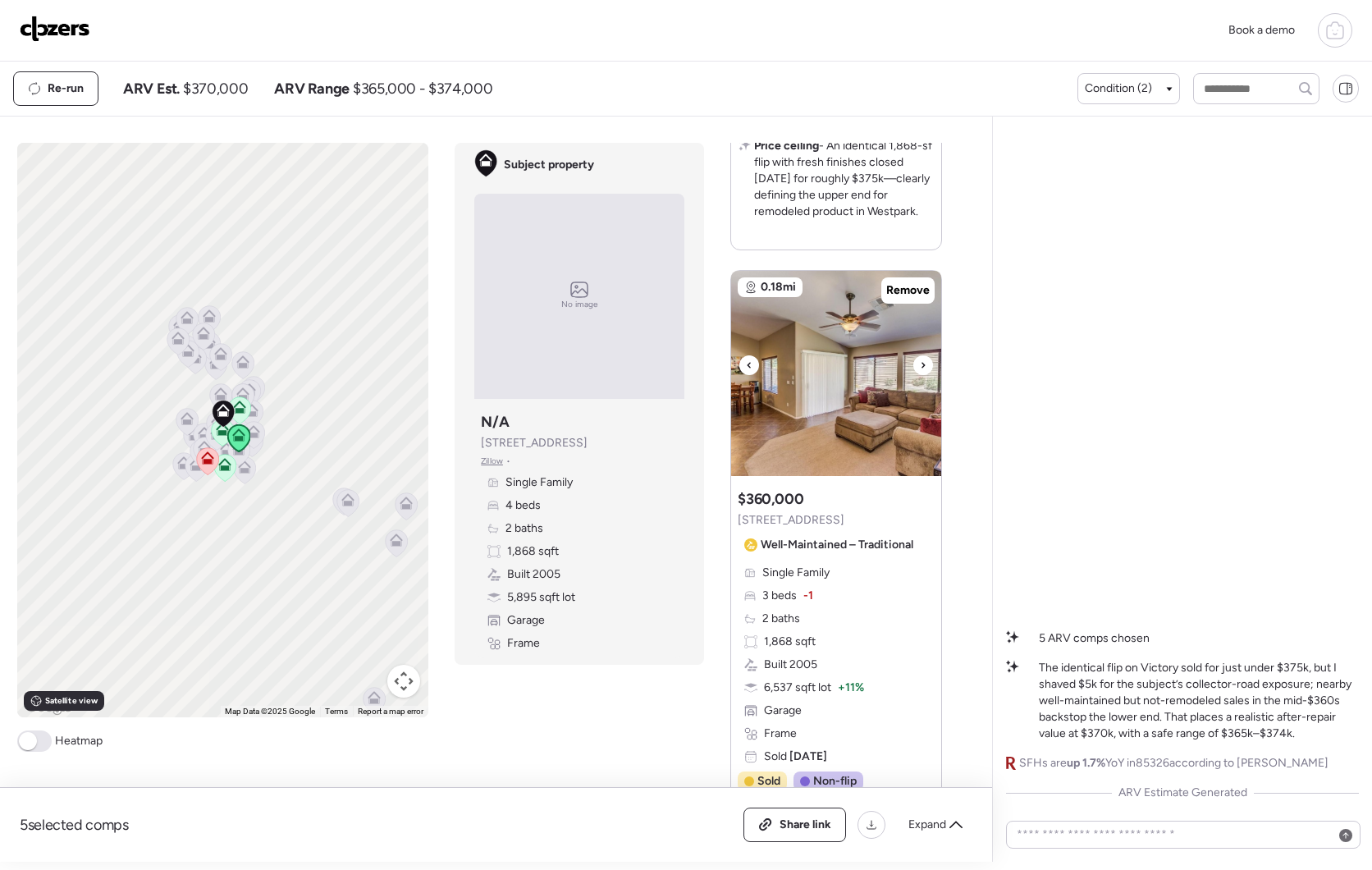
click at [750, 375] on div at bounding box center [749, 365] width 20 height 20
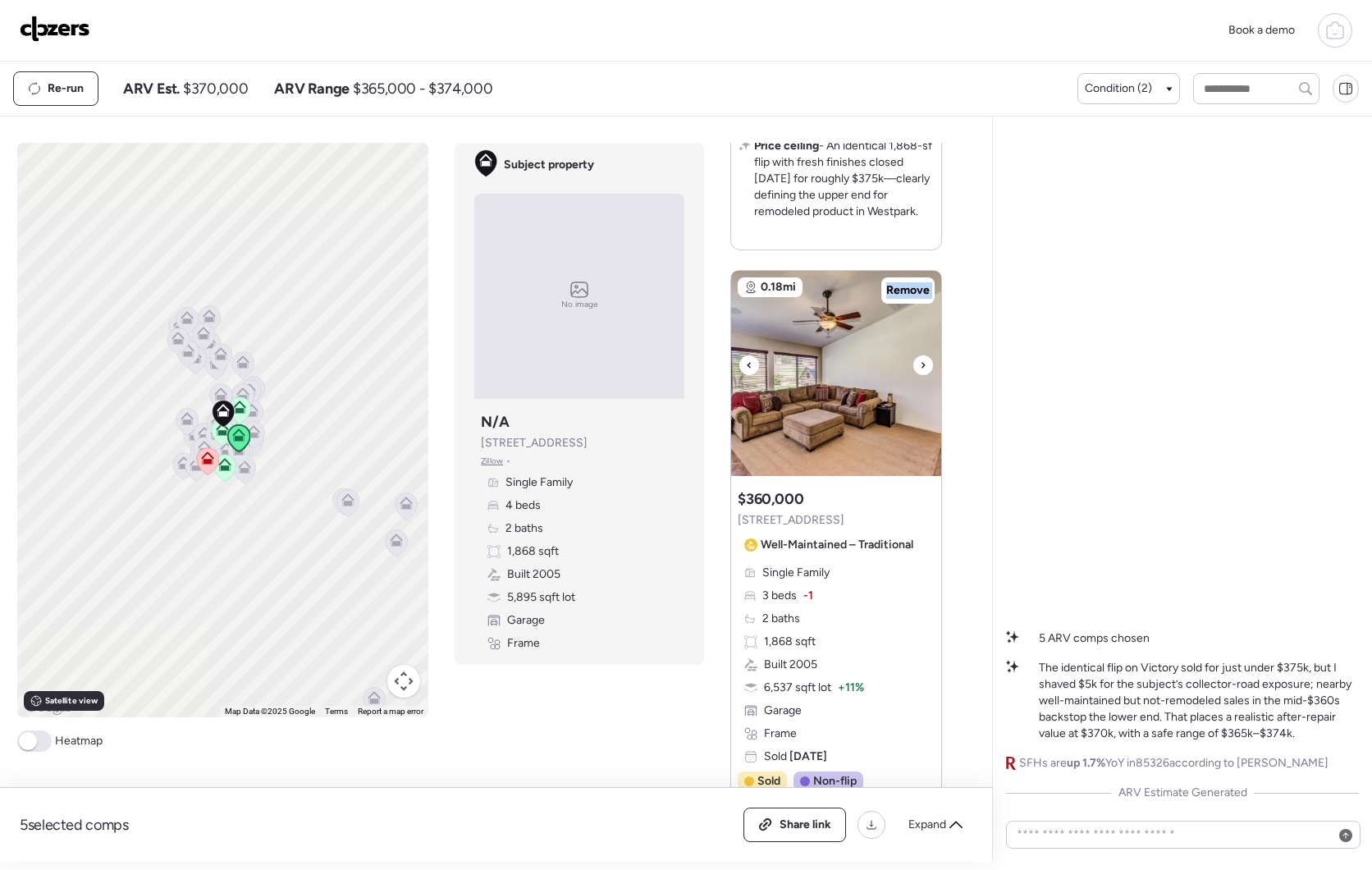
click at [750, 375] on div at bounding box center [749, 365] width 20 height 20
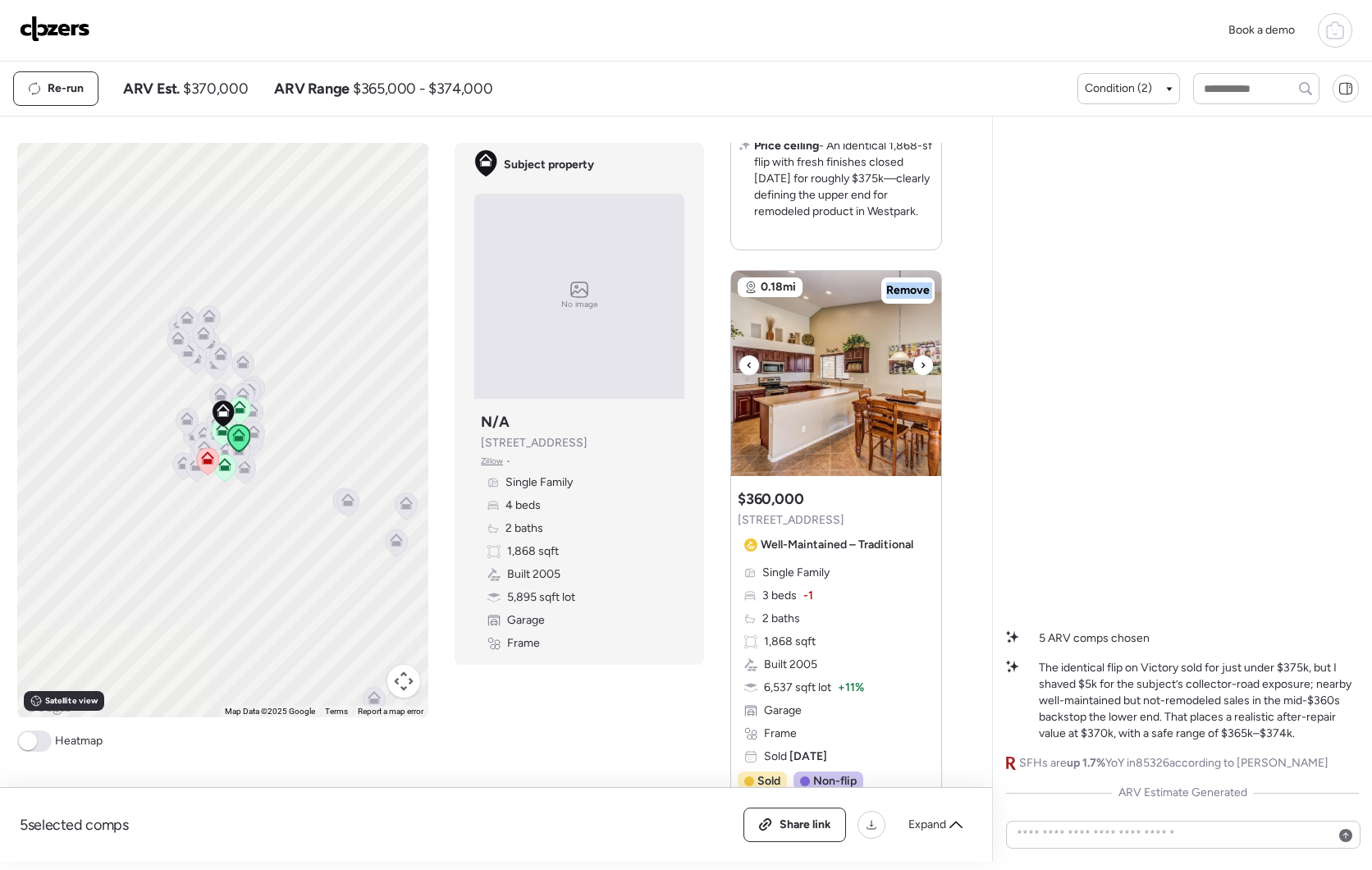
click at [750, 375] on div at bounding box center [749, 365] width 20 height 20
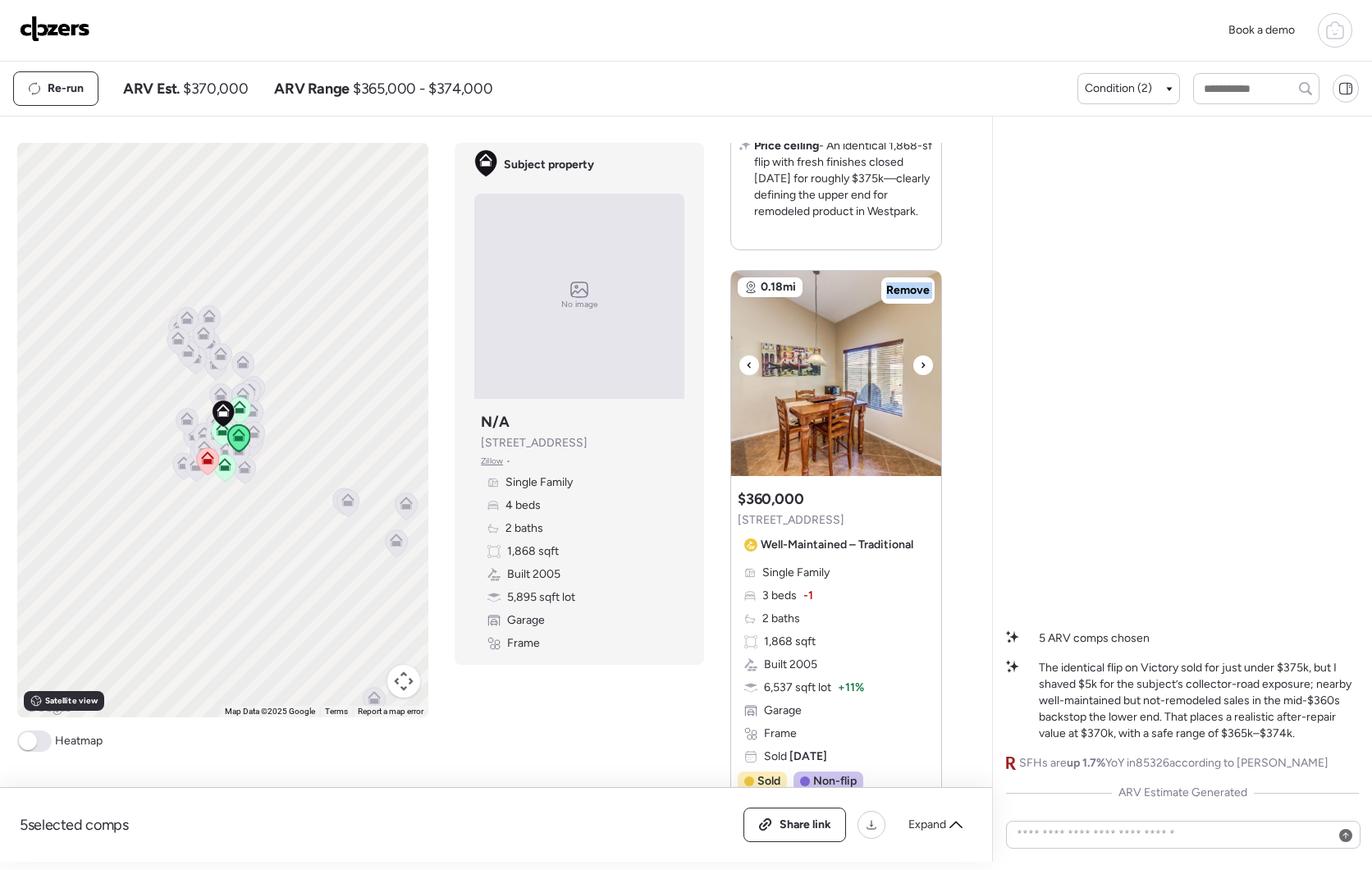
click at [750, 375] on div at bounding box center [749, 365] width 20 height 20
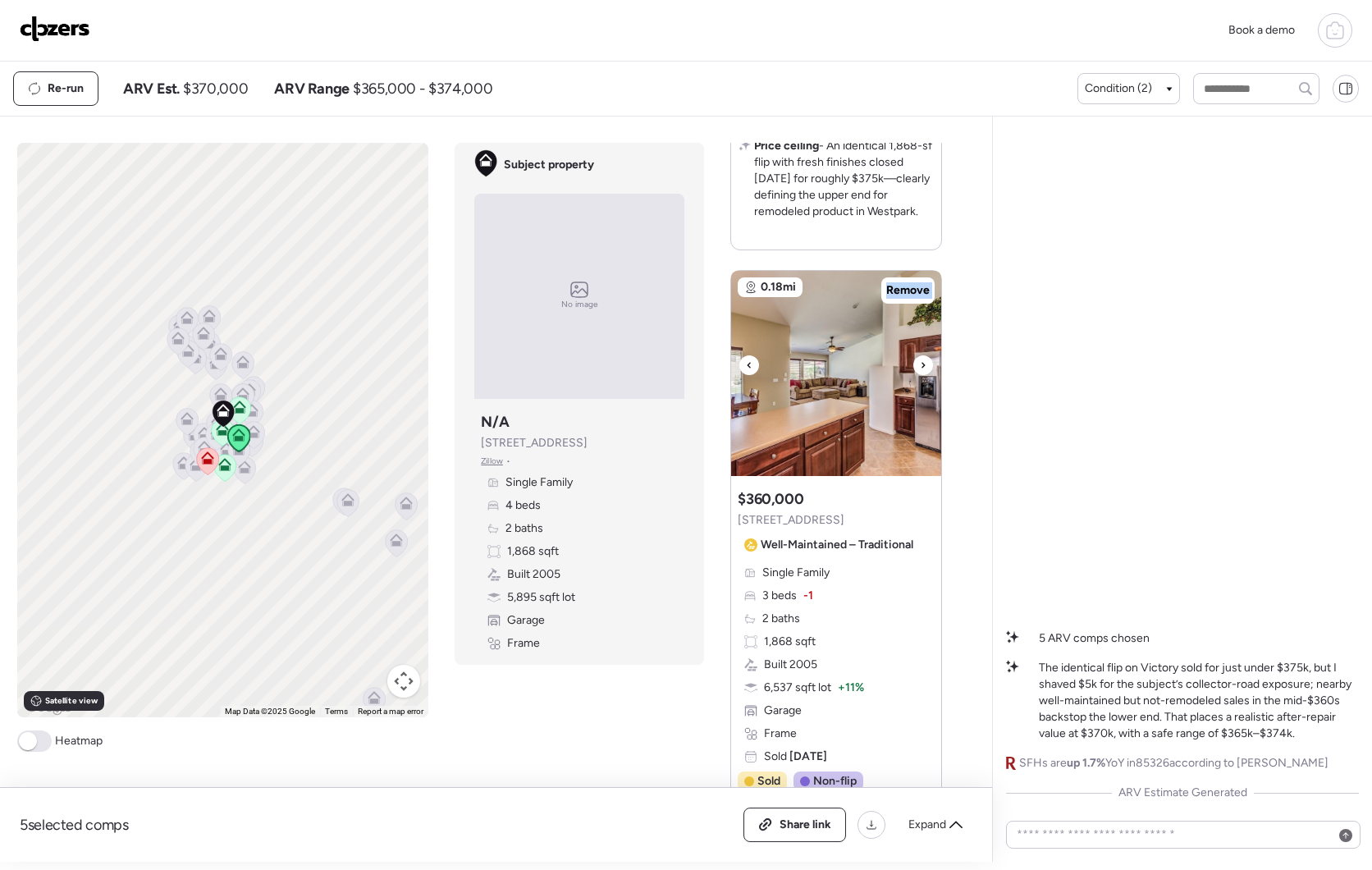
click at [750, 375] on div at bounding box center [749, 365] width 20 height 20
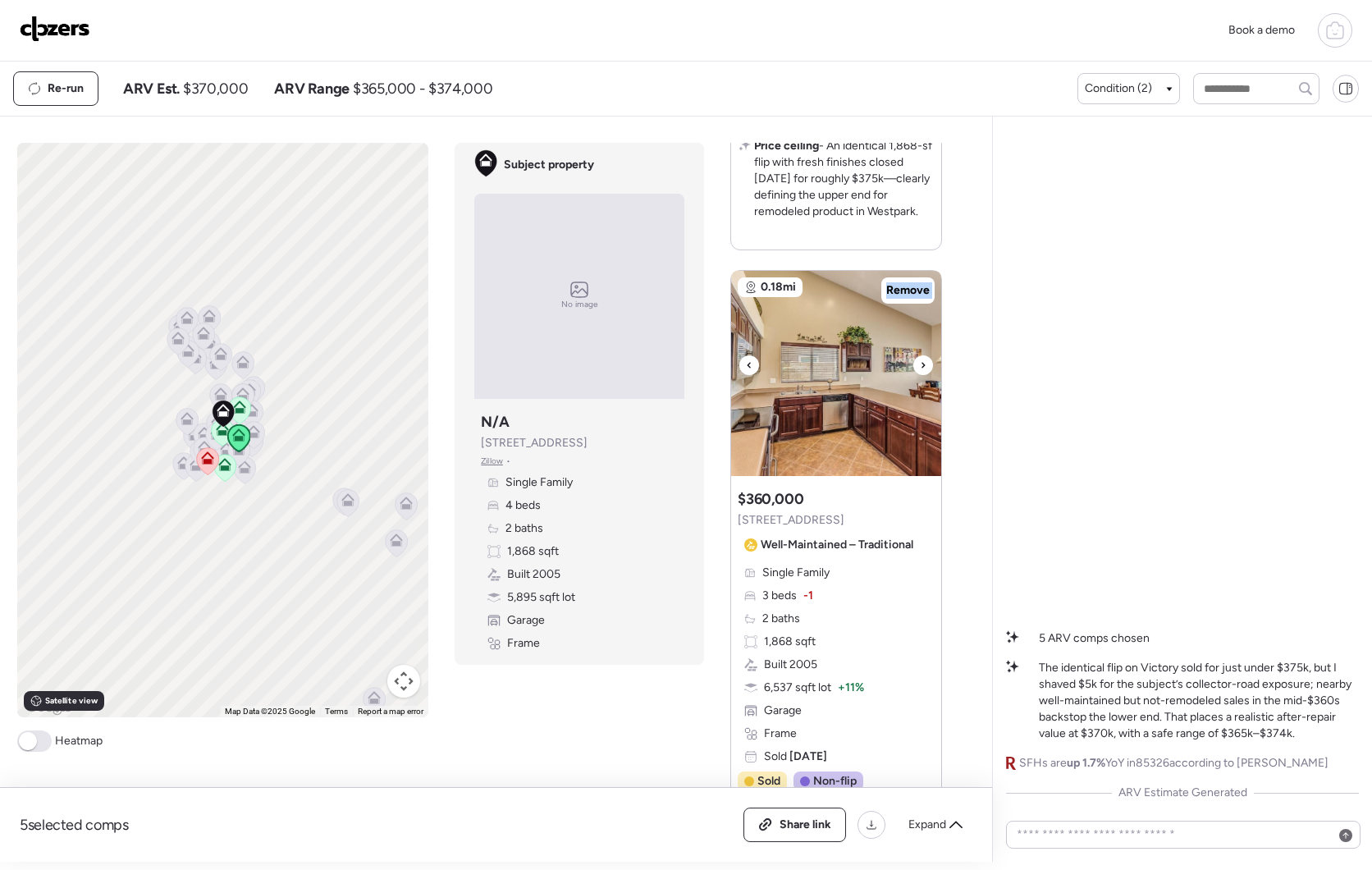
click at [750, 375] on div at bounding box center [749, 365] width 20 height 20
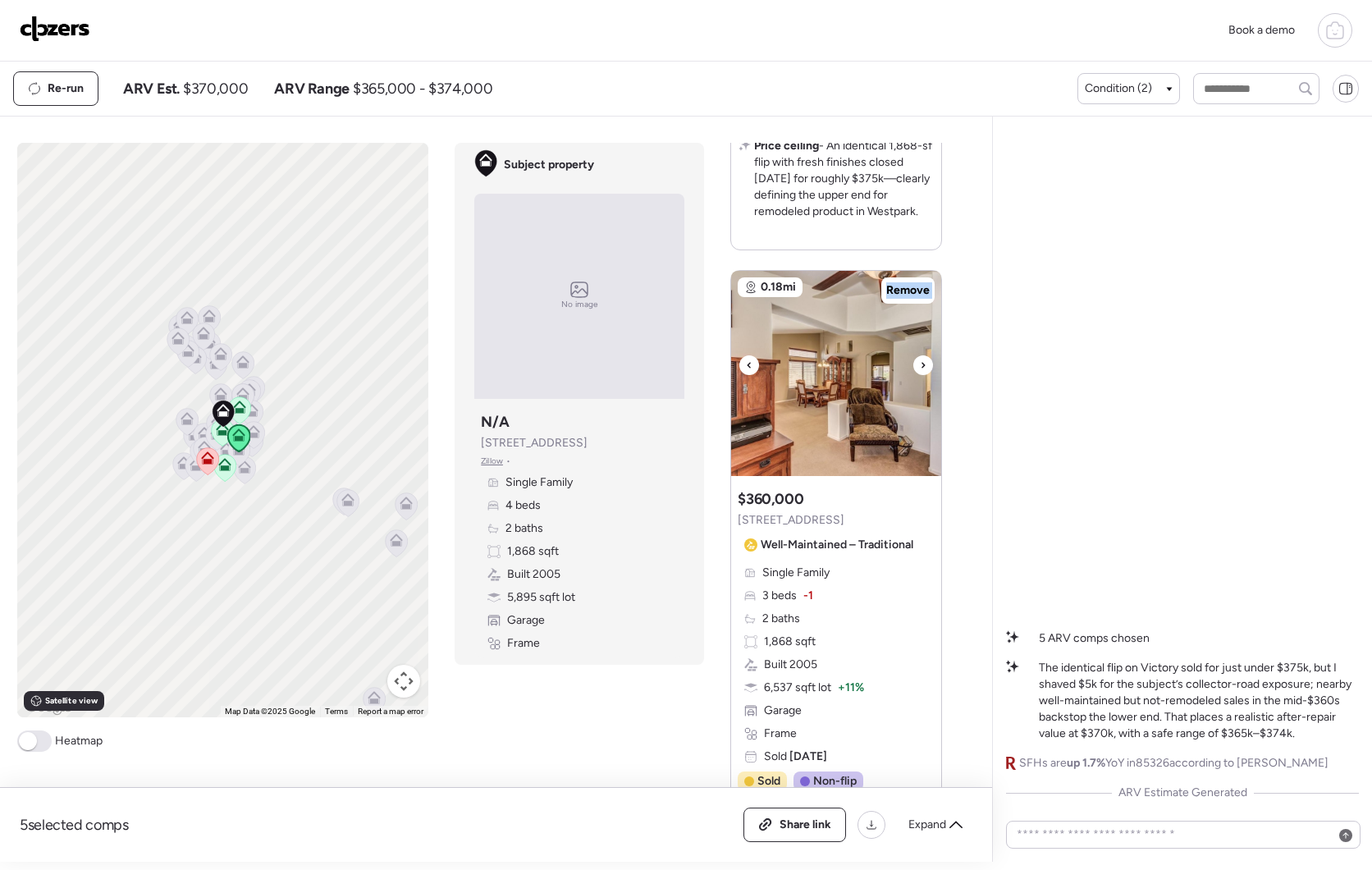
click at [750, 375] on div at bounding box center [749, 365] width 20 height 20
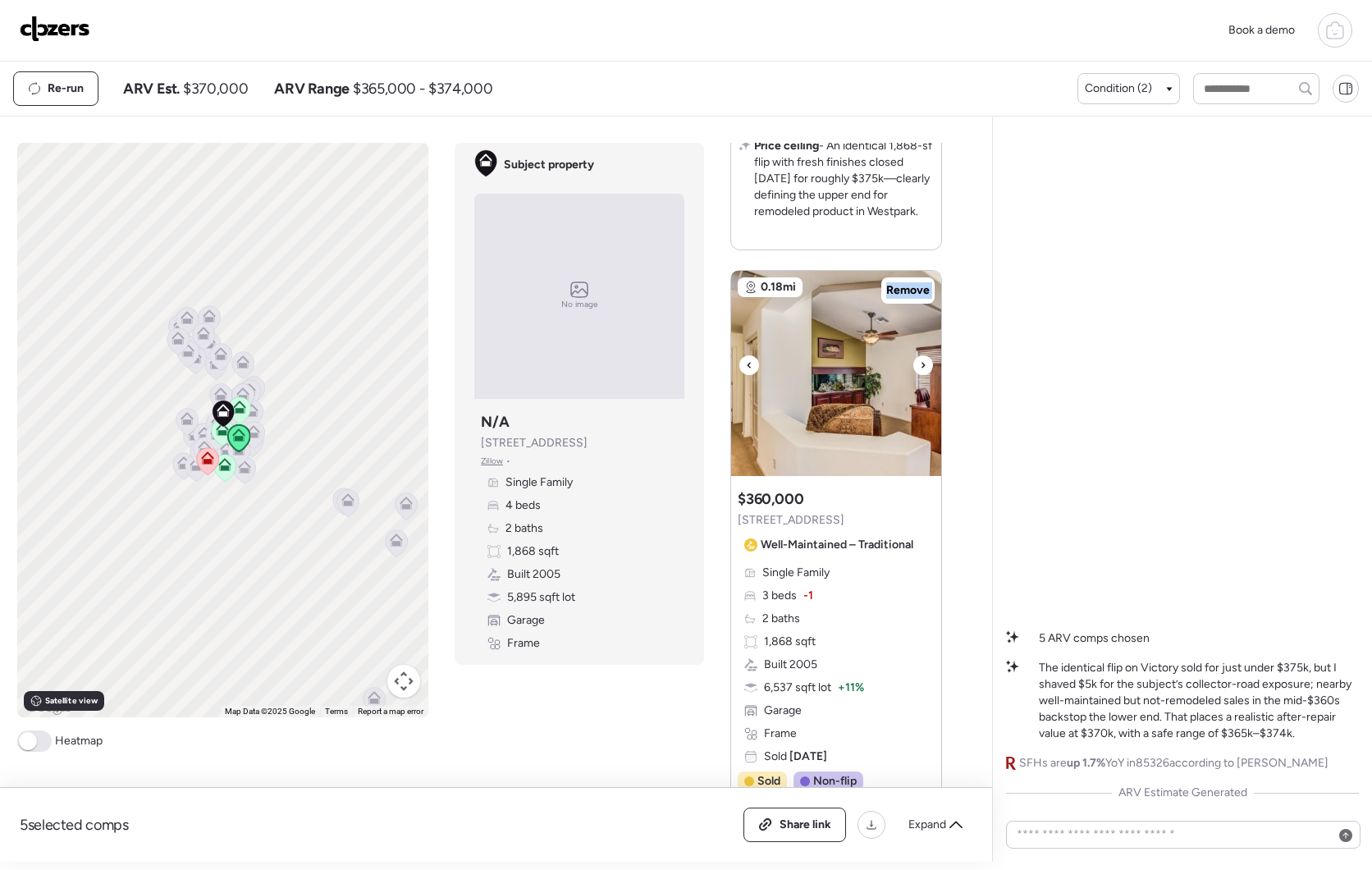
click at [750, 375] on div at bounding box center [749, 365] width 20 height 20
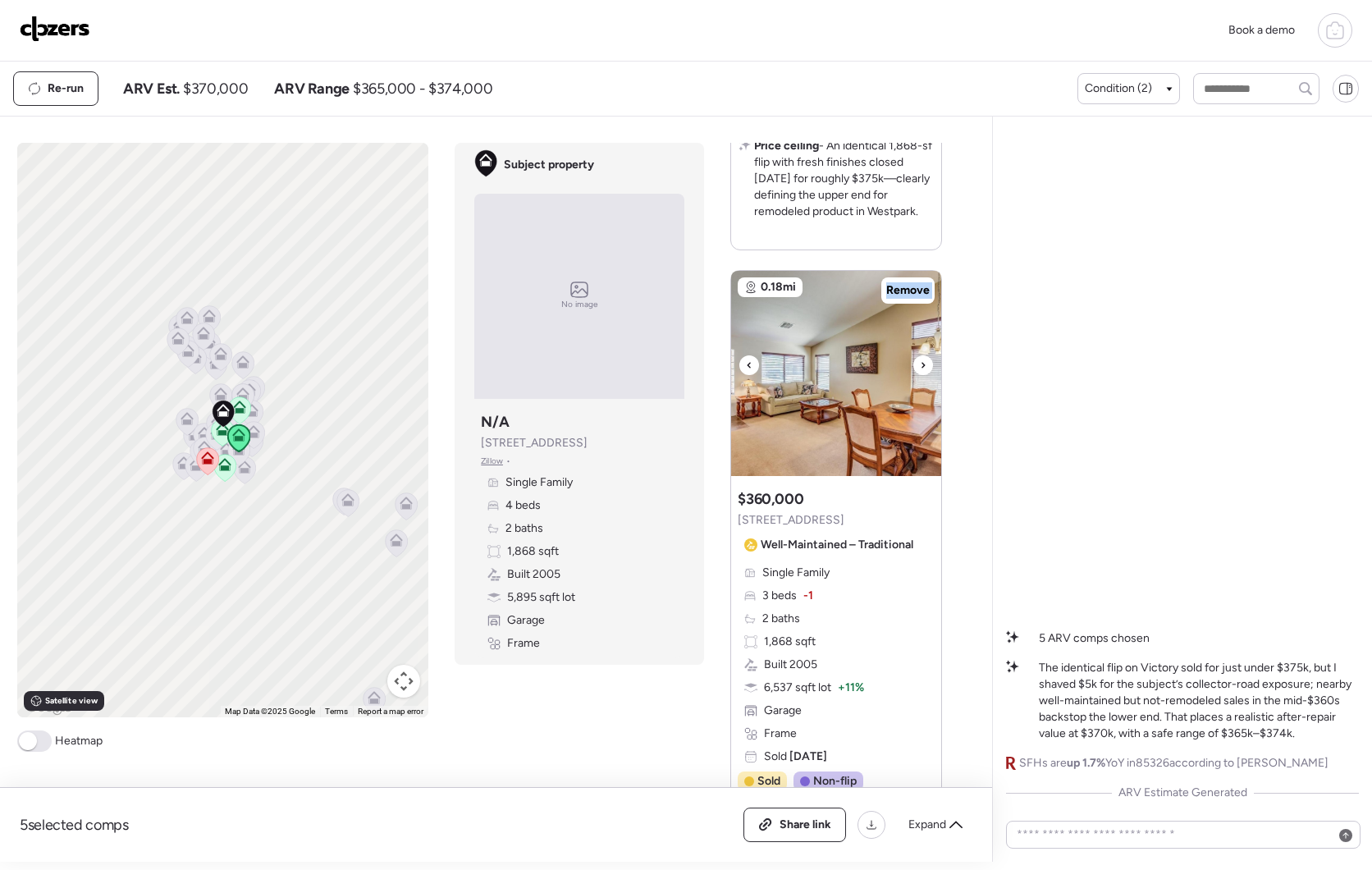
click at [750, 375] on div at bounding box center [749, 365] width 20 height 20
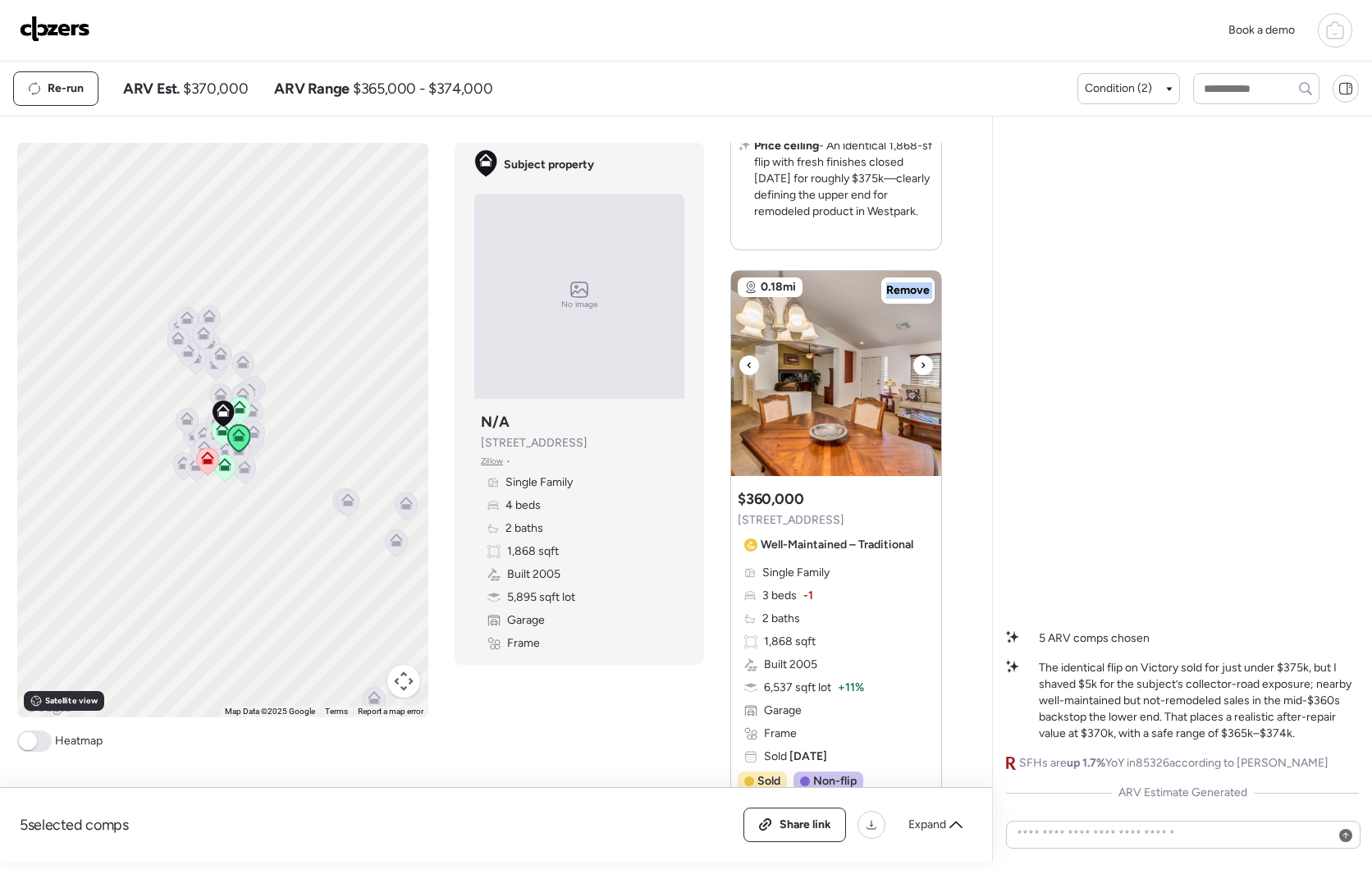
click at [750, 375] on div at bounding box center [749, 365] width 20 height 20
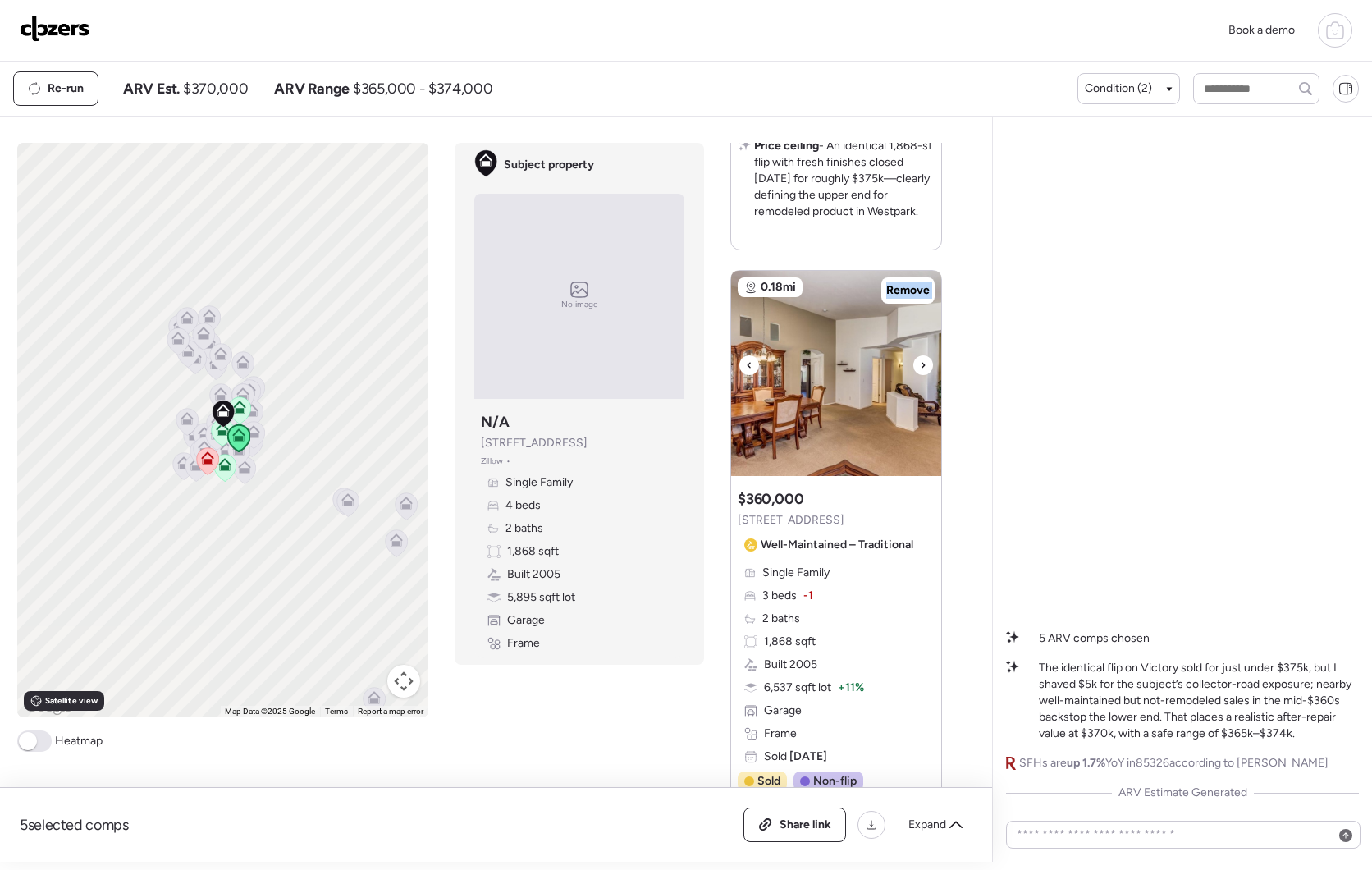
click at [750, 375] on div at bounding box center [749, 365] width 20 height 20
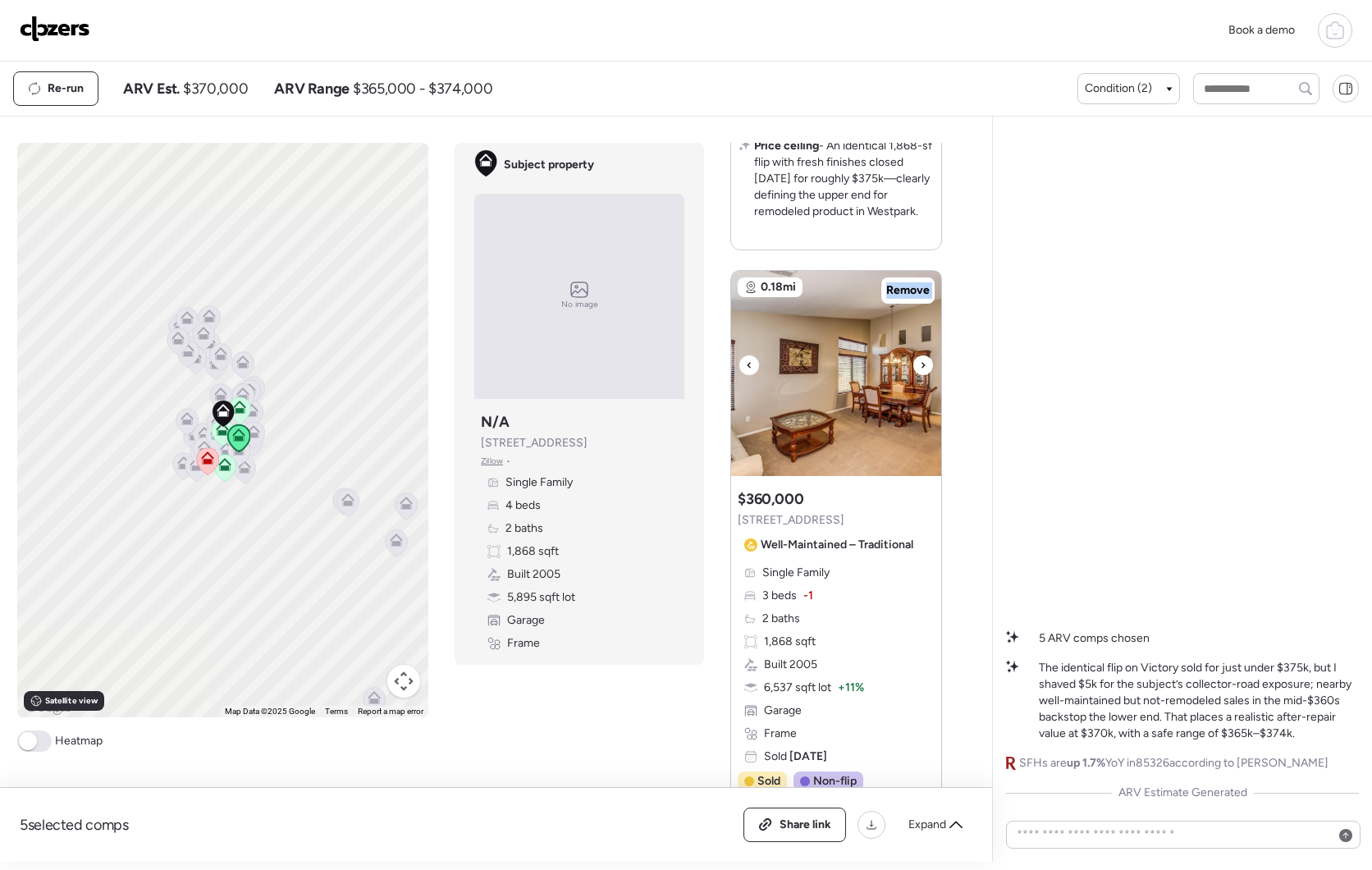
click at [750, 375] on div at bounding box center [749, 365] width 20 height 20
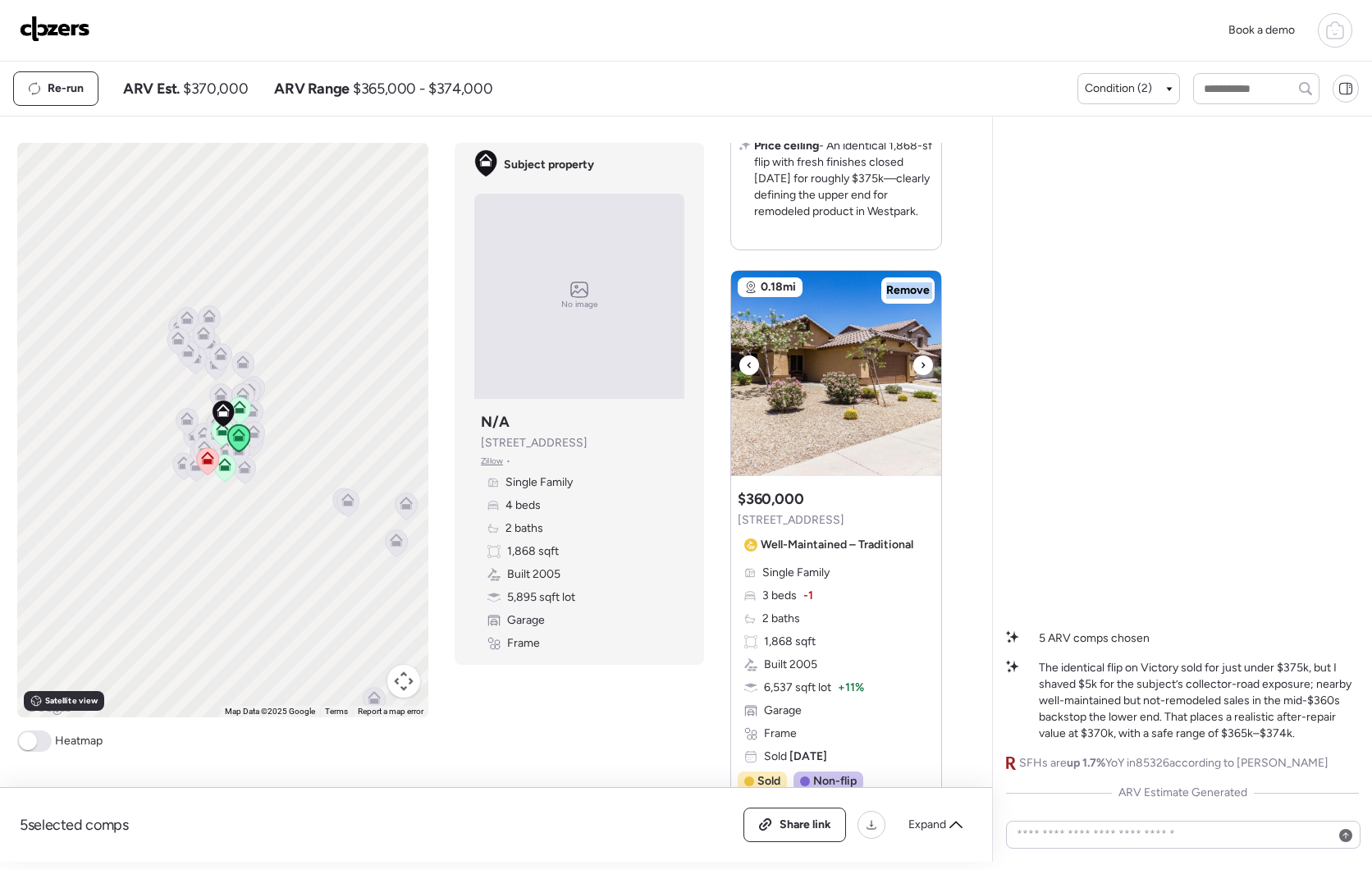
click at [750, 375] on div at bounding box center [749, 365] width 20 height 20
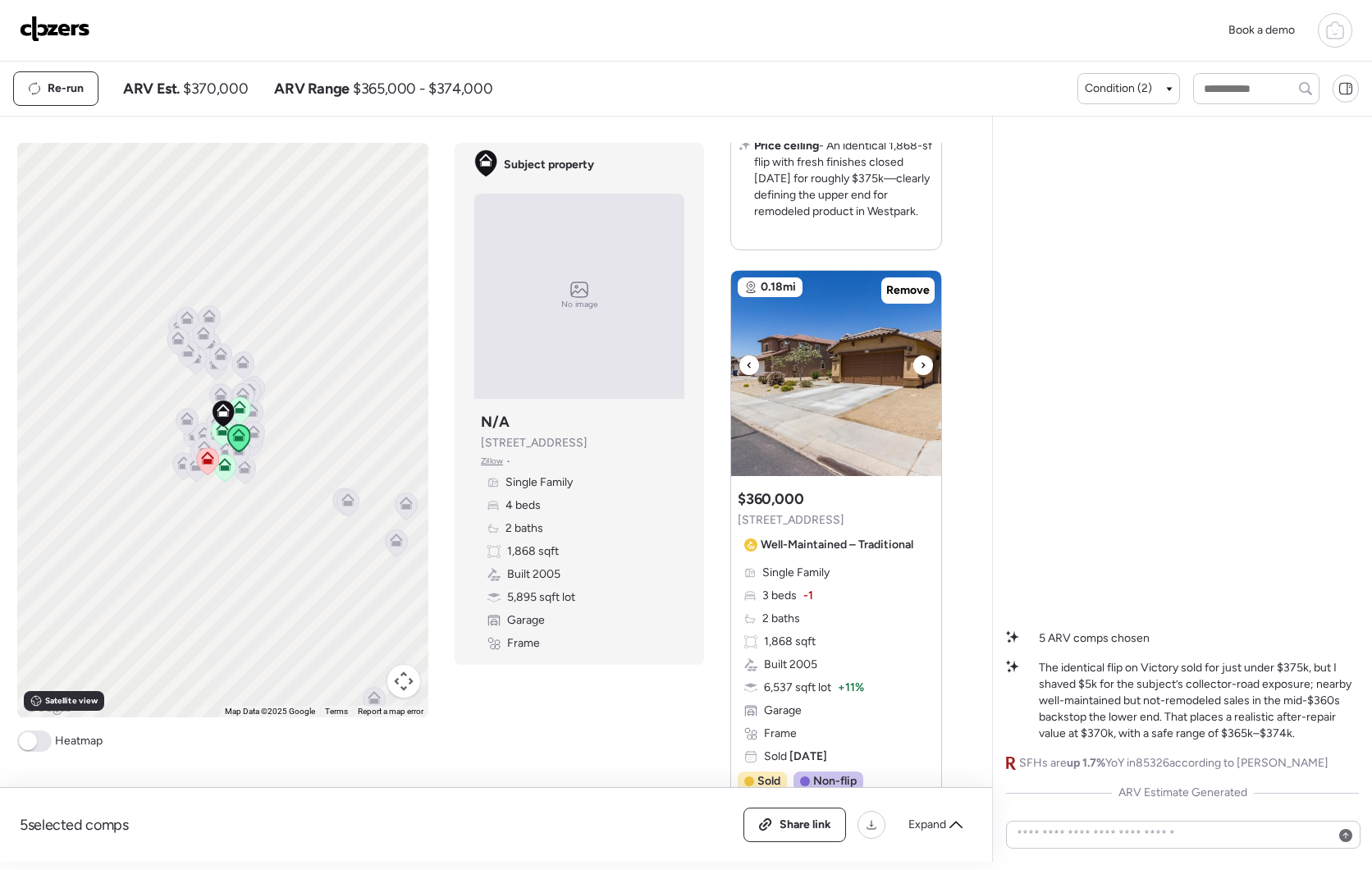
click at [750, 375] on div at bounding box center [749, 365] width 20 height 20
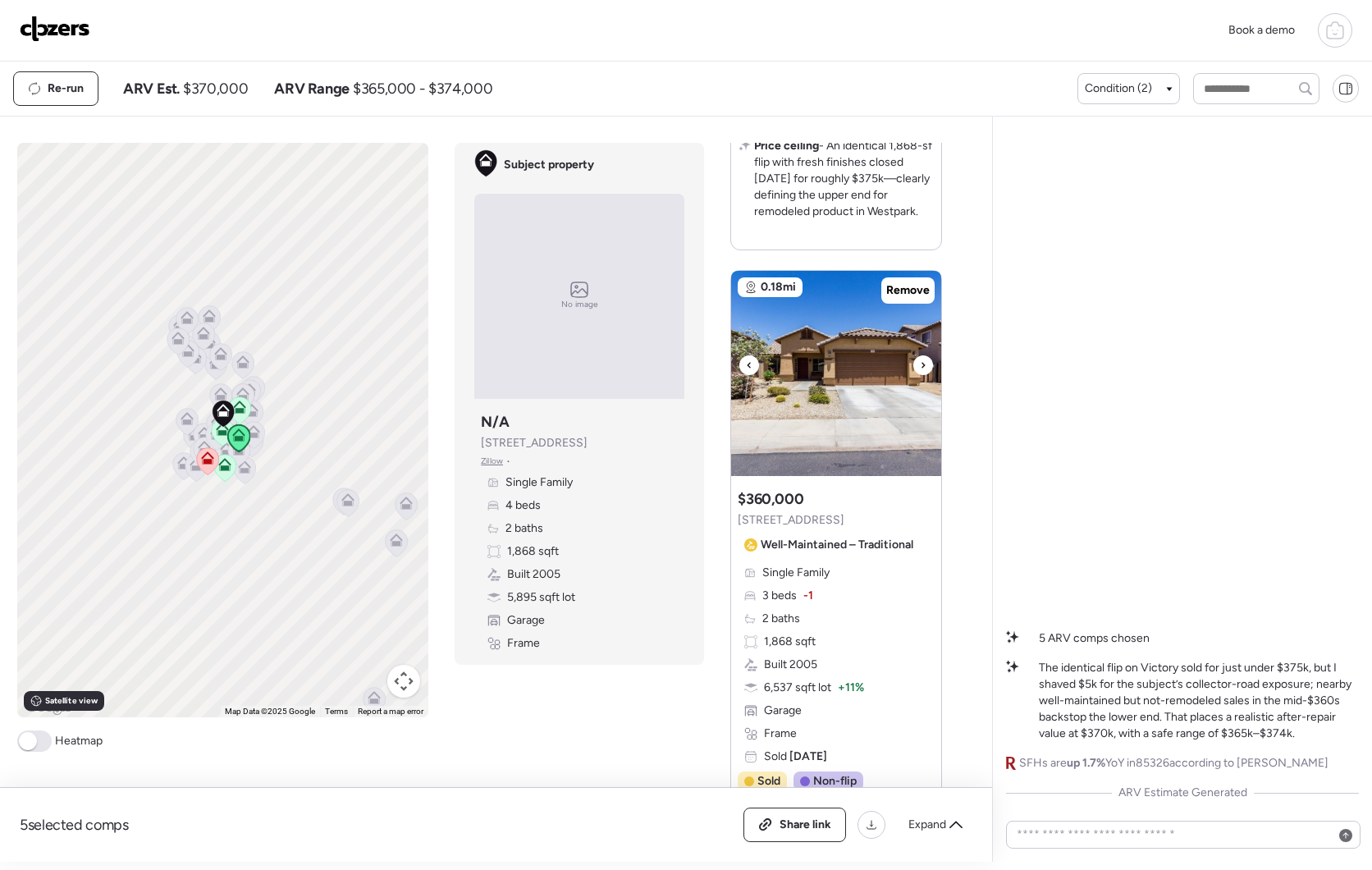
click at [920, 375] on icon at bounding box center [924, 365] width 7 height 20
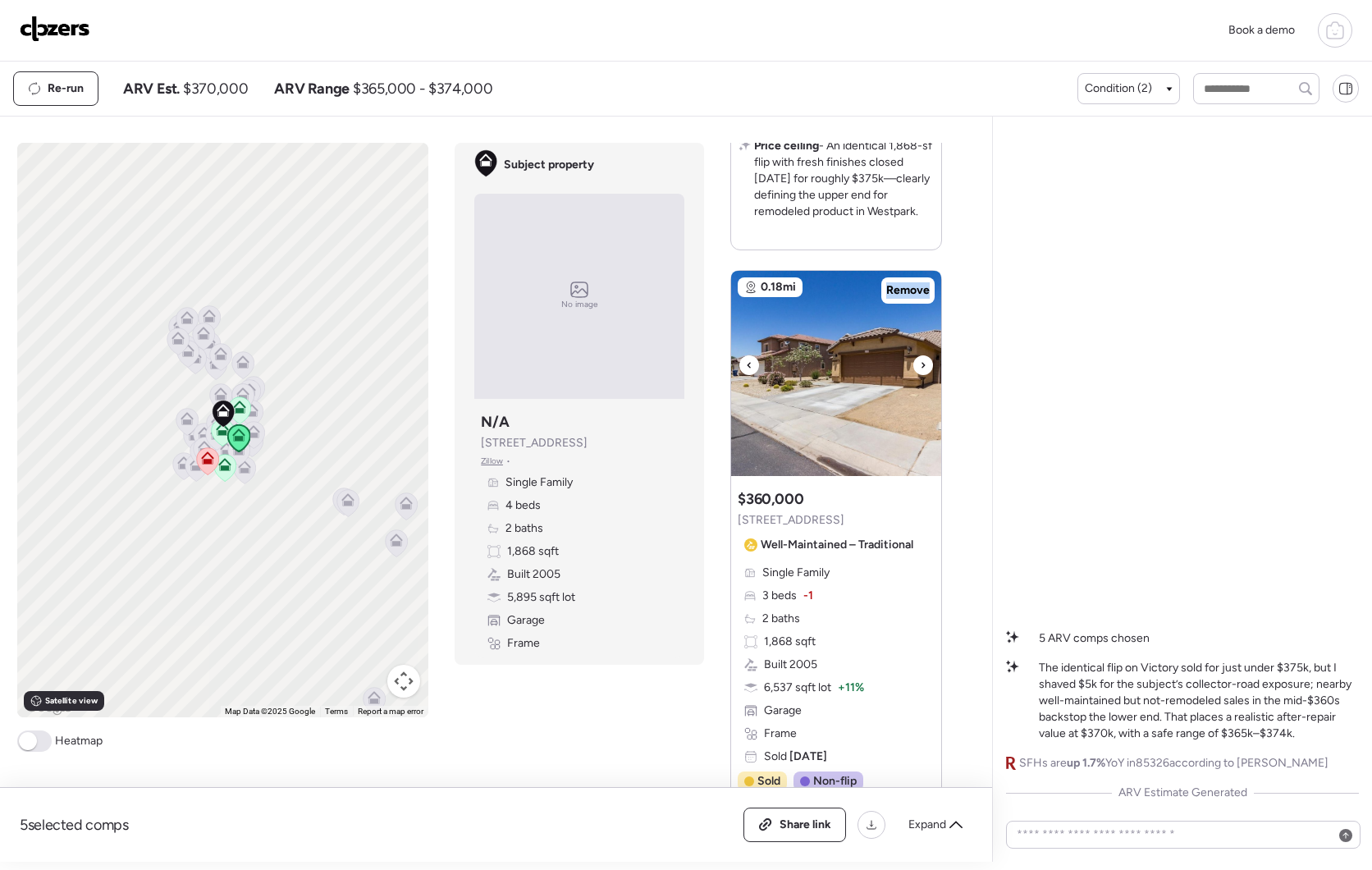
click at [920, 375] on icon at bounding box center [924, 365] width 7 height 20
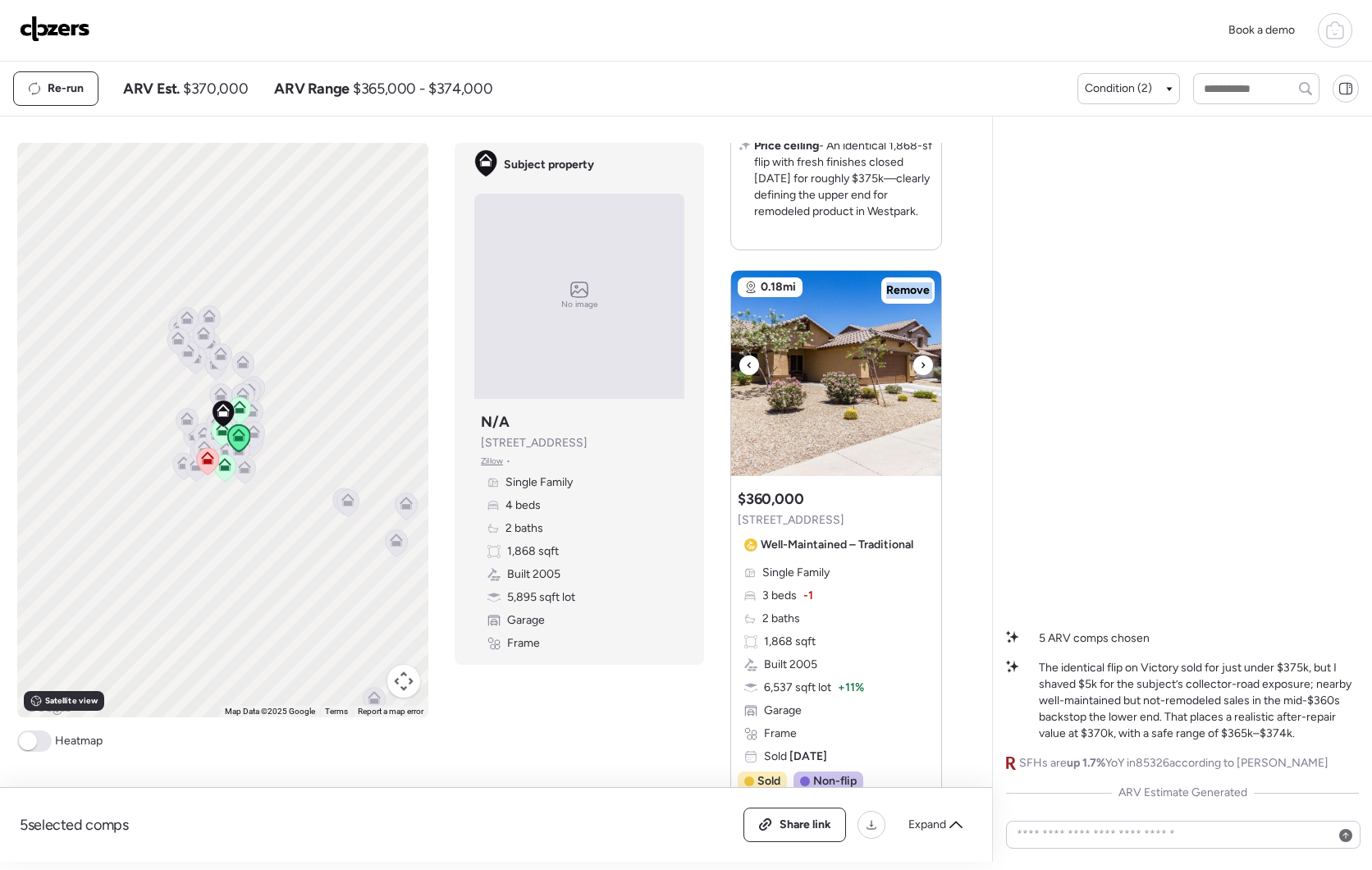
click at [920, 375] on icon at bounding box center [924, 365] width 7 height 20
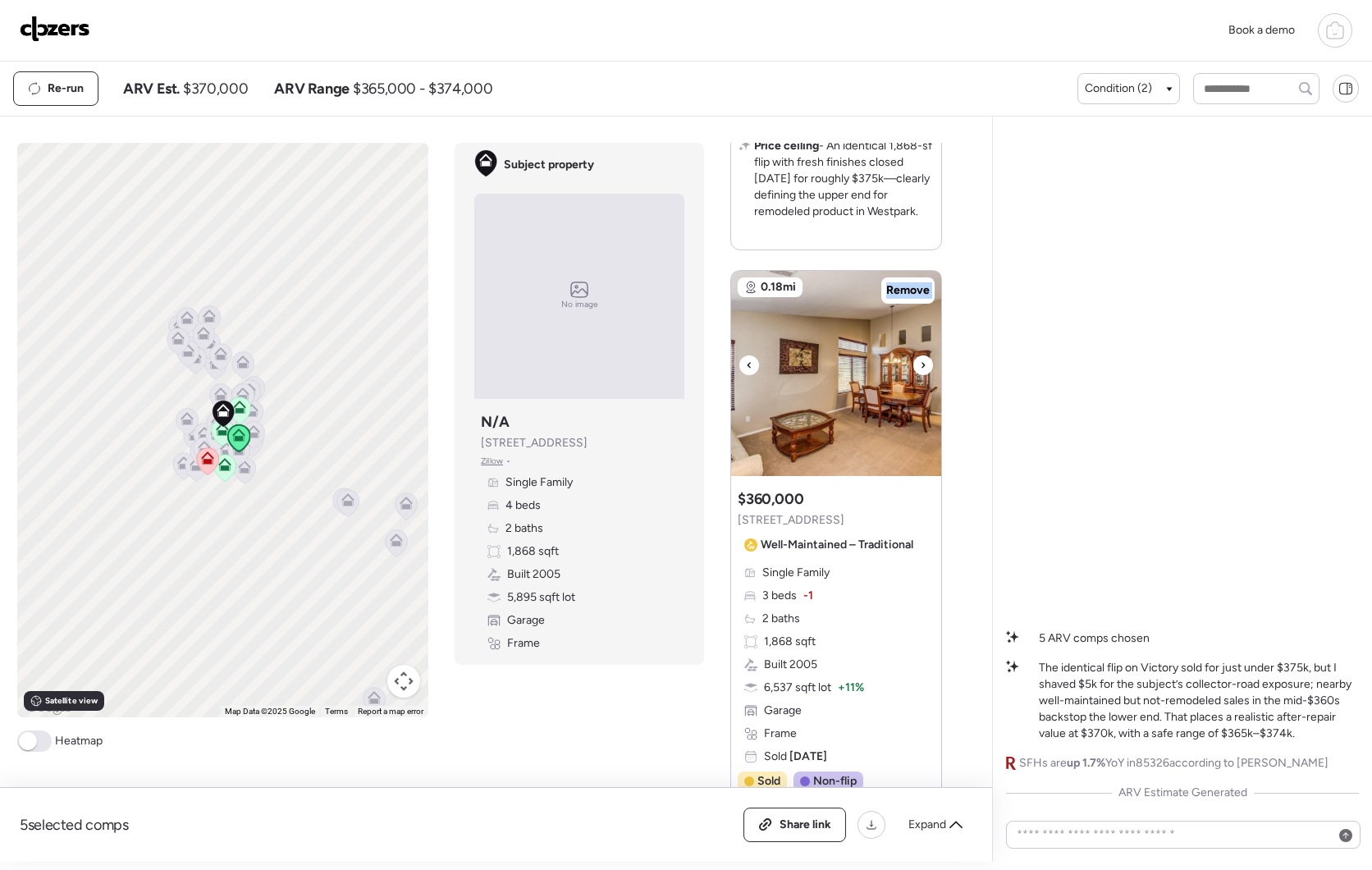
click at [920, 375] on icon at bounding box center [924, 365] width 7 height 20
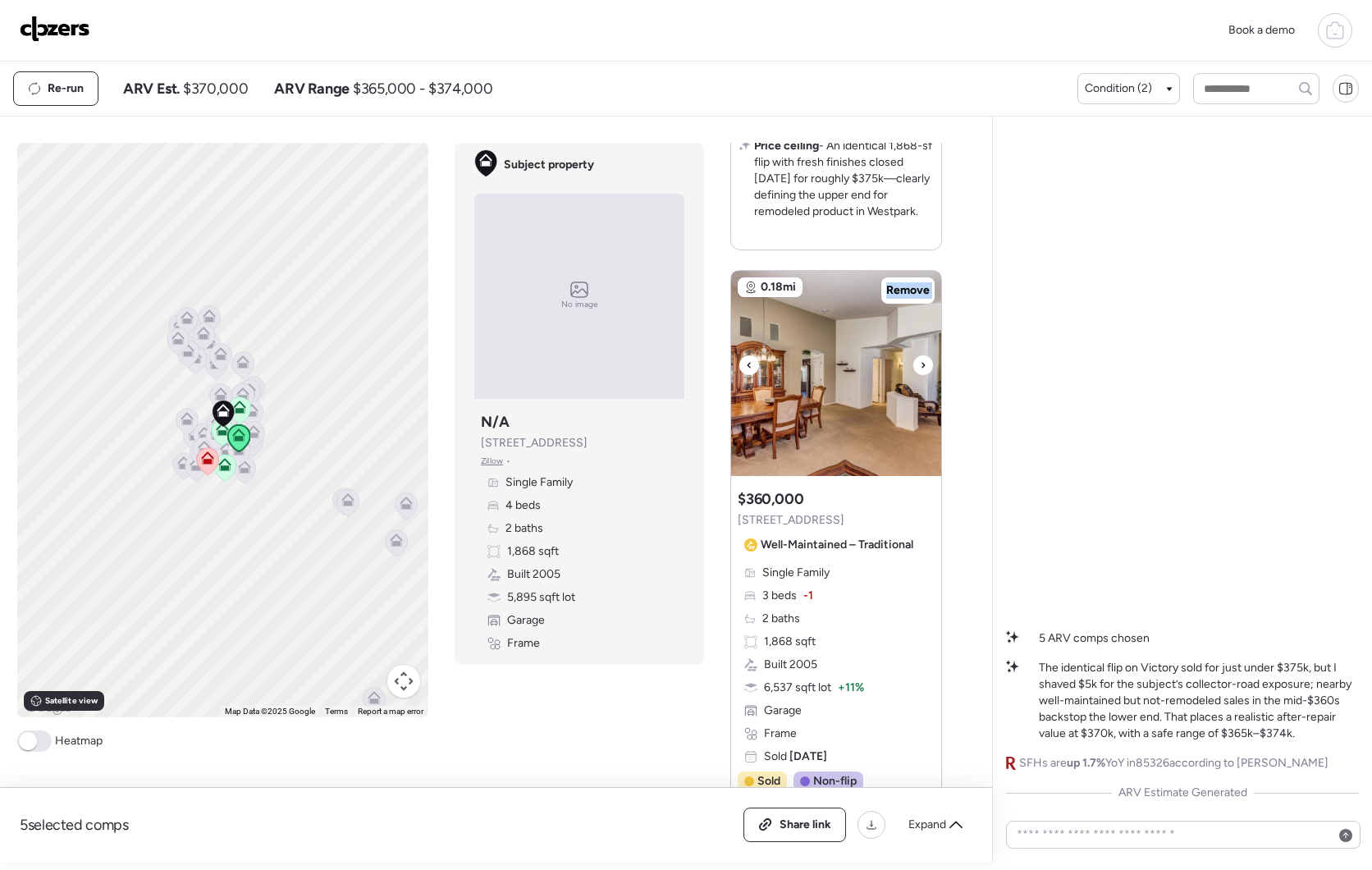
click at [920, 375] on icon at bounding box center [924, 365] width 7 height 20
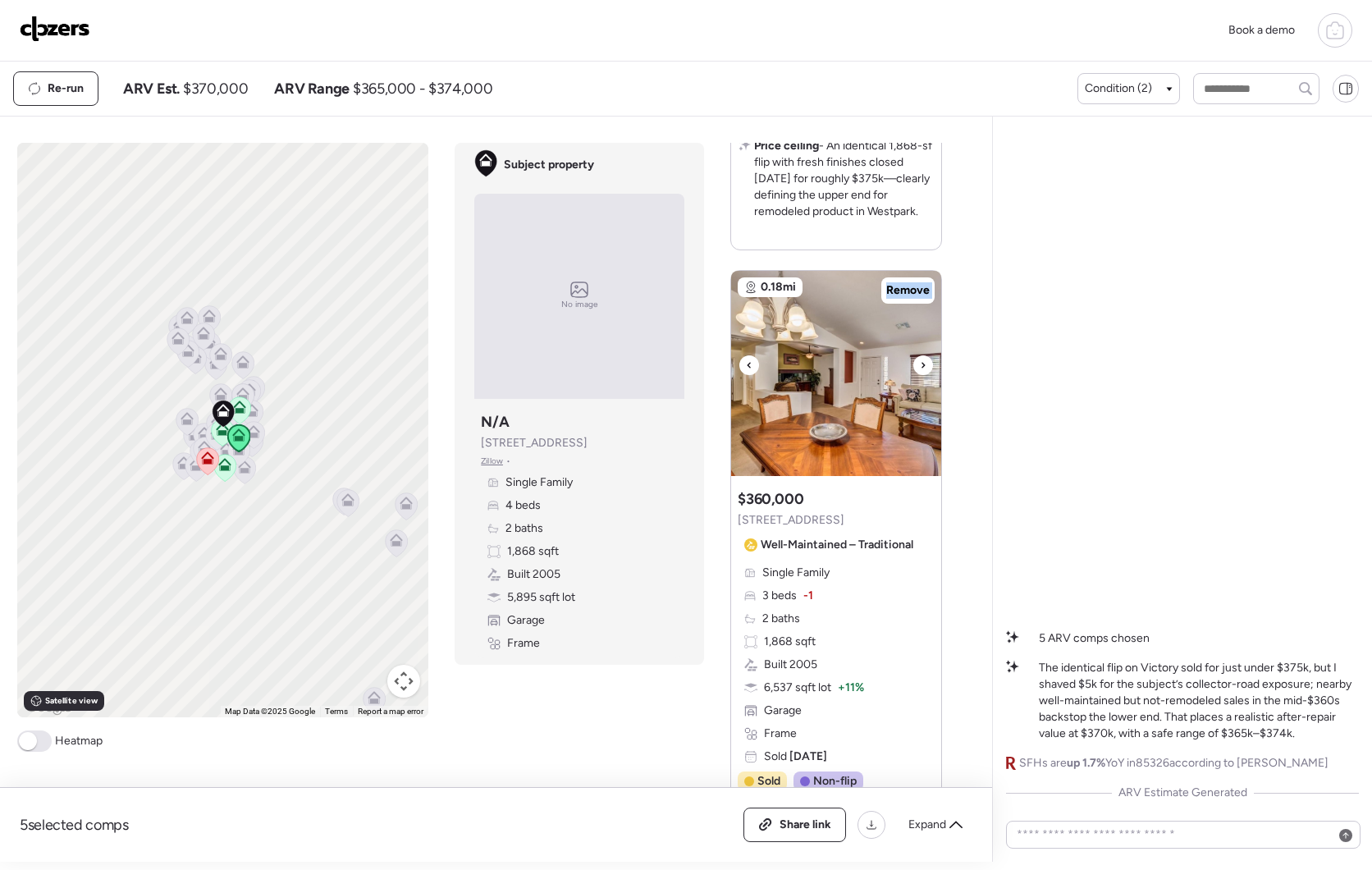
click at [920, 375] on icon at bounding box center [924, 365] width 7 height 20
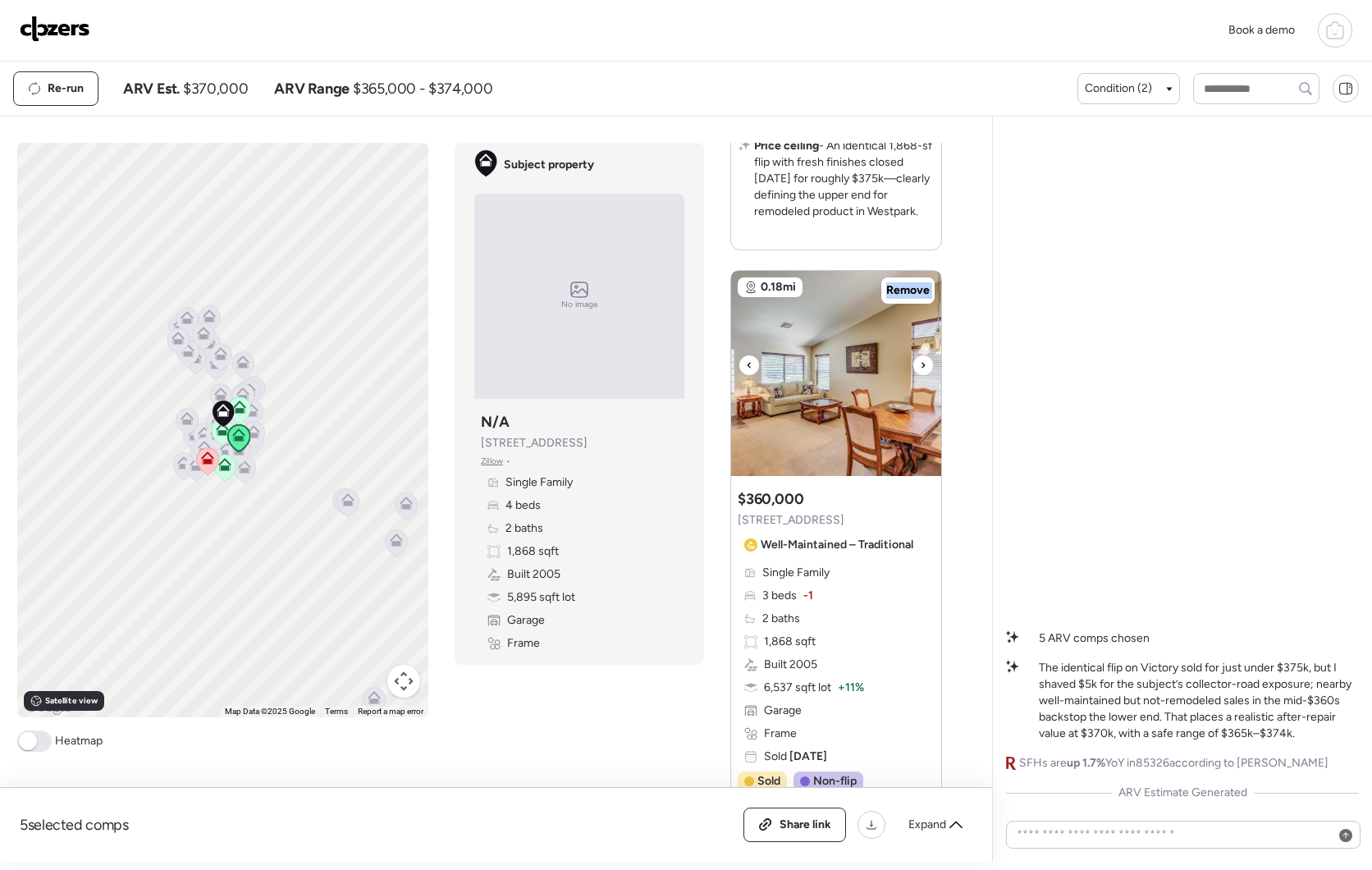
click at [913, 375] on div at bounding box center [923, 365] width 20 height 20
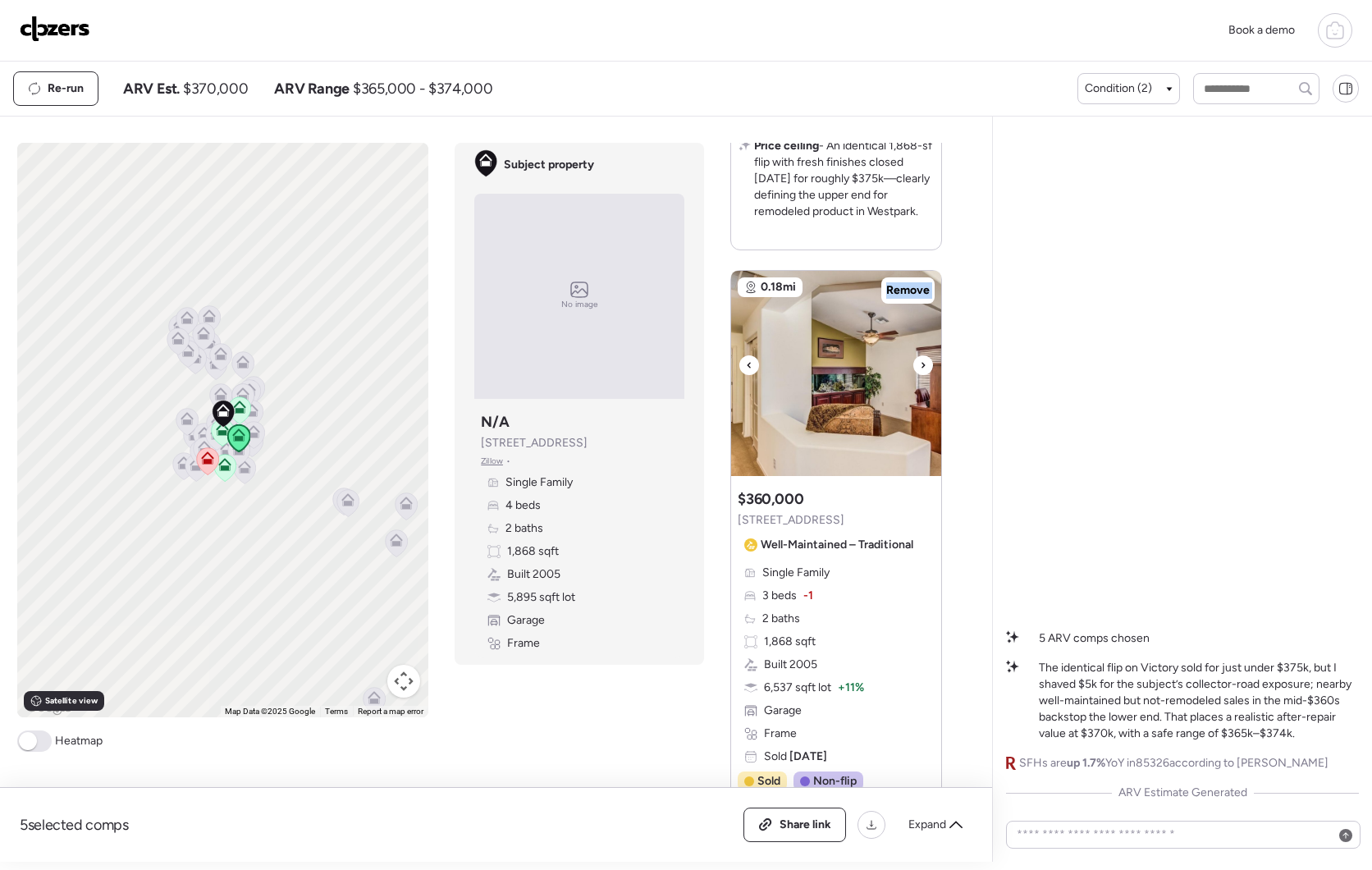
click at [913, 375] on div at bounding box center [923, 365] width 20 height 20
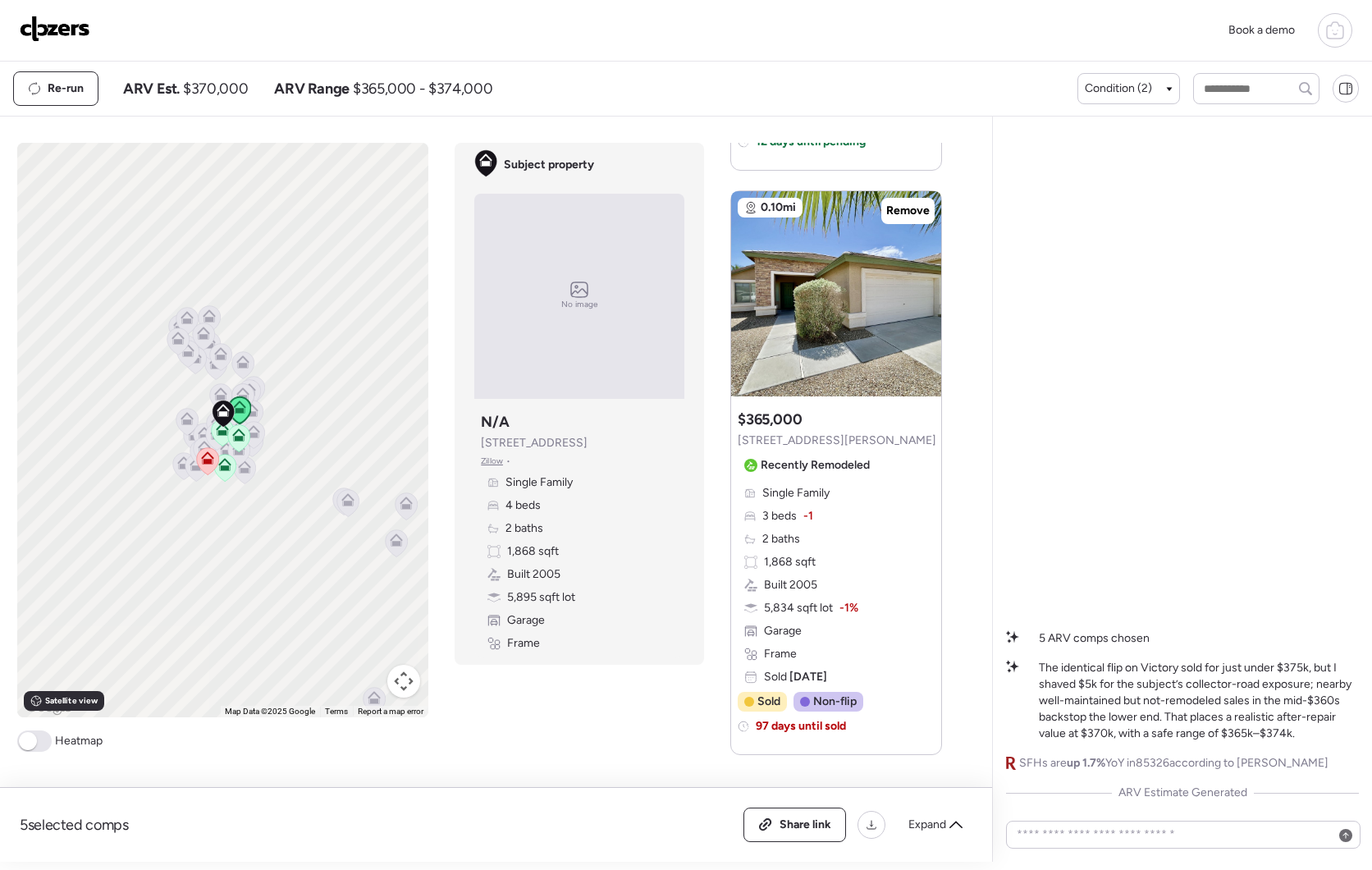
scroll to position [2452, 0]
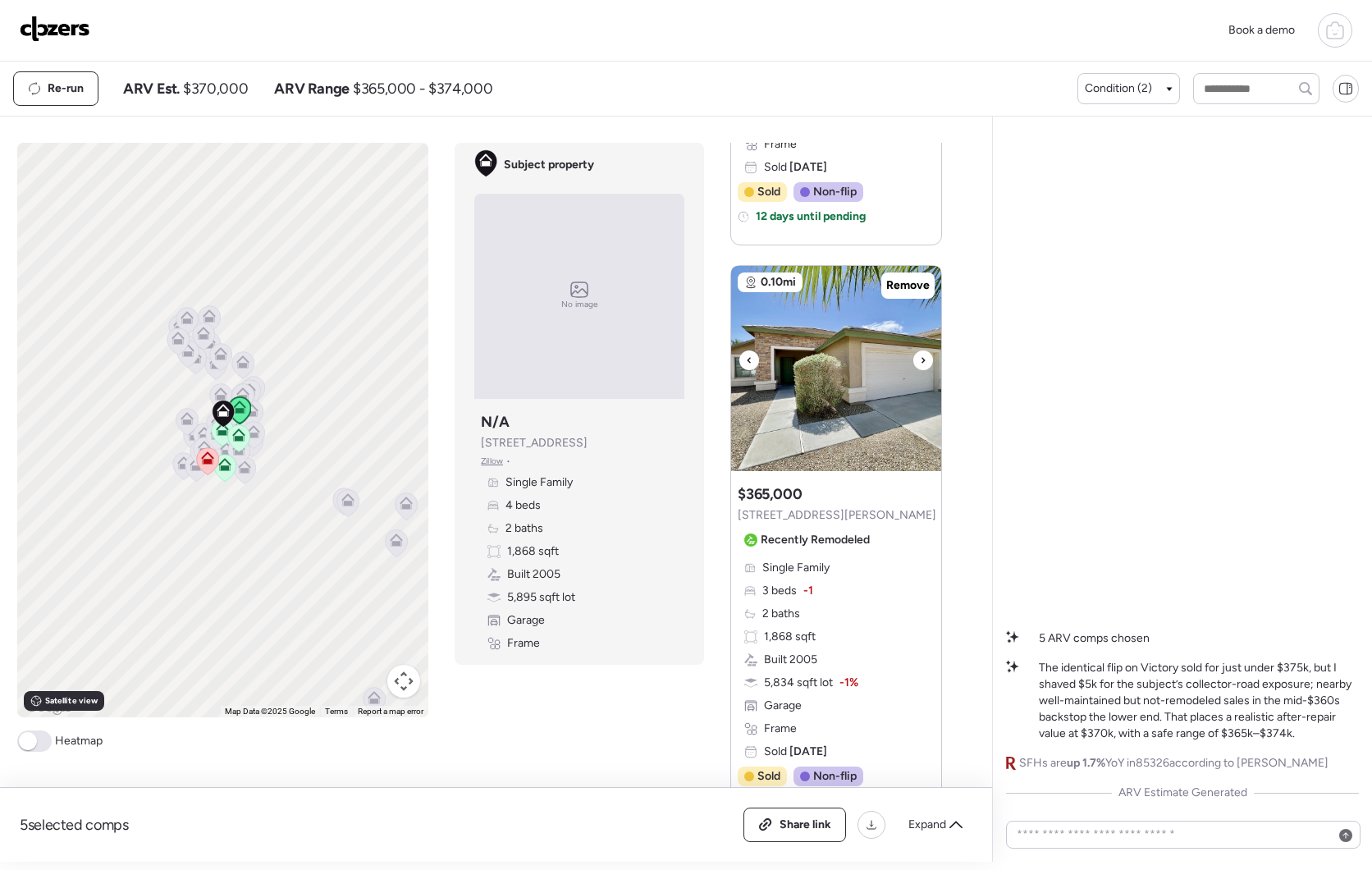
click at [920, 370] on icon at bounding box center [924, 360] width 7 height 20
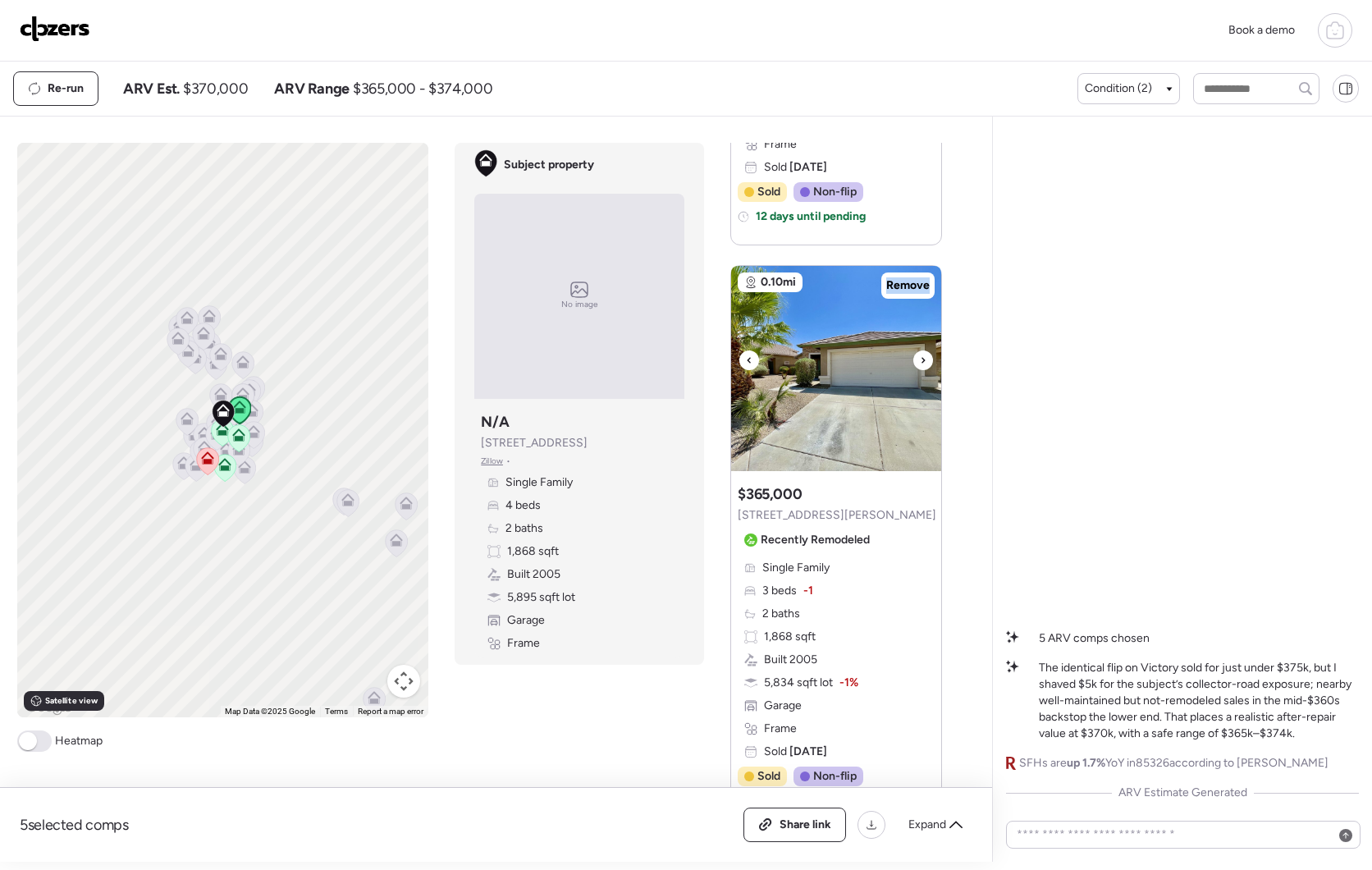
click at [920, 370] on icon at bounding box center [924, 360] width 7 height 20
